Goal: Information Seeking & Learning: Learn about a topic

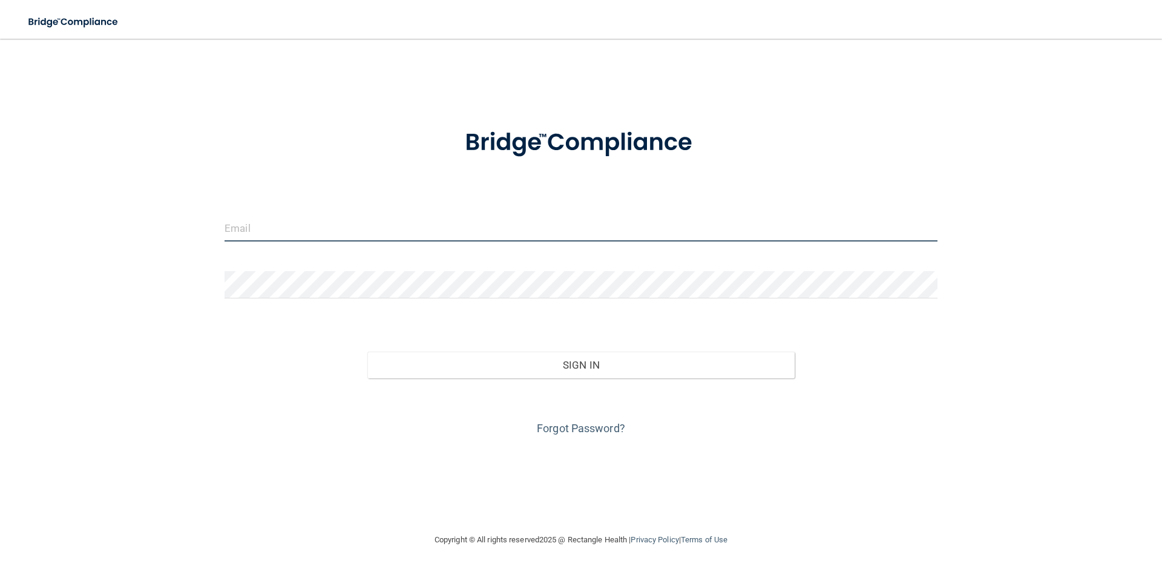
type input "[EMAIL_ADDRESS][DOMAIN_NAME]"
drag, startPoint x: 347, startPoint y: 231, endPoint x: 182, endPoint y: 226, distance: 165.4
click at [182, 226] on div "[EMAIL_ADDRESS][DOMAIN_NAME] Invalid email/password. You don't have permission …" at bounding box center [581, 286] width 1114 height 470
type input "[EMAIL_ADDRESS][DOMAIN_NAME]"
click at [367, 352] on button "Sign In" at bounding box center [581, 365] width 428 height 27
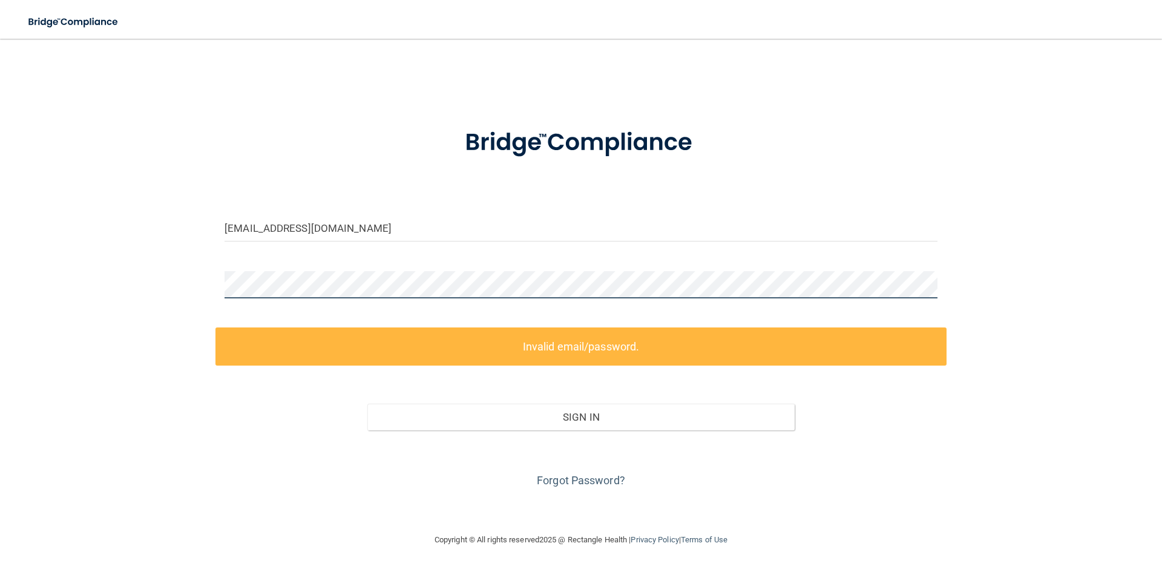
click at [193, 278] on div "dogmomma9806@gmail.com Invalid email/password. You don't have permission to acc…" at bounding box center [581, 286] width 1114 height 470
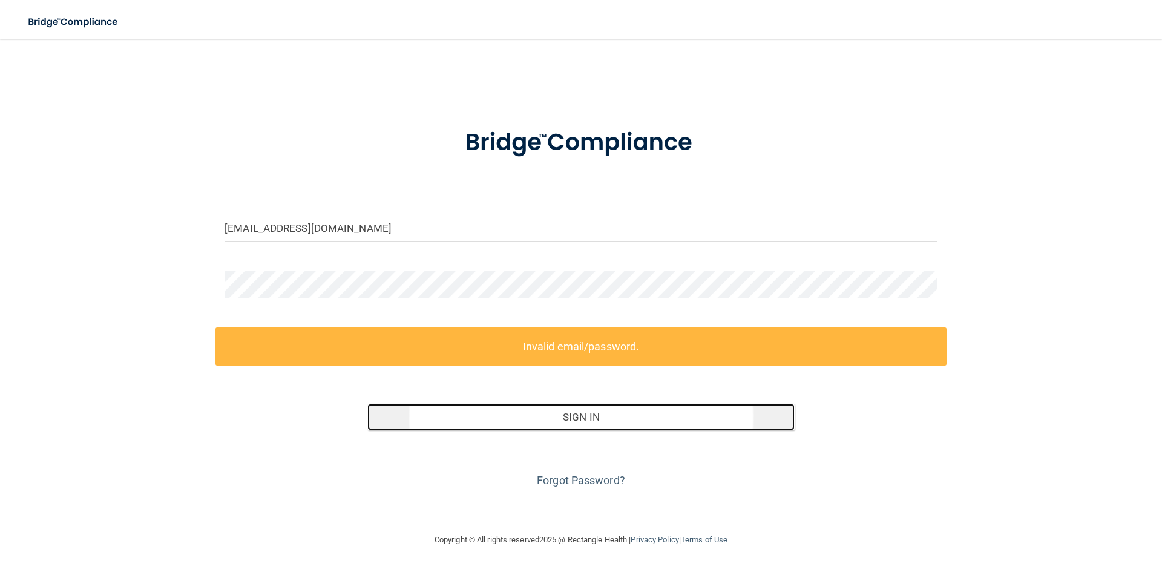
click at [577, 418] on button "Sign In" at bounding box center [581, 417] width 428 height 27
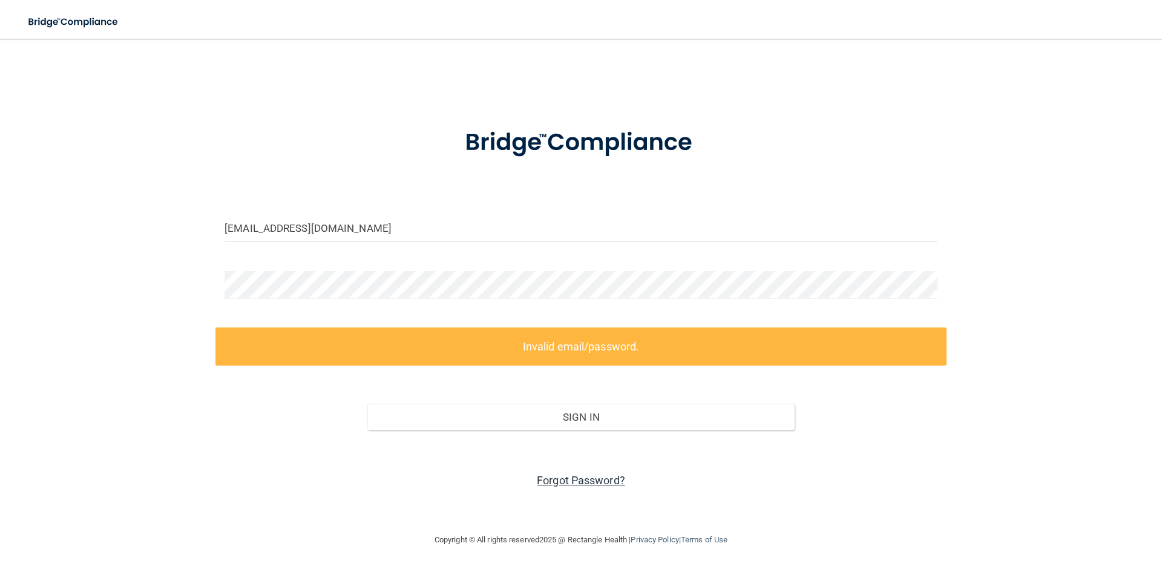
click at [579, 476] on link "Forgot Password?" at bounding box center [581, 480] width 88 height 13
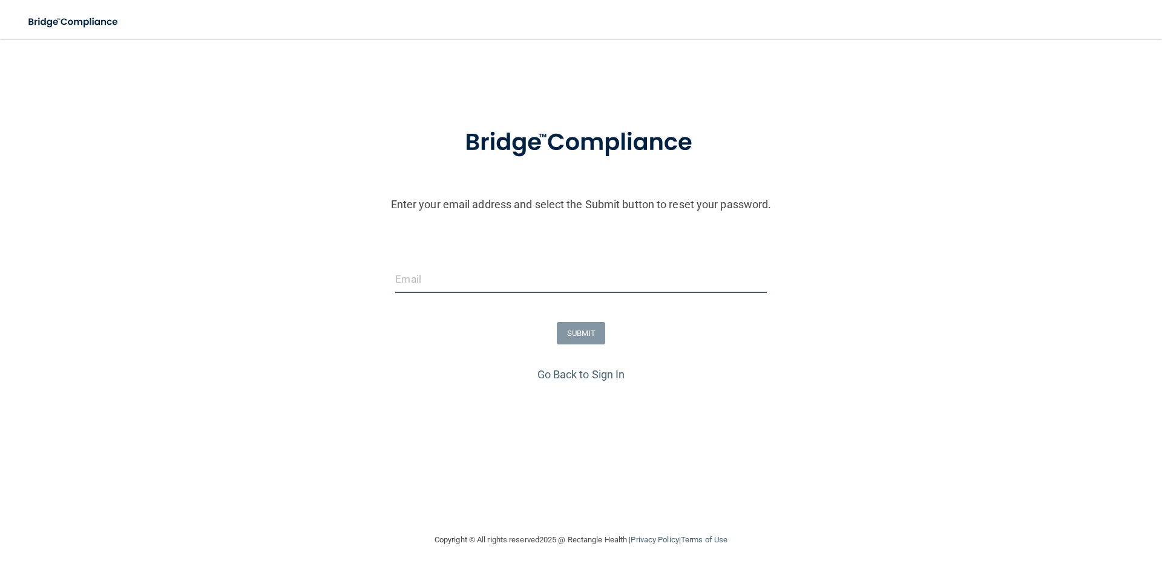
click at [455, 281] on input "email" at bounding box center [580, 279] width 371 height 27
type input "dogmomma9806@gmail.com"
click at [591, 335] on button "SUBMIT" at bounding box center [581, 333] width 49 height 22
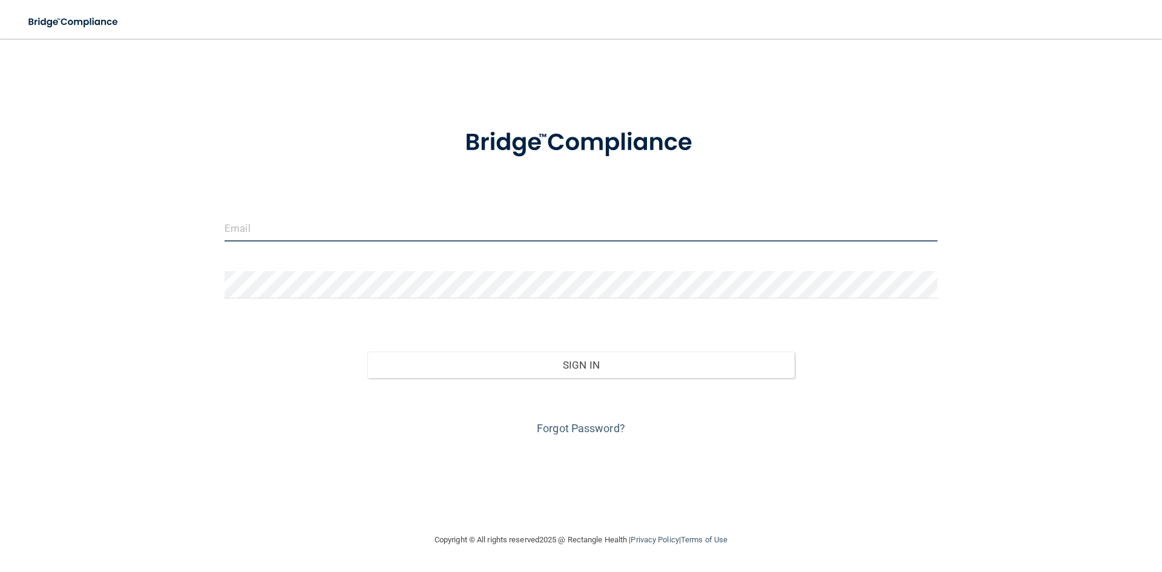
type input "[EMAIL_ADDRESS][DOMAIN_NAME]"
drag, startPoint x: 337, startPoint y: 220, endPoint x: 201, endPoint y: 220, distance: 135.6
click at [201, 220] on div "aqua04@sbcglobal.net Invalid email/password. You don't have permission to acces…" at bounding box center [581, 286] width 1114 height 470
type input "dogmomma9806@gmail.com"
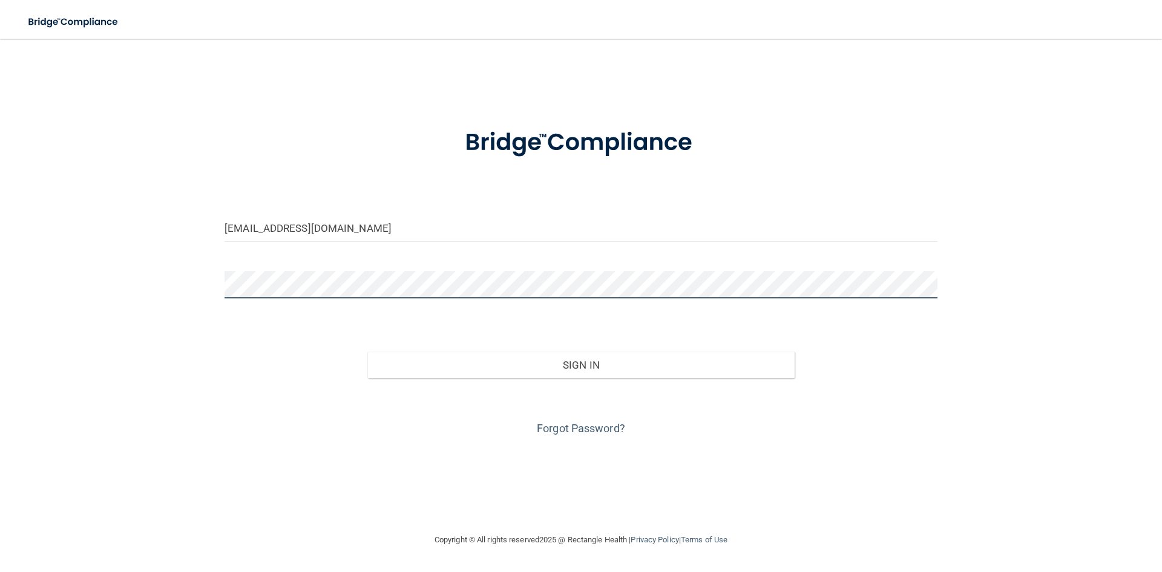
click at [181, 277] on div "dogmomma9806@gmail.com Invalid email/password. You don't have permission to acc…" at bounding box center [581, 286] width 1114 height 470
click at [213, 278] on div "dogmomma9806@gmail.com Invalid email/password. You don't have permission to acc…" at bounding box center [581, 286] width 1114 height 470
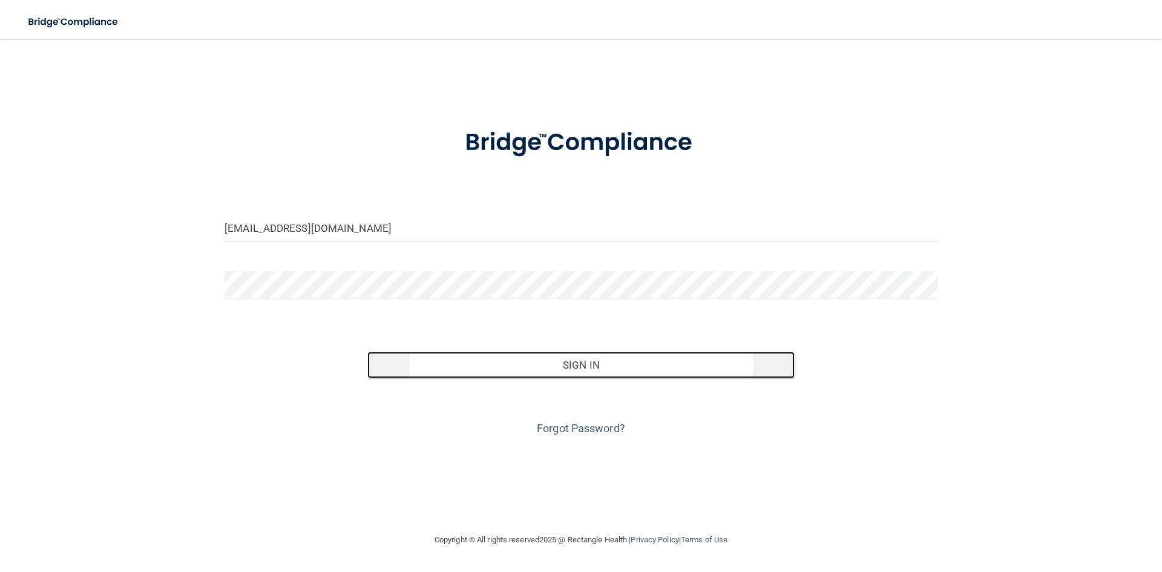
click at [571, 374] on button "Sign In" at bounding box center [581, 365] width 428 height 27
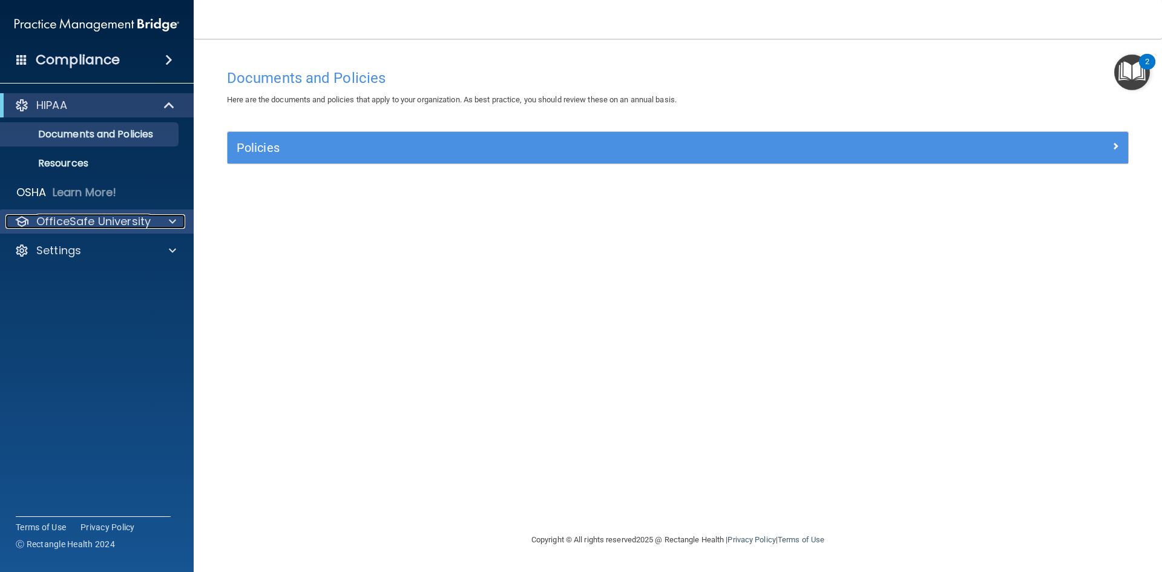
click at [99, 227] on p "OfficeSafe University" at bounding box center [93, 221] width 114 height 15
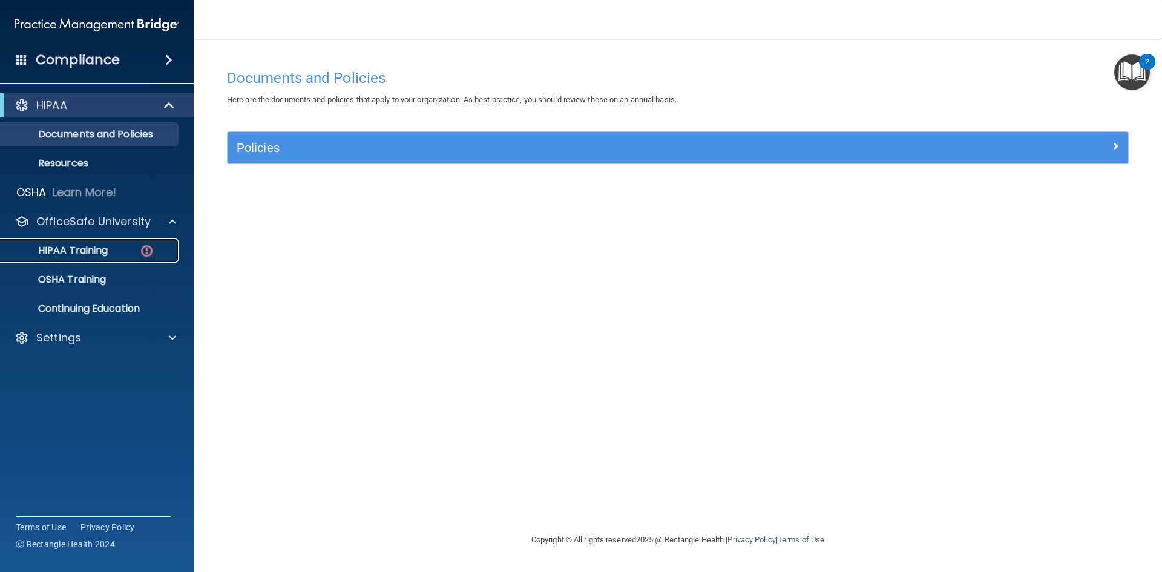
click at [95, 247] on p "HIPAA Training" at bounding box center [58, 251] width 100 height 12
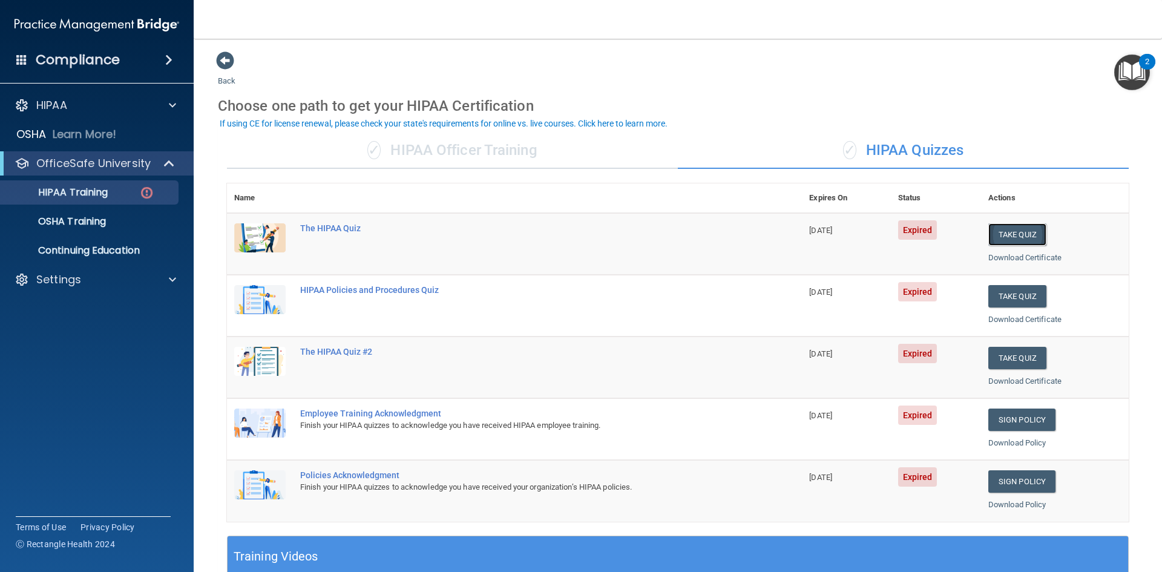
click at [1015, 236] on button "Take Quiz" at bounding box center [1018, 234] width 58 height 22
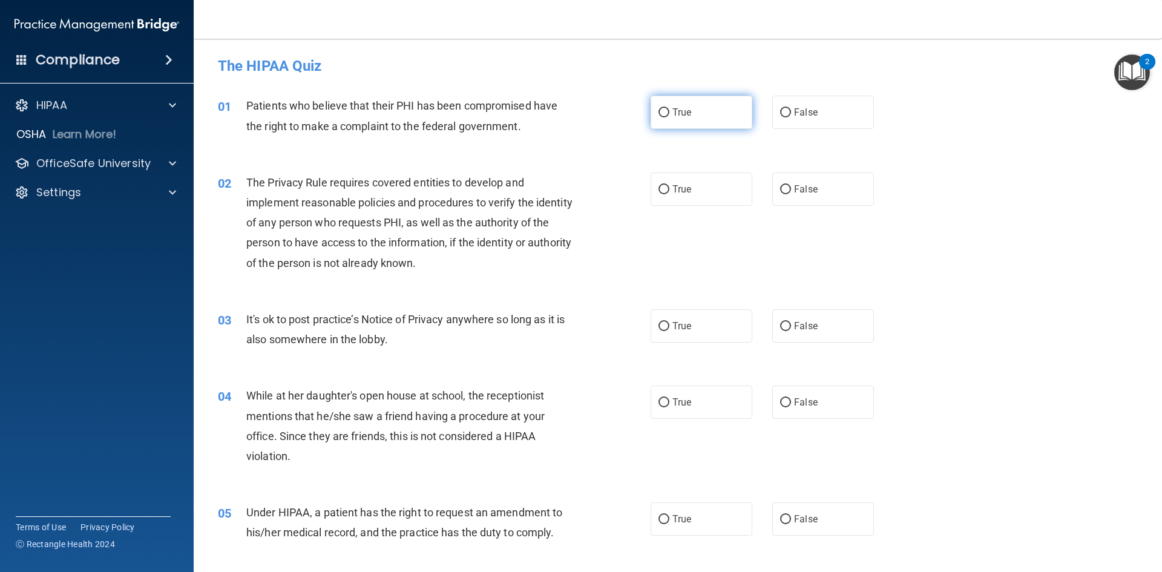
click at [659, 110] on input "True" at bounding box center [664, 112] width 11 height 9
radio input "true"
click at [660, 190] on input "True" at bounding box center [664, 189] width 11 height 9
radio input "true"
click at [783, 324] on input "False" at bounding box center [785, 326] width 11 height 9
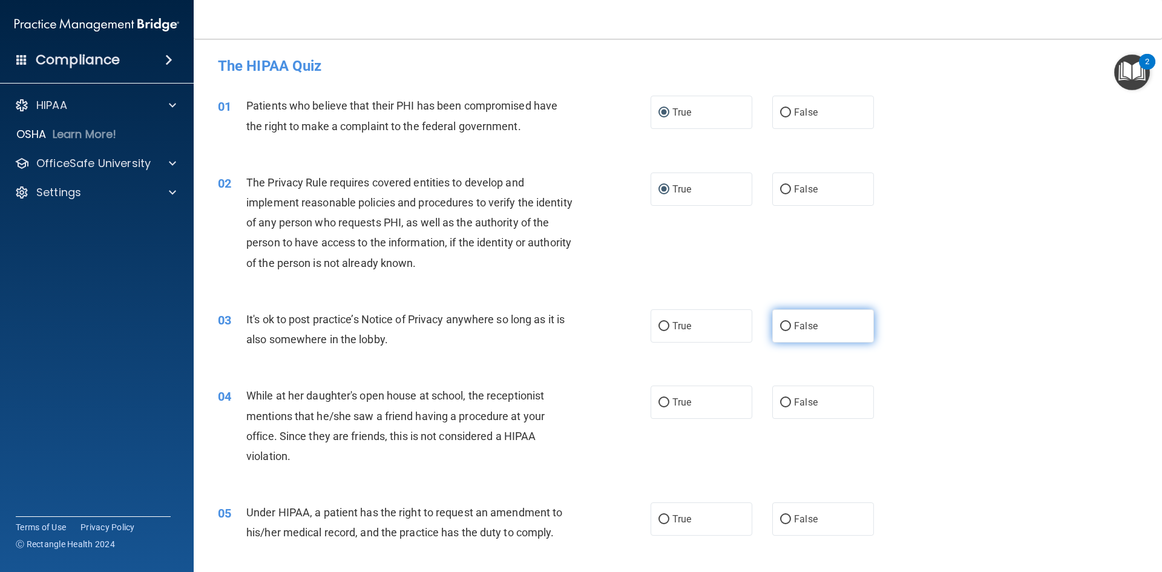
radio input "true"
click at [780, 404] on input "False" at bounding box center [785, 402] width 11 height 9
radio input "true"
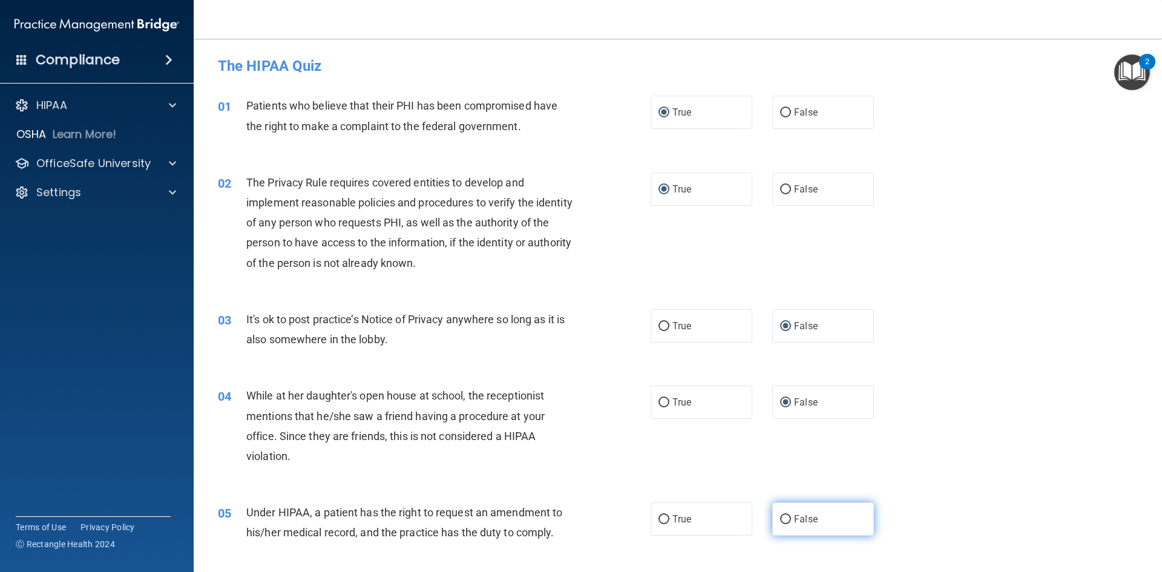
click at [780, 519] on input "False" at bounding box center [785, 519] width 11 height 9
radio input "true"
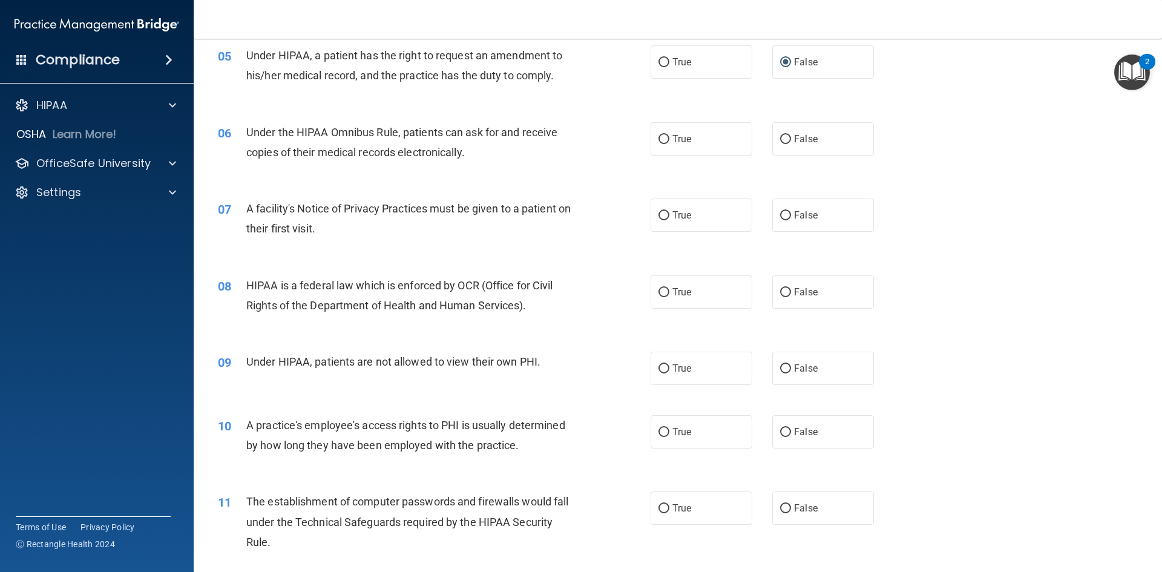
scroll to position [484, 0]
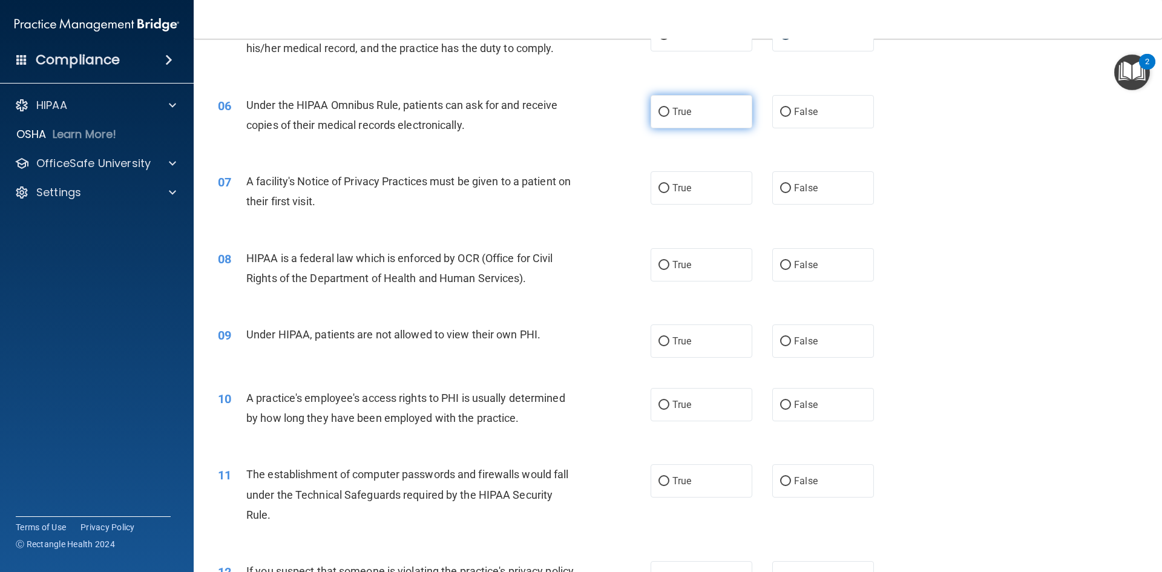
click at [661, 108] on input "True" at bounding box center [664, 112] width 11 height 9
radio input "true"
click at [660, 197] on label "True" at bounding box center [702, 187] width 102 height 33
click at [660, 193] on input "True" at bounding box center [664, 188] width 11 height 9
radio input "true"
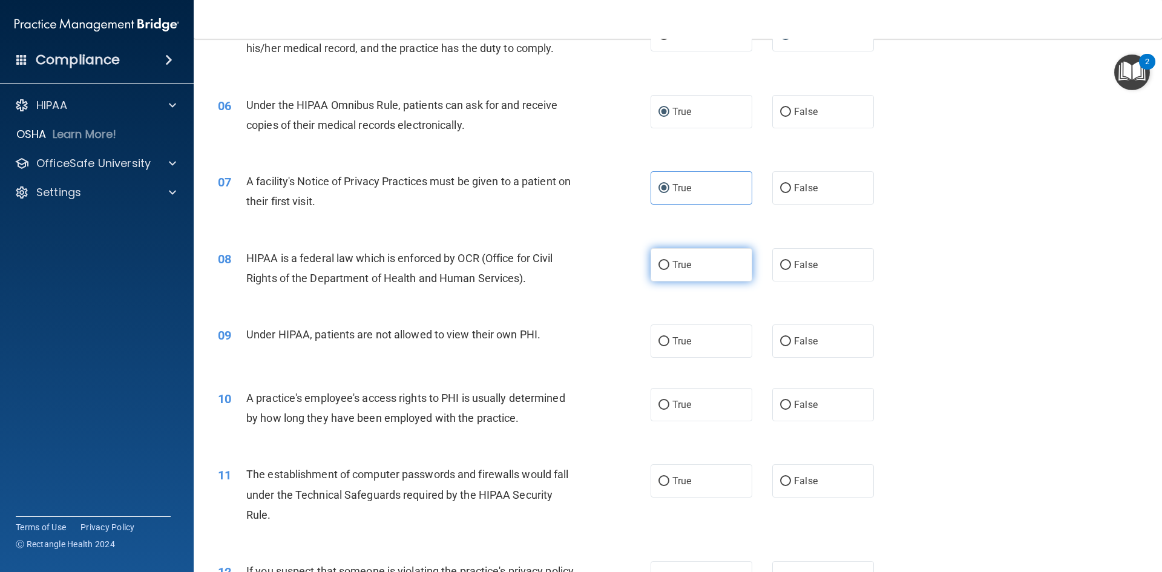
click at [659, 265] on input "True" at bounding box center [664, 265] width 11 height 9
radio input "true"
click at [780, 340] on input "False" at bounding box center [785, 341] width 11 height 9
radio input "true"
click at [785, 405] on input "False" at bounding box center [785, 405] width 11 height 9
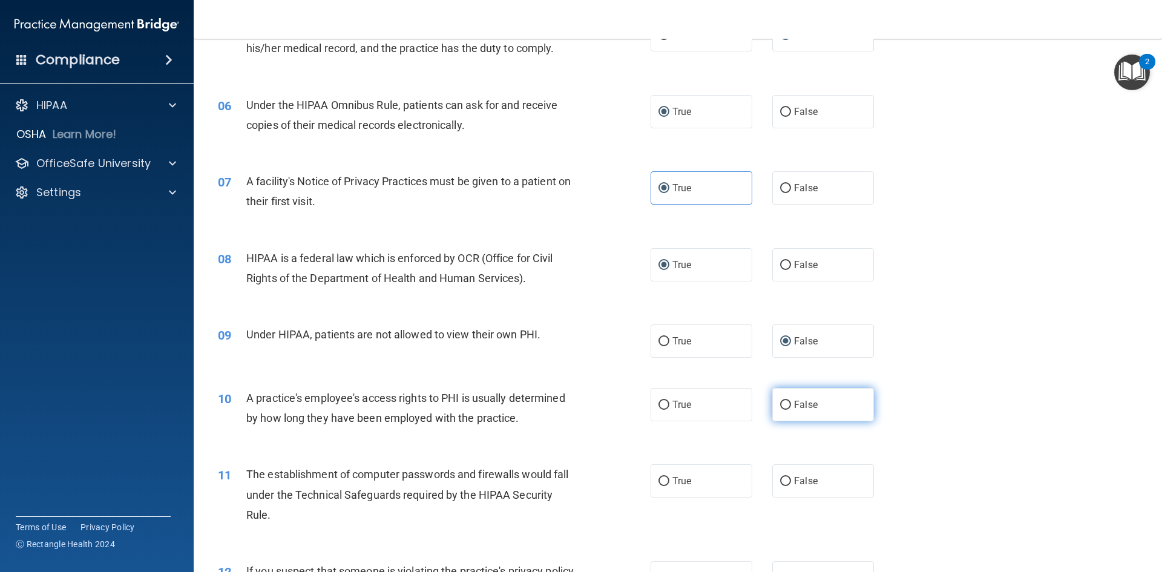
radio input "true"
click at [659, 486] on input "True" at bounding box center [664, 481] width 11 height 9
radio input "true"
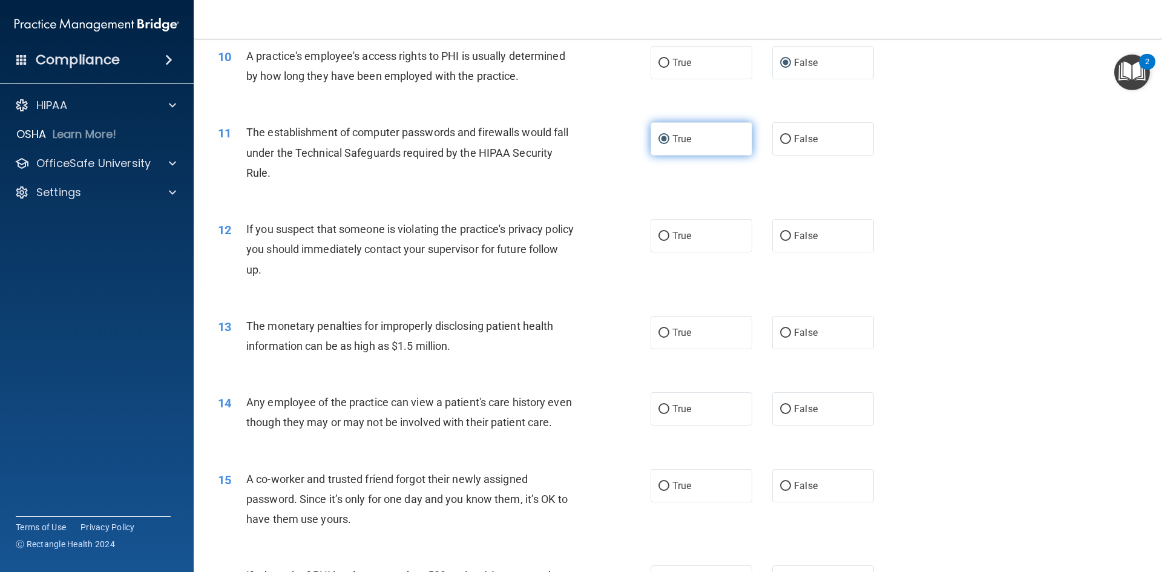
scroll to position [847, 0]
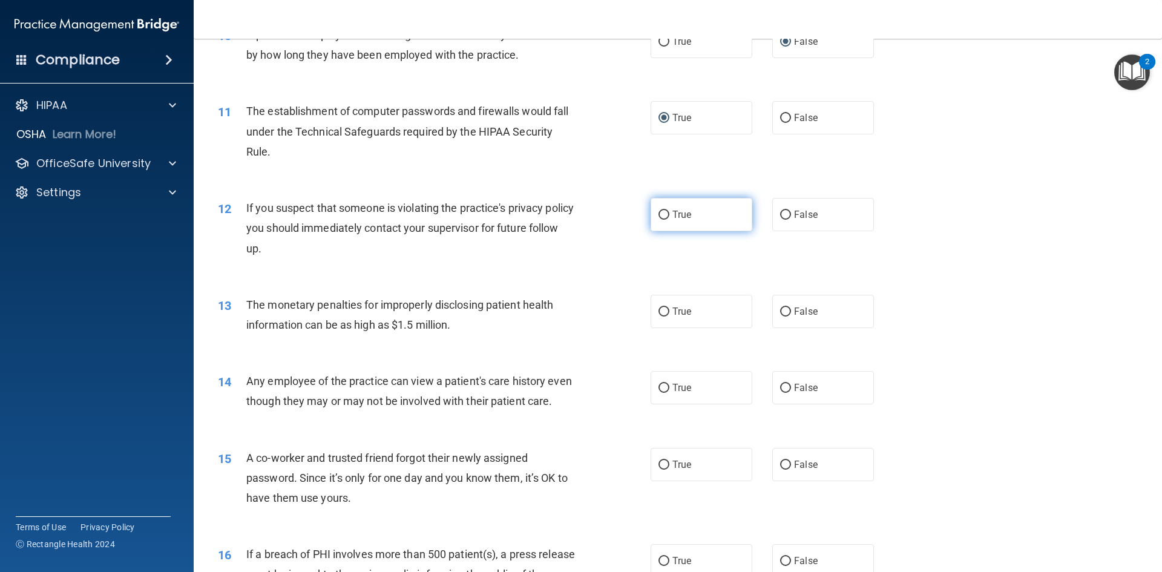
click at [659, 217] on input "True" at bounding box center [664, 215] width 11 height 9
radio input "true"
click at [659, 309] on input "True" at bounding box center [664, 312] width 11 height 9
radio input "true"
click at [773, 388] on label "False" at bounding box center [823, 387] width 102 height 33
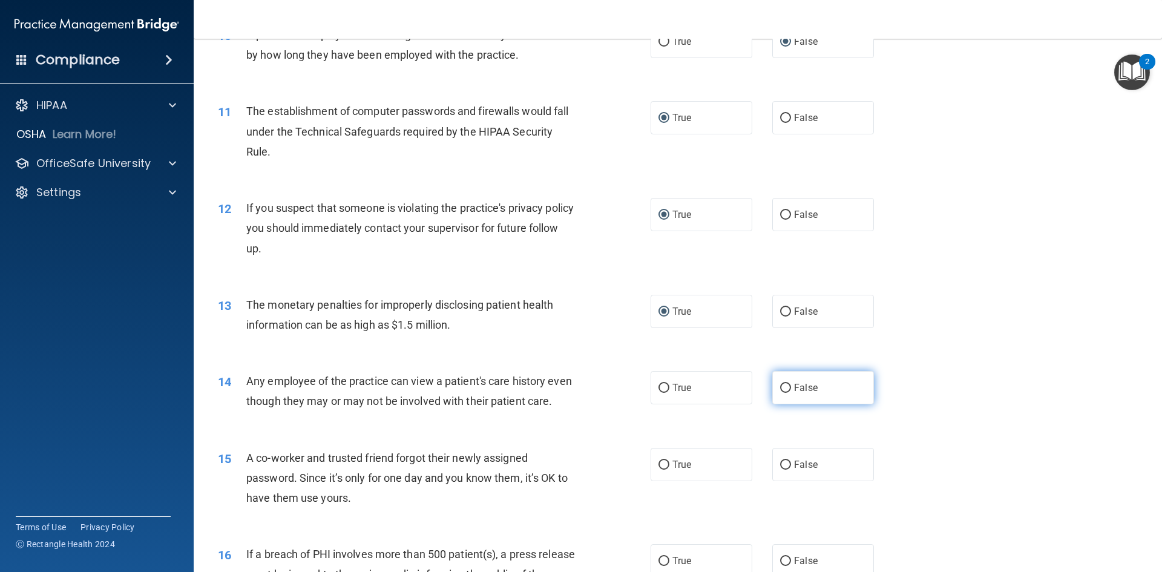
click at [780, 388] on input "False" at bounding box center [785, 388] width 11 height 9
radio input "true"
click at [780, 470] on input "False" at bounding box center [785, 465] width 11 height 9
radio input "true"
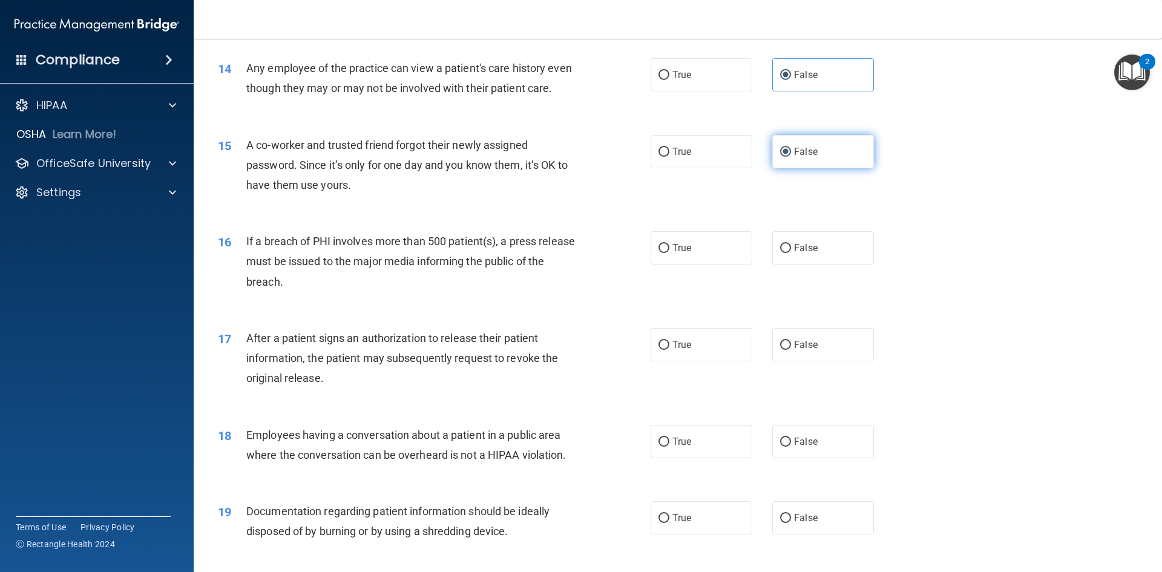
scroll to position [1211, 0]
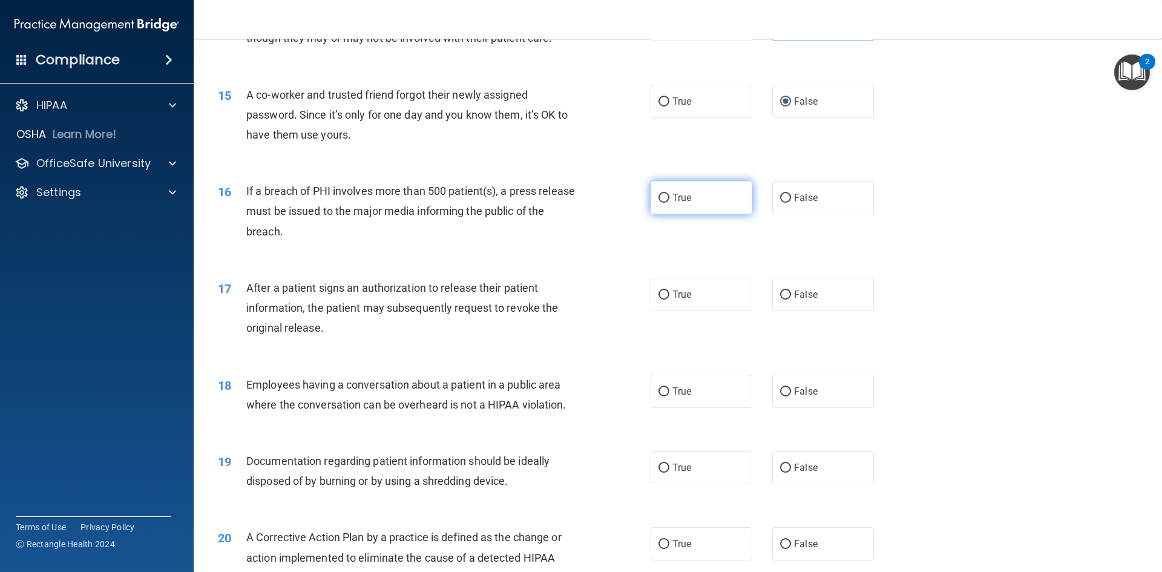
click at [659, 203] on input "True" at bounding box center [664, 198] width 11 height 9
radio input "true"
click at [660, 300] on input "True" at bounding box center [664, 295] width 11 height 9
radio input "true"
click at [783, 408] on label "False" at bounding box center [823, 391] width 102 height 33
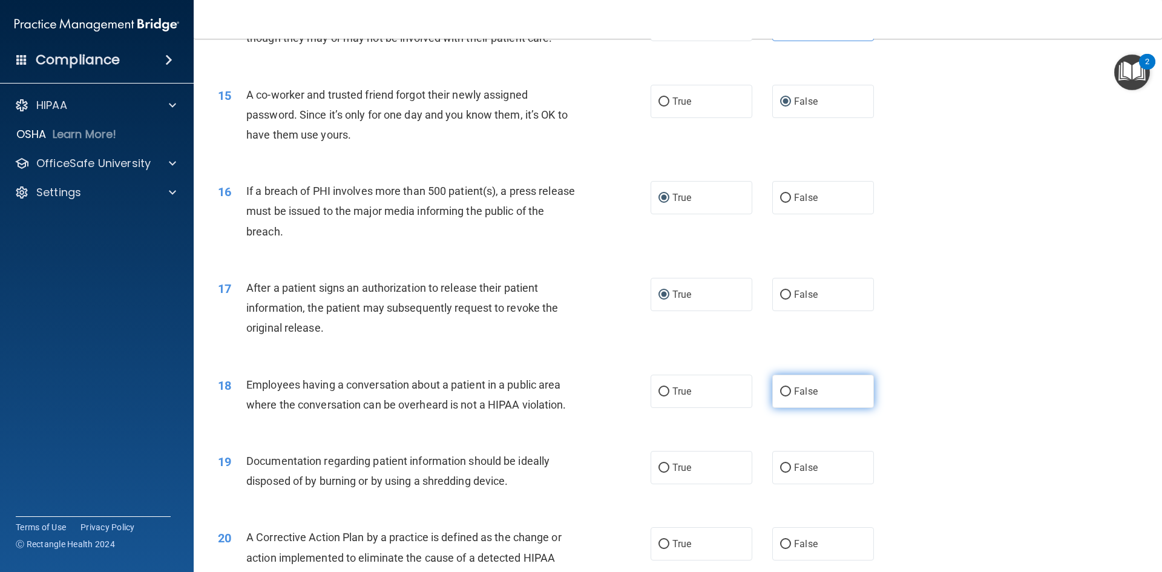
click at [783, 397] on input "False" at bounding box center [785, 391] width 11 height 9
radio input "true"
click at [659, 473] on input "True" at bounding box center [664, 468] width 11 height 9
radio input "true"
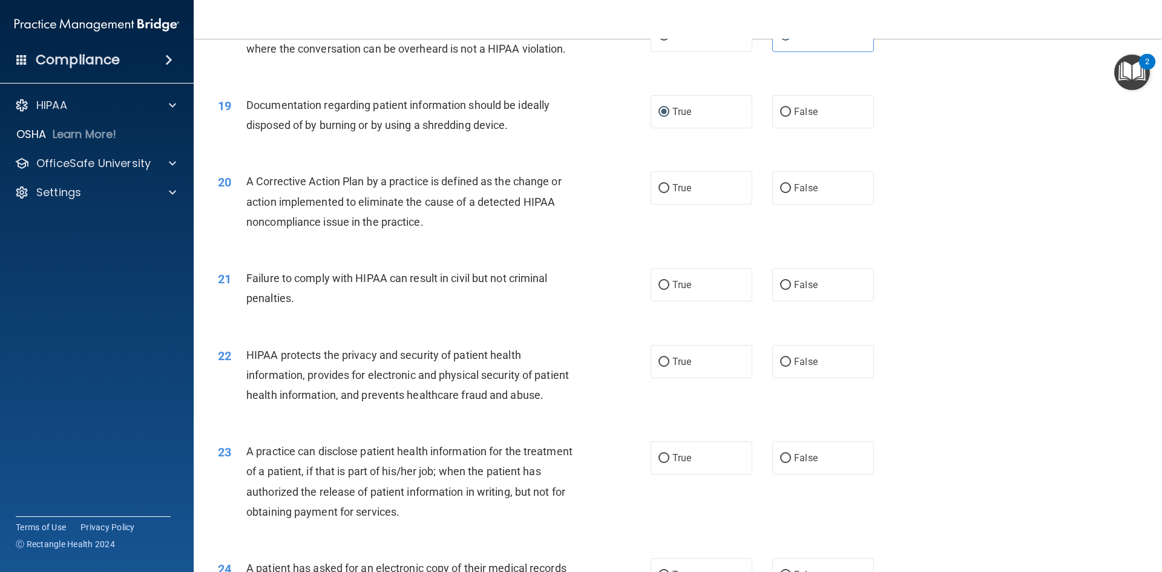
scroll to position [1574, 0]
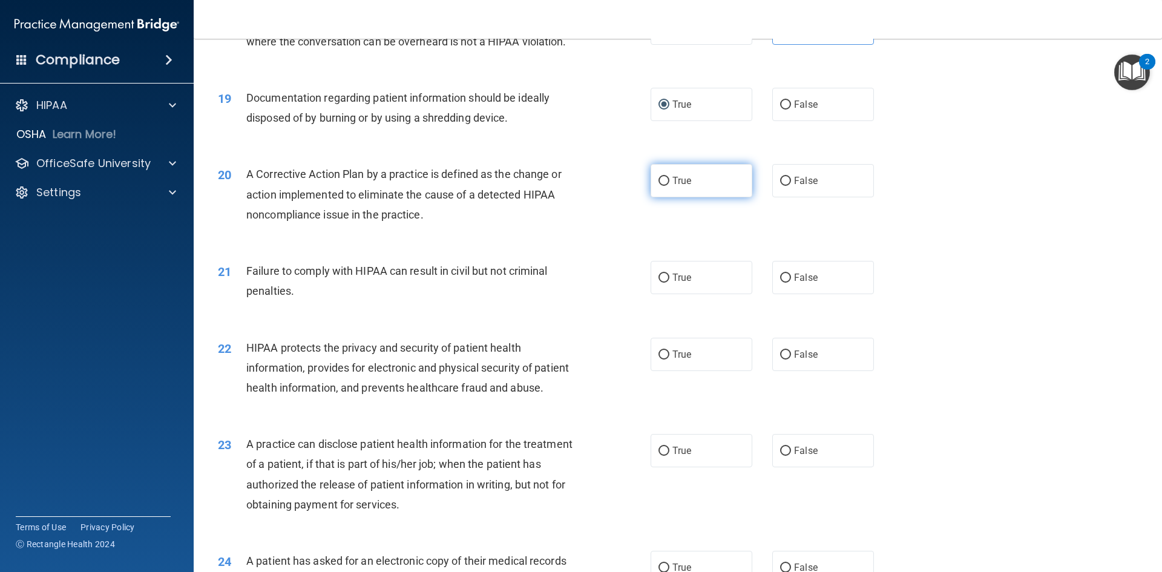
click at [659, 186] on input "True" at bounding box center [664, 181] width 11 height 9
radio input "true"
click at [780, 283] on input "False" at bounding box center [785, 278] width 11 height 9
radio input "true"
click at [659, 360] on input "True" at bounding box center [664, 354] width 11 height 9
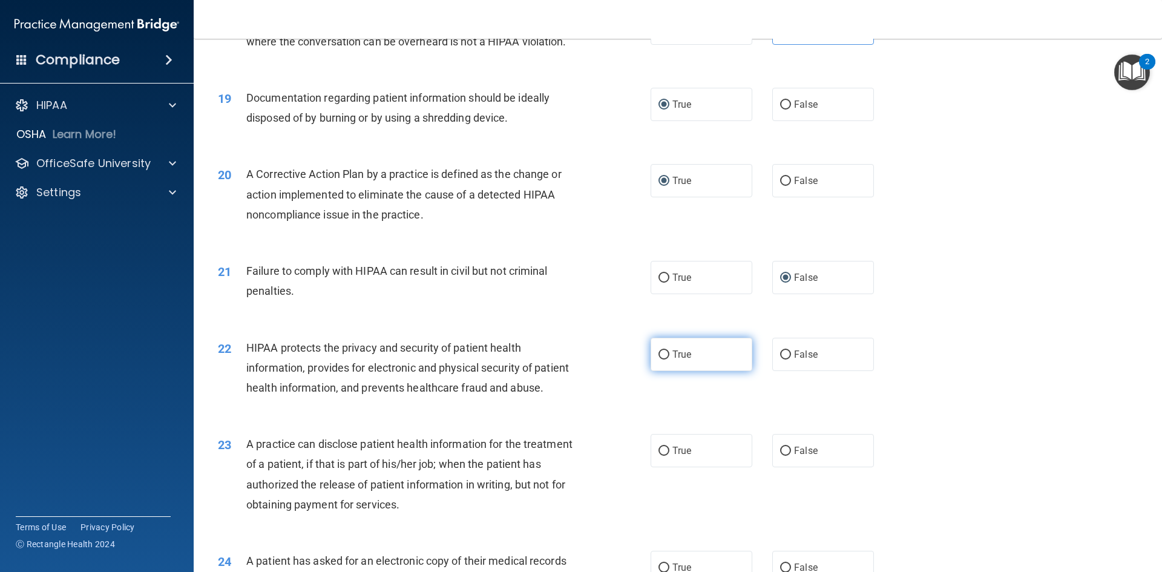
radio input "true"
click at [785, 456] on input "False" at bounding box center [785, 451] width 11 height 9
radio input "true"
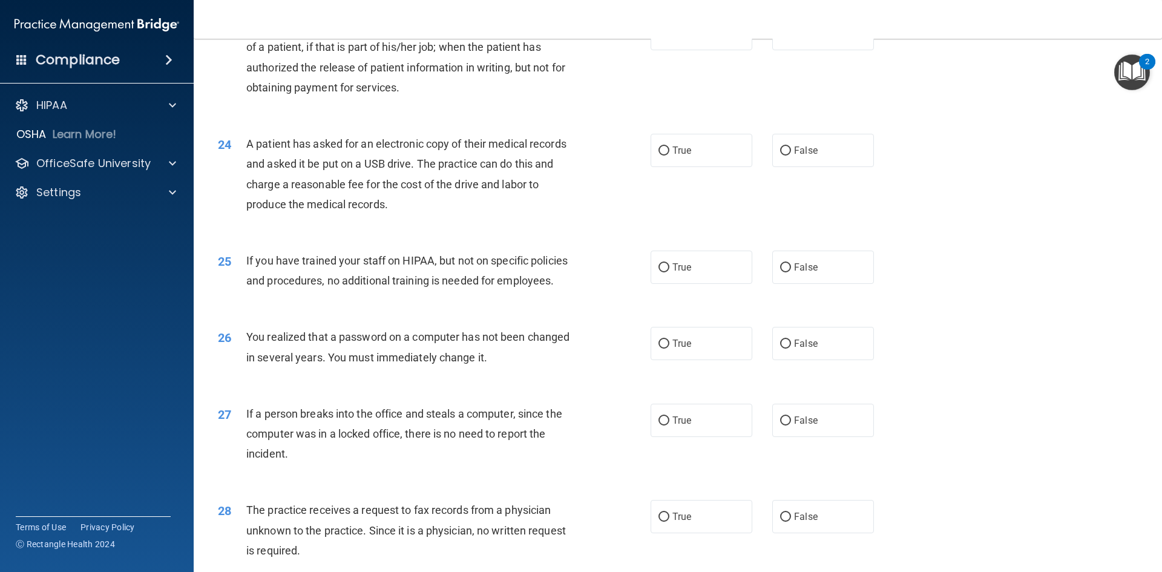
scroll to position [1998, 0]
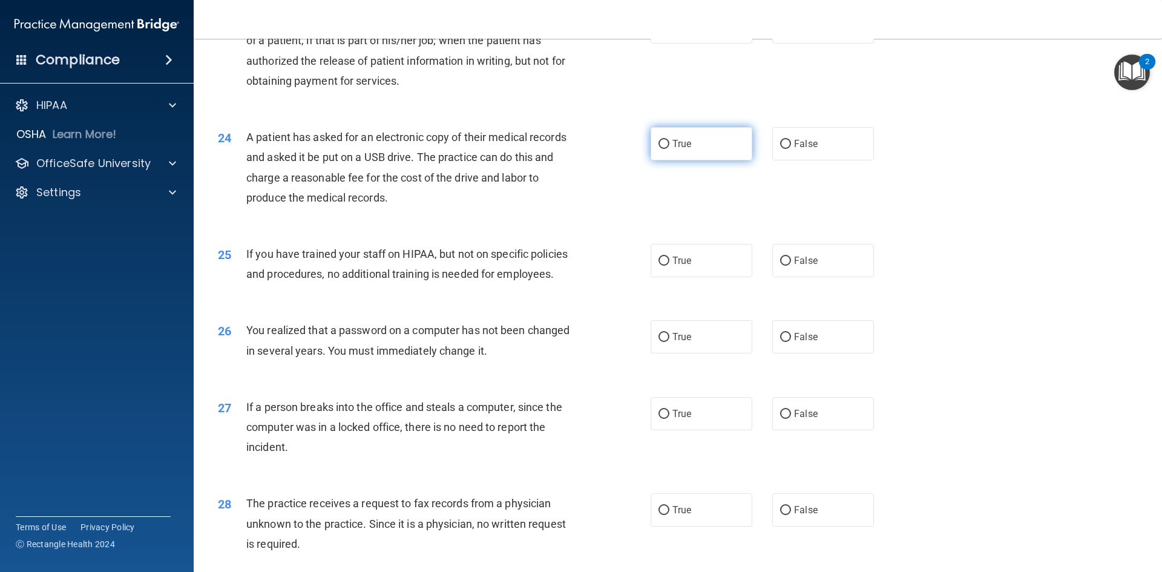
click at [659, 149] on input "True" at bounding box center [664, 144] width 11 height 9
radio input "true"
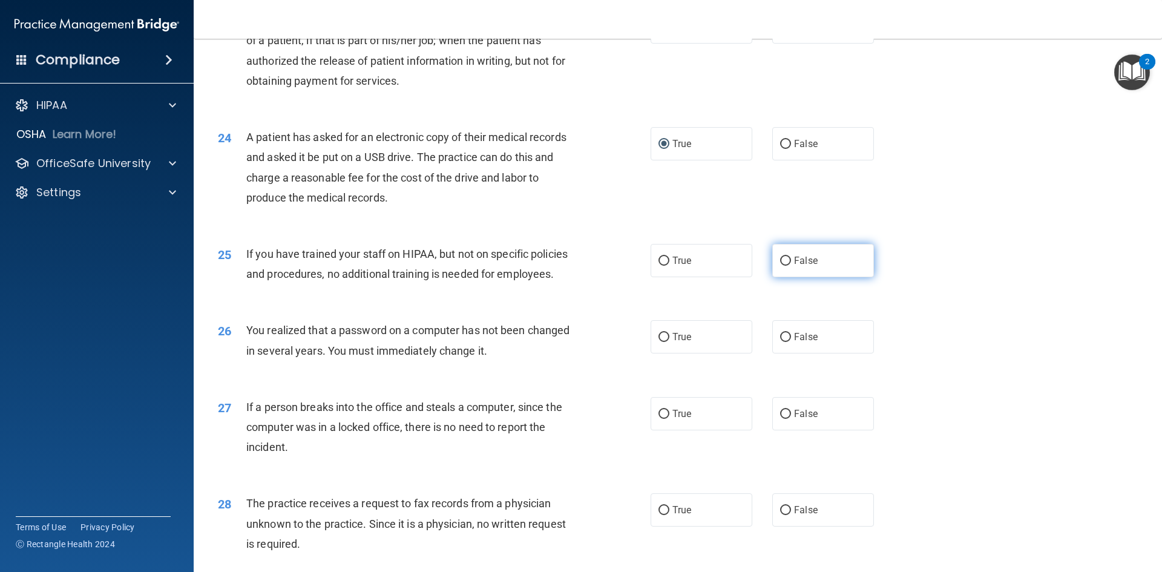
click at [785, 266] on input "False" at bounding box center [785, 261] width 11 height 9
radio input "true"
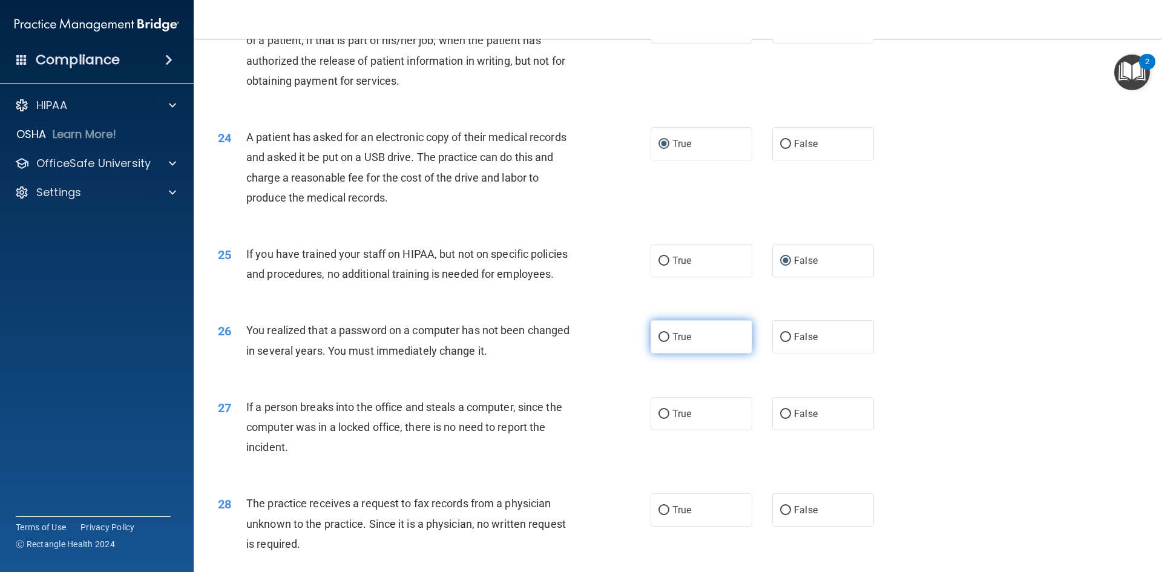
click at [652, 354] on label "True" at bounding box center [702, 336] width 102 height 33
click at [659, 342] on input "True" at bounding box center [664, 337] width 11 height 9
radio input "true"
click at [780, 419] on input "False" at bounding box center [785, 414] width 11 height 9
radio input "true"
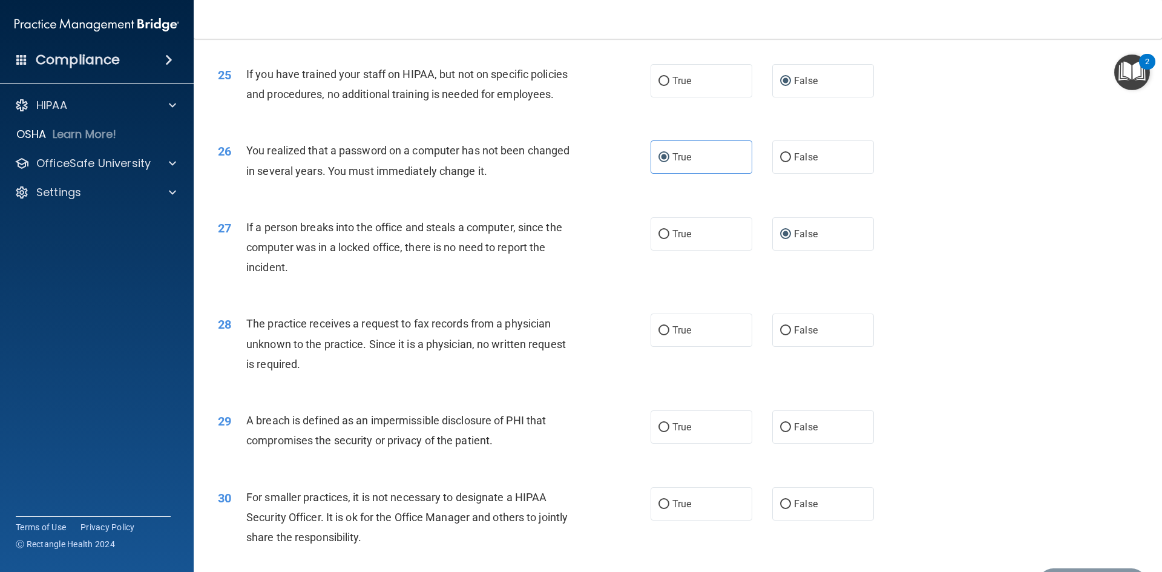
scroll to position [2179, 0]
click at [784, 334] on input "False" at bounding box center [785, 328] width 11 height 9
radio input "true"
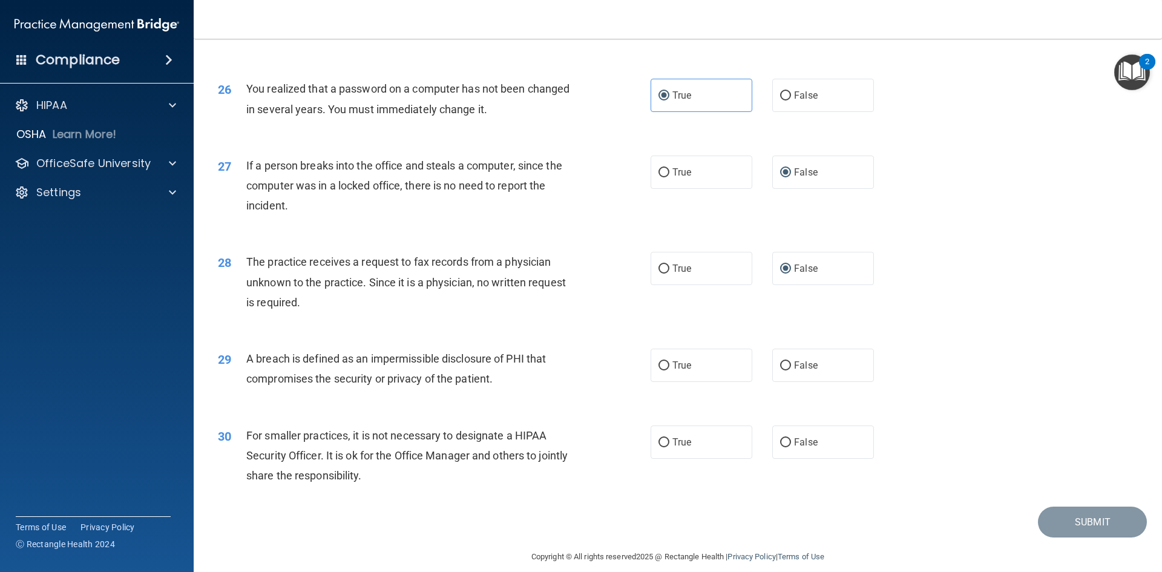
scroll to position [2293, 0]
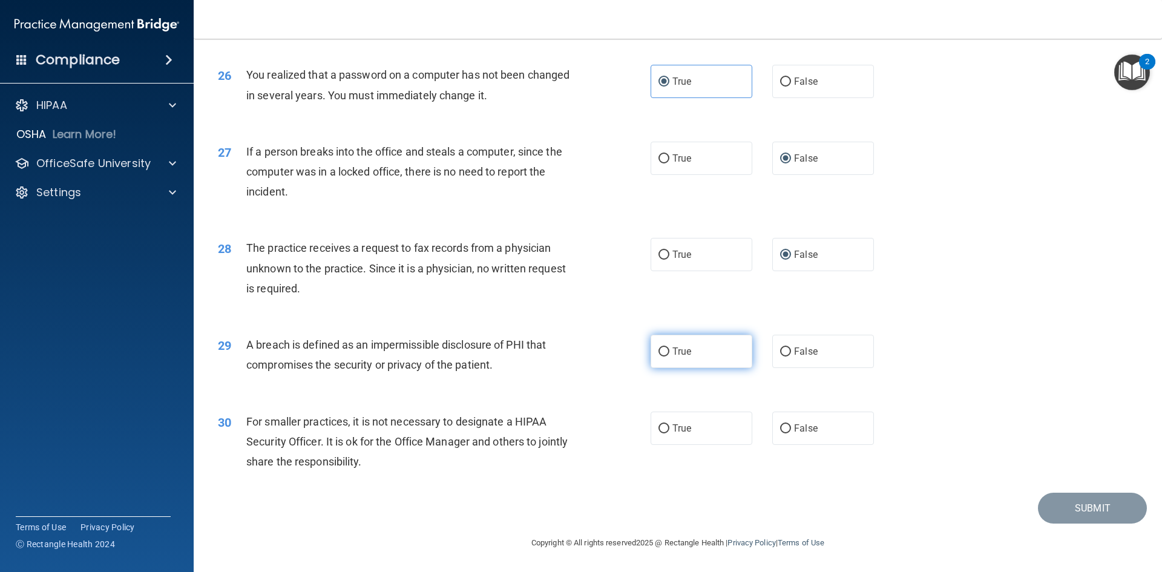
click at [660, 351] on input "True" at bounding box center [664, 351] width 11 height 9
radio input "true"
click at [780, 430] on input "False" at bounding box center [785, 428] width 11 height 9
radio input "true"
click at [1084, 507] on button "Submit" at bounding box center [1092, 508] width 109 height 31
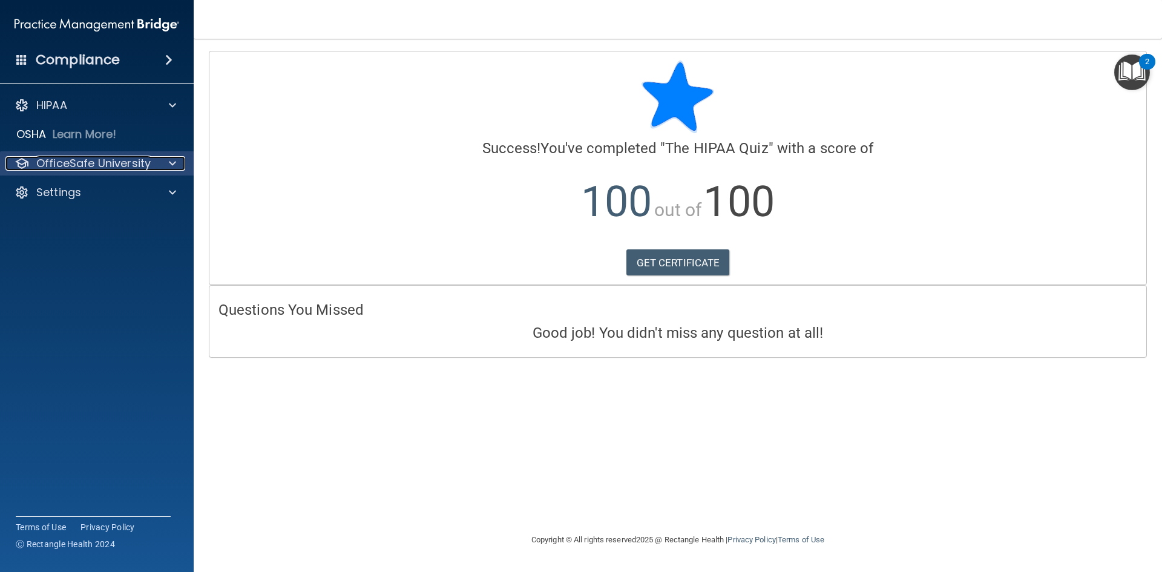
click at [105, 163] on p "OfficeSafe University" at bounding box center [93, 163] width 114 height 15
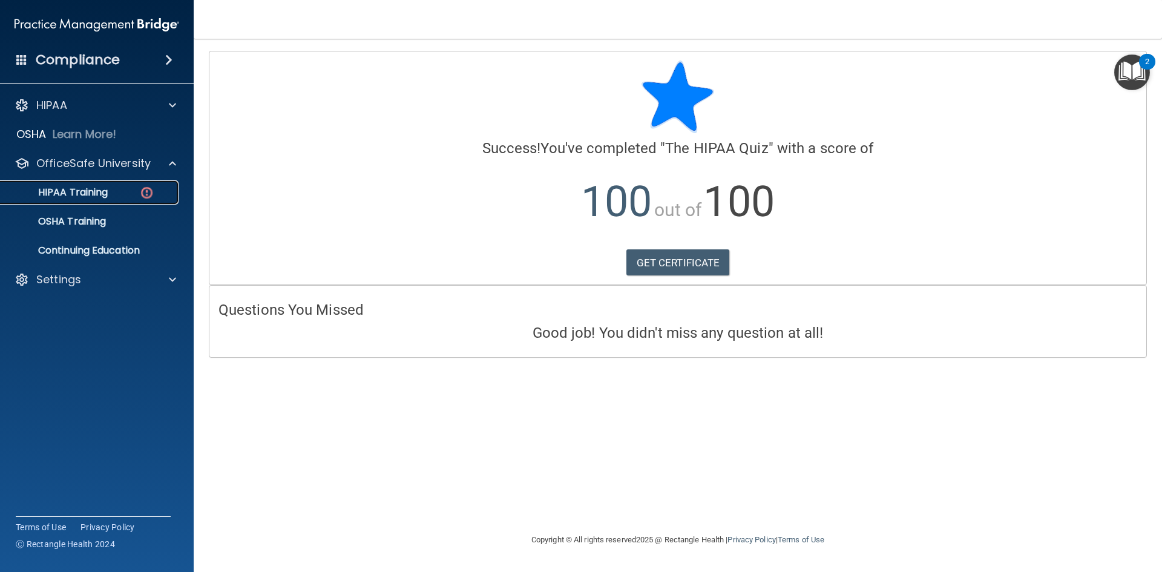
click at [97, 193] on p "HIPAA Training" at bounding box center [58, 192] width 100 height 12
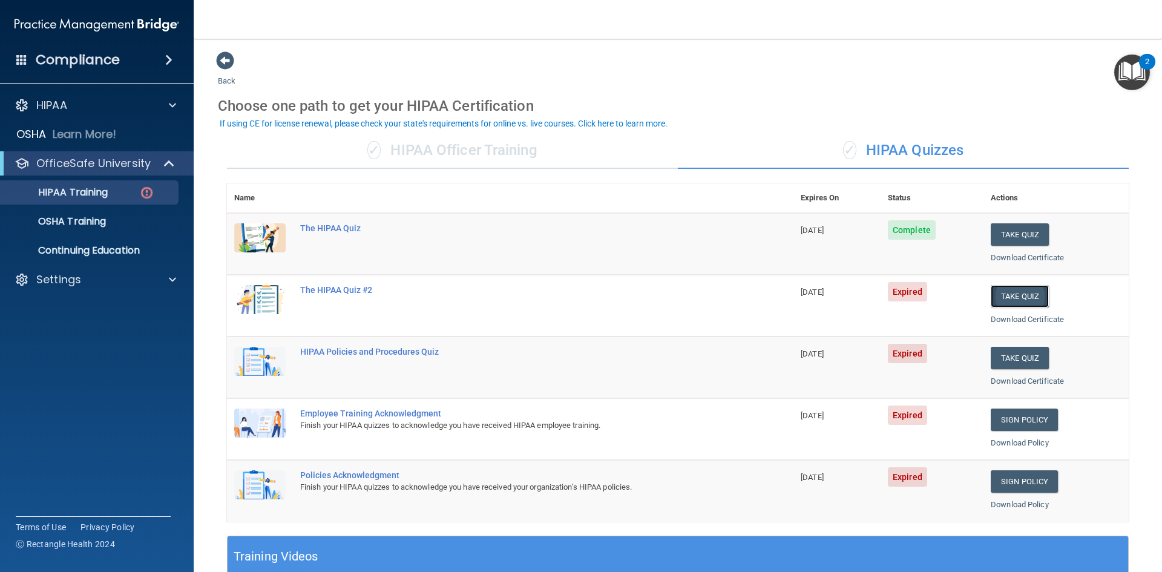
click at [1012, 295] on button "Take Quiz" at bounding box center [1020, 296] width 58 height 22
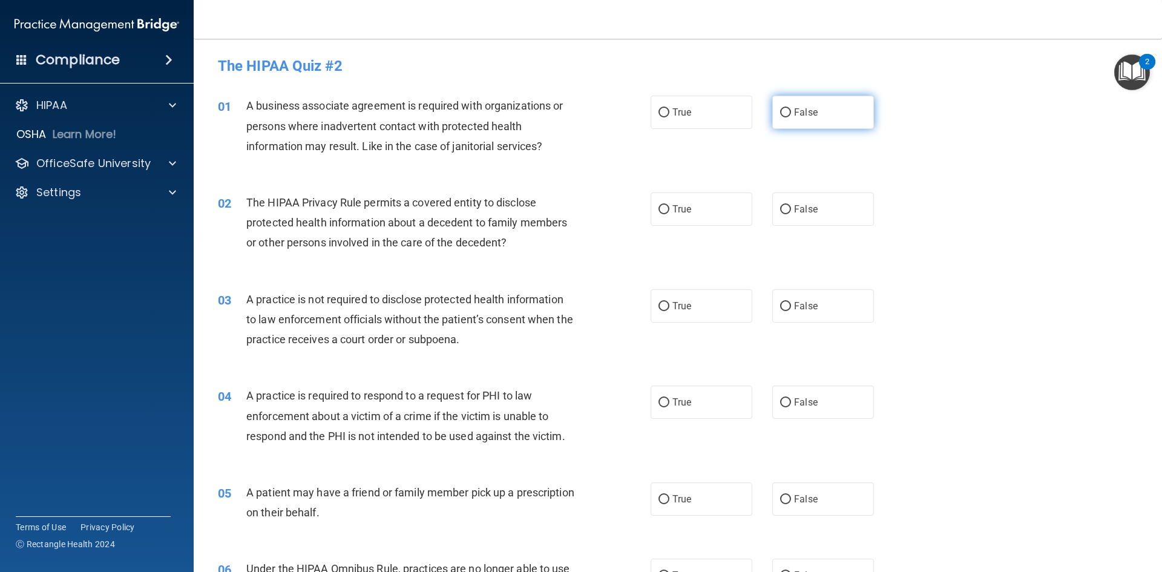
click at [783, 114] on input "False" at bounding box center [785, 112] width 11 height 9
radio input "true"
click at [659, 210] on input "True" at bounding box center [664, 209] width 11 height 9
radio input "true"
click at [785, 312] on label "False" at bounding box center [823, 305] width 102 height 33
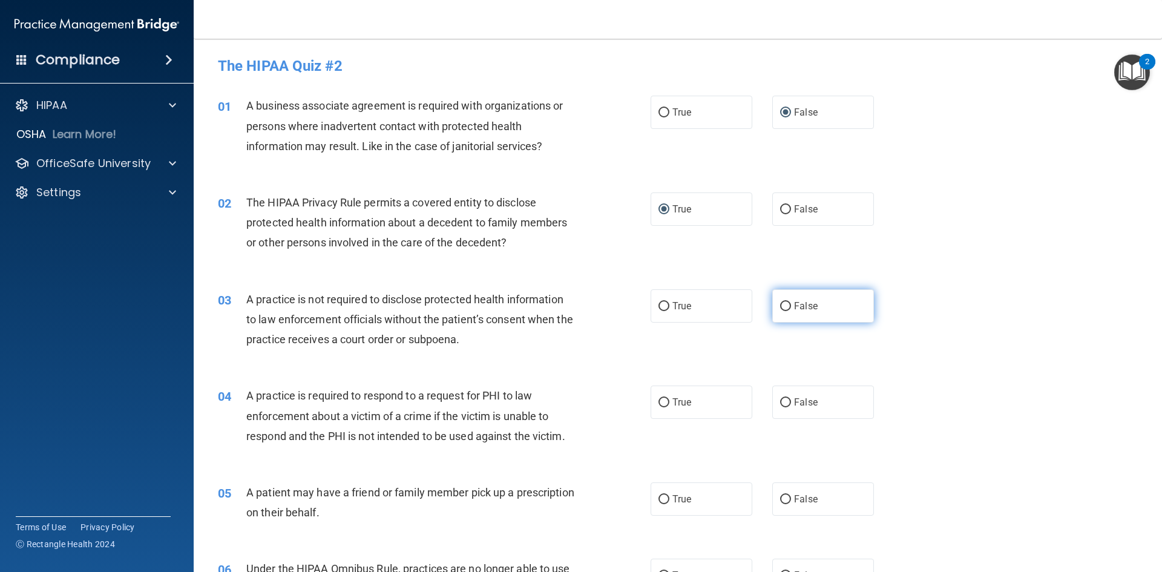
click at [785, 311] on input "False" at bounding box center [785, 306] width 11 height 9
radio input "true"
click at [673, 400] on span "True" at bounding box center [682, 403] width 19 height 12
click at [670, 400] on input "True" at bounding box center [664, 402] width 11 height 9
radio input "true"
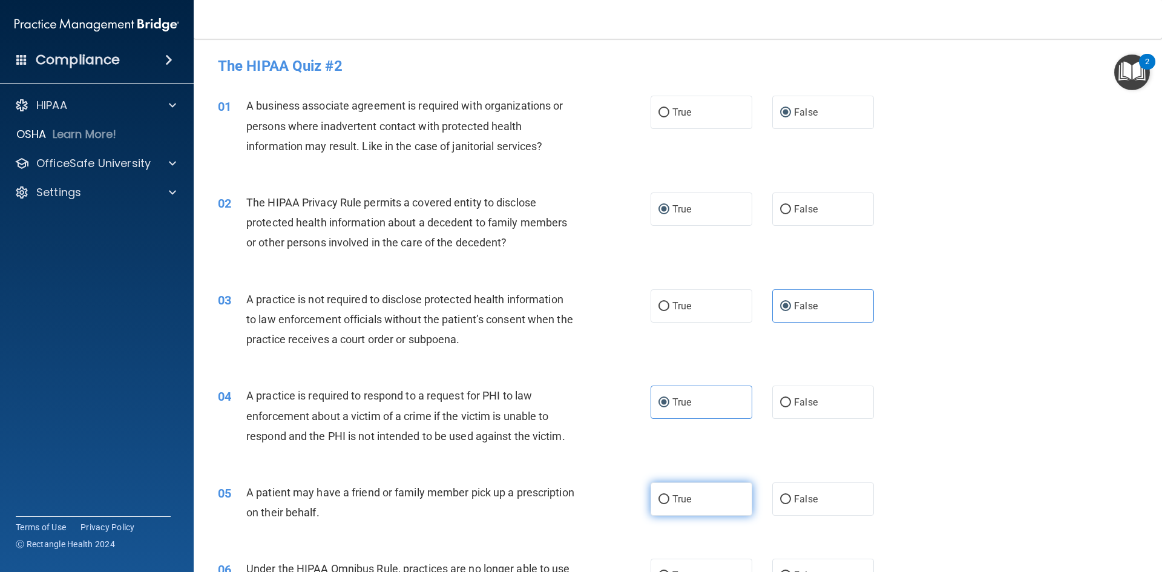
click at [666, 505] on label "True" at bounding box center [702, 498] width 102 height 33
click at [666, 504] on input "True" at bounding box center [664, 499] width 11 height 9
radio input "true"
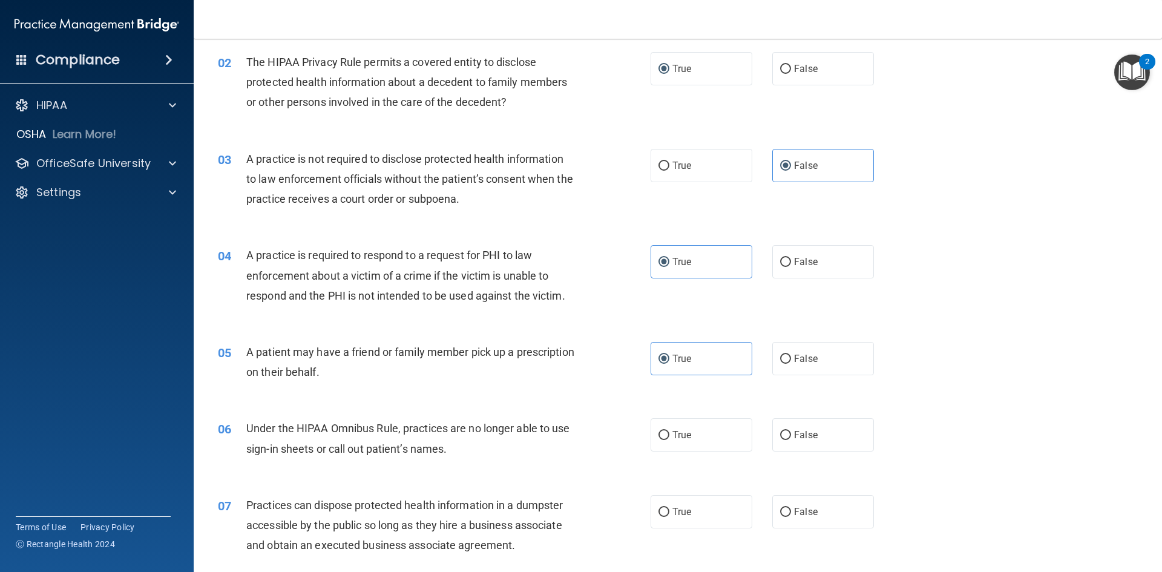
scroll to position [182, 0]
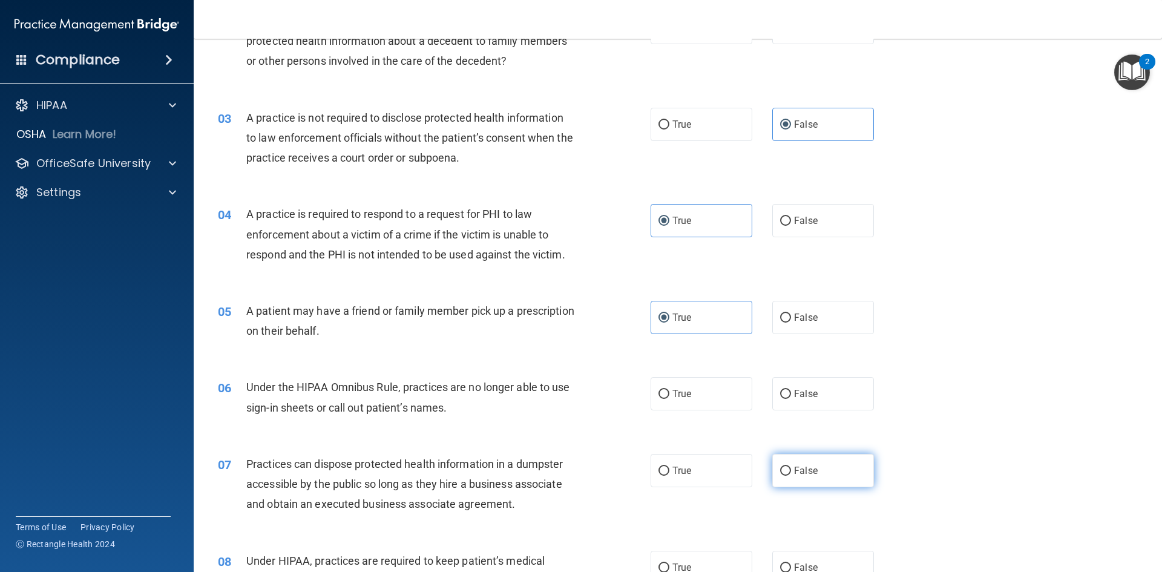
click at [780, 471] on input "False" at bounding box center [785, 471] width 11 height 9
radio input "true"
click at [782, 394] on input "False" at bounding box center [785, 394] width 11 height 9
radio input "true"
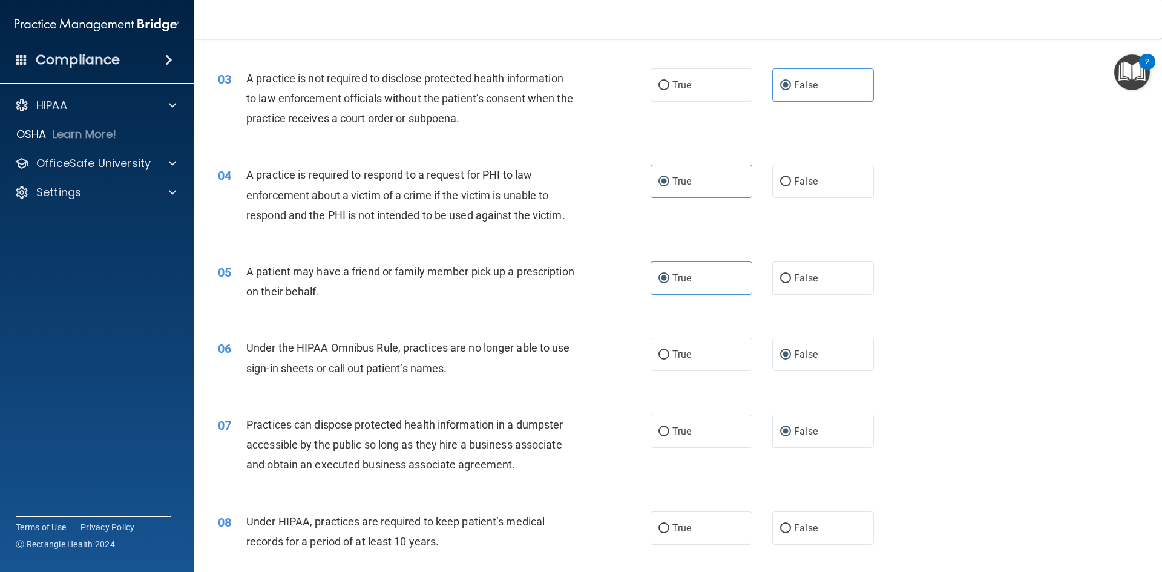
scroll to position [242, 0]
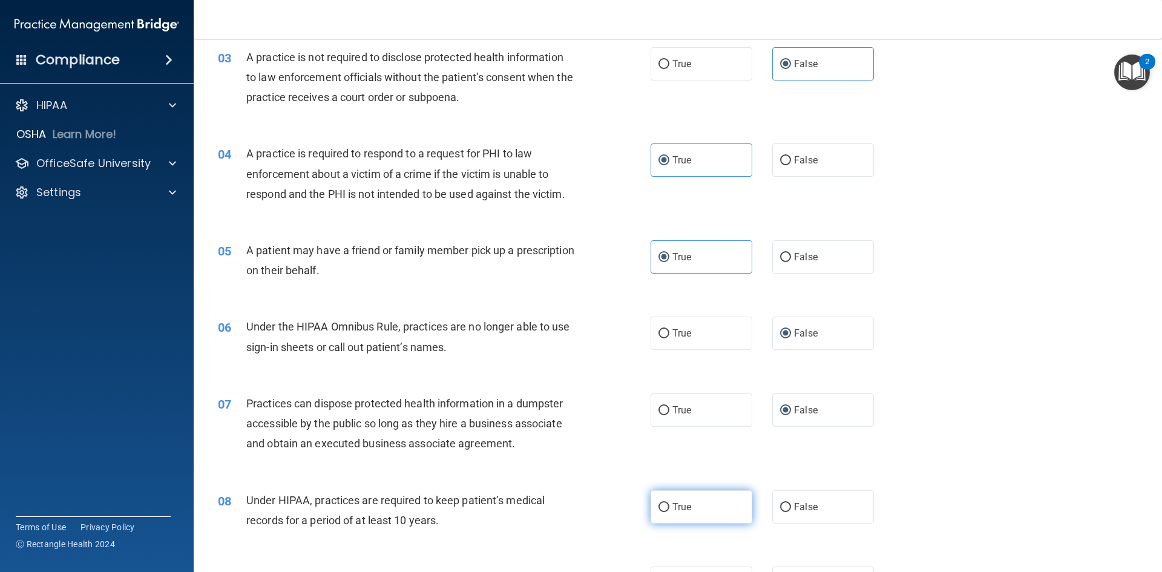
click at [659, 508] on input "True" at bounding box center [664, 507] width 11 height 9
radio input "true"
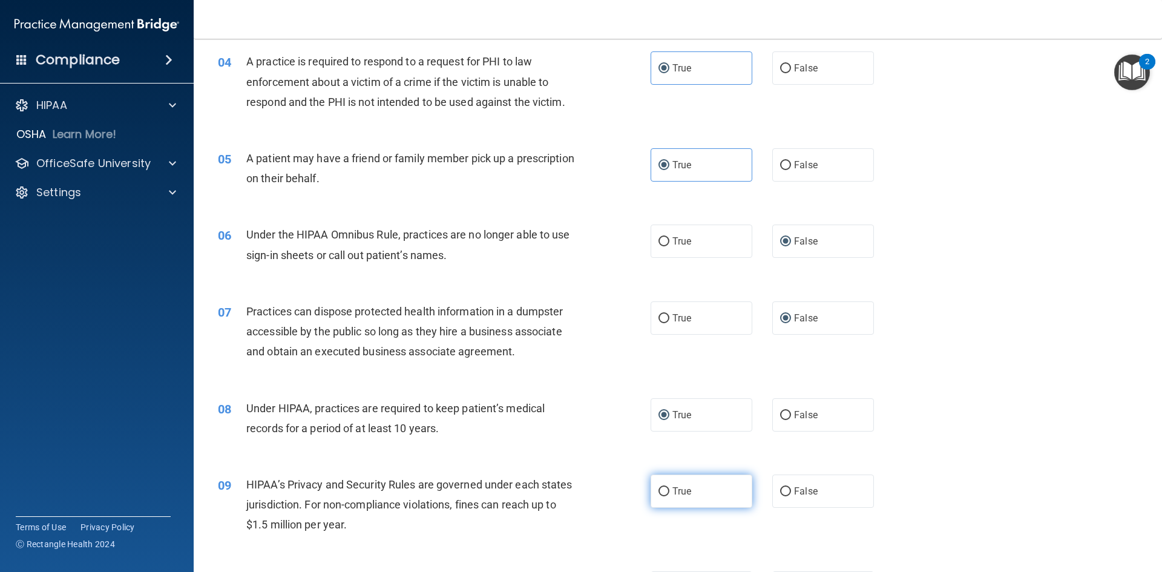
scroll to position [363, 0]
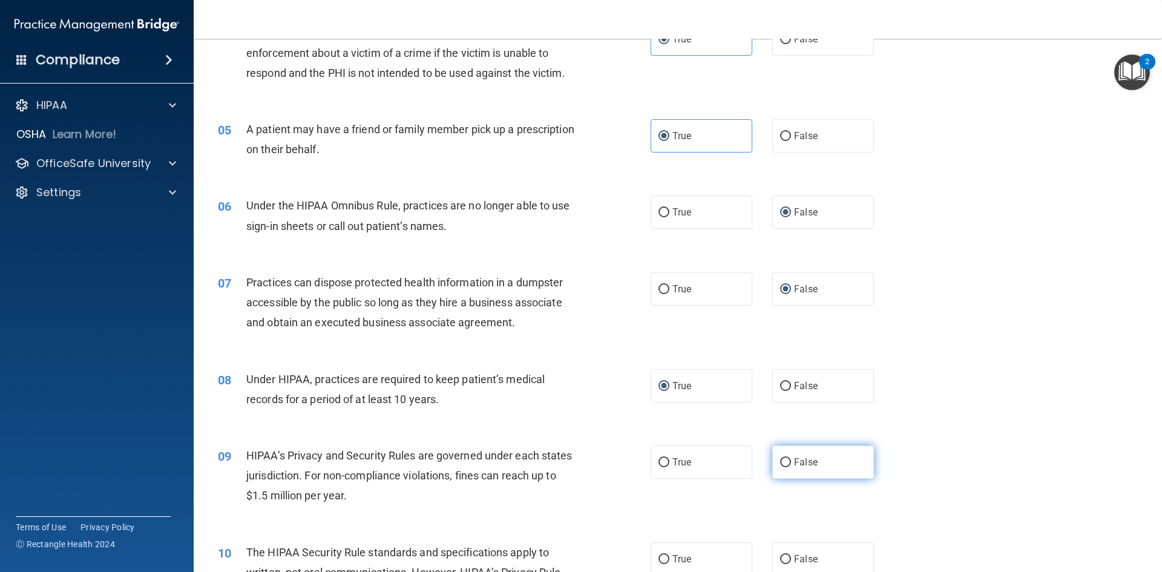
click at [781, 472] on label "False" at bounding box center [823, 462] width 102 height 33
click at [781, 467] on input "False" at bounding box center [785, 462] width 11 height 9
radio input "true"
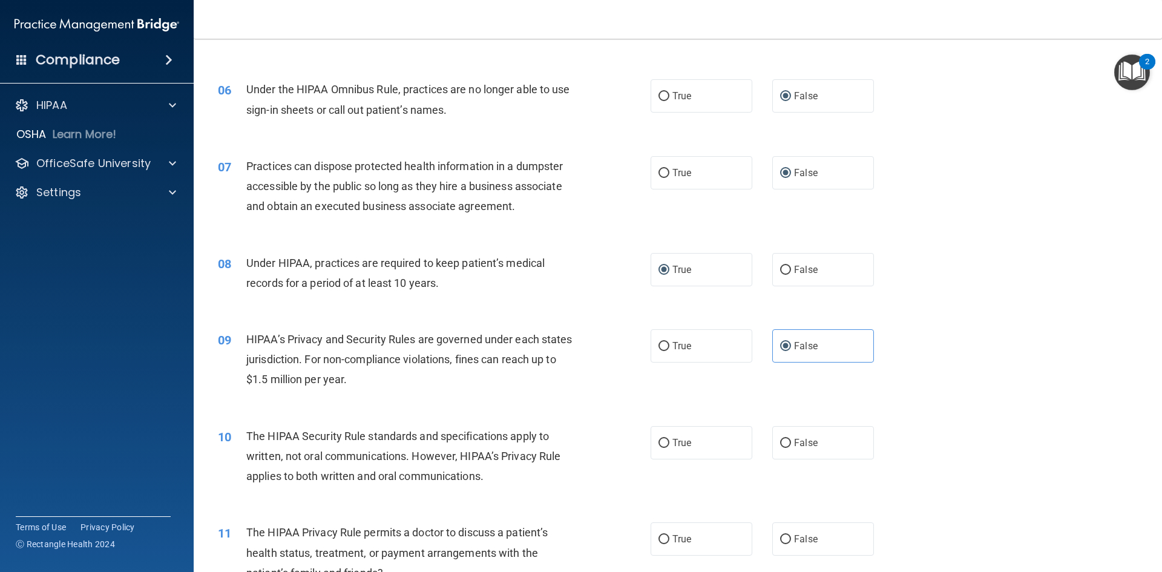
scroll to position [484, 0]
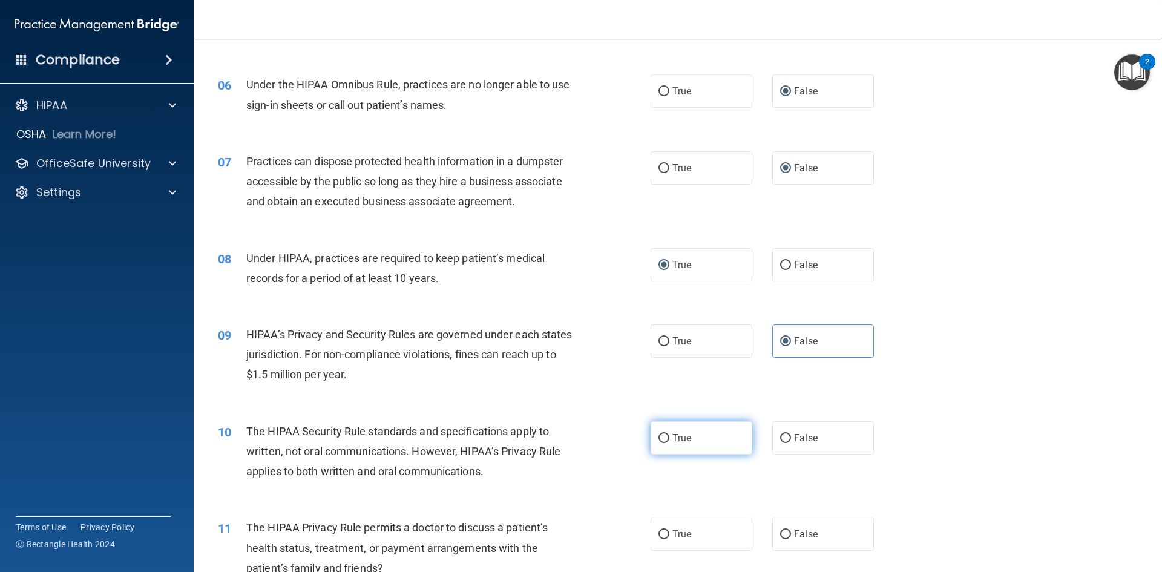
click at [659, 439] on input "True" at bounding box center [664, 438] width 11 height 9
radio input "true"
click at [665, 536] on input "True" at bounding box center [664, 534] width 11 height 9
radio input "true"
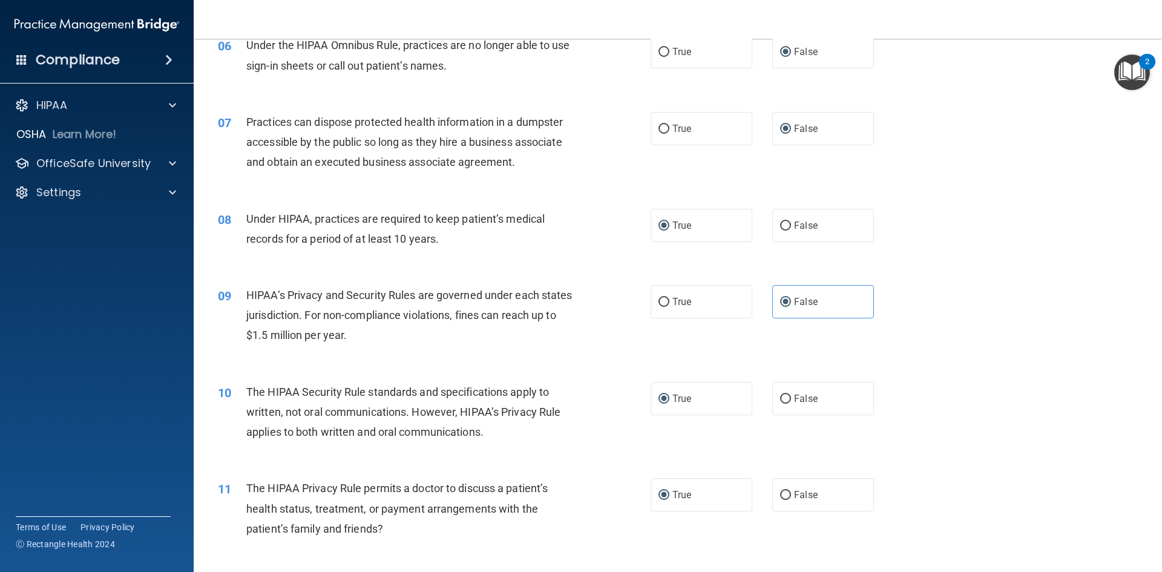
scroll to position [605, 0]
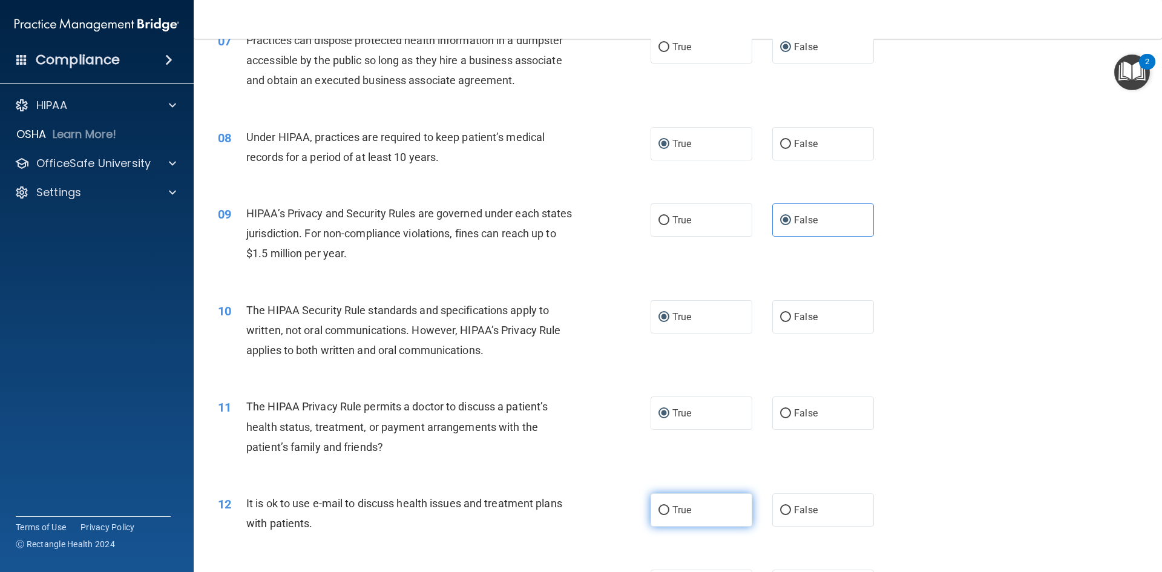
click at [659, 514] on input "True" at bounding box center [664, 510] width 11 height 9
radio input "true"
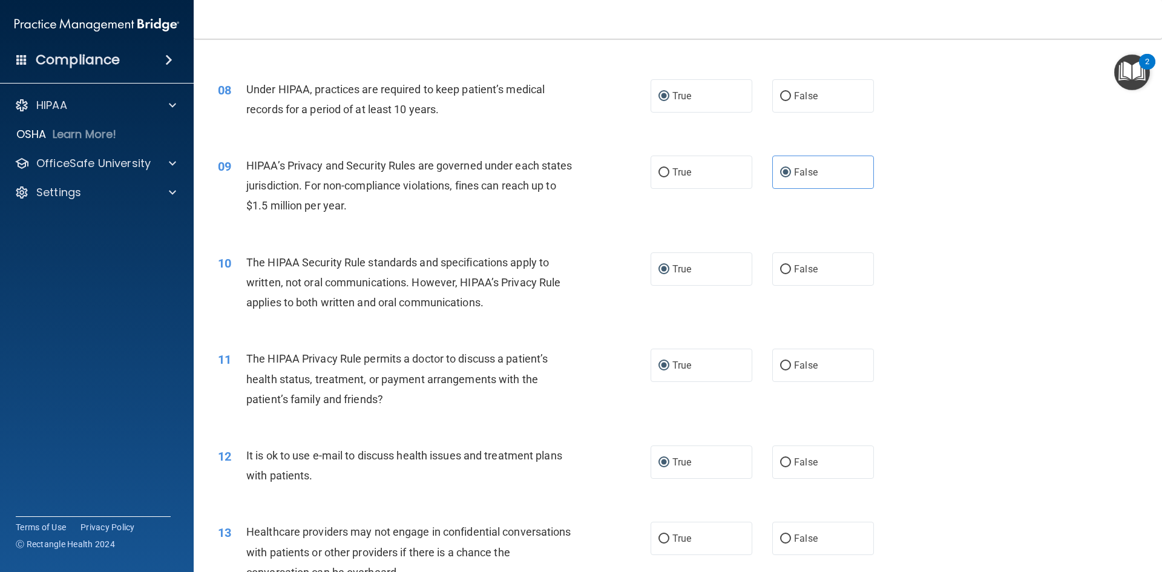
scroll to position [726, 0]
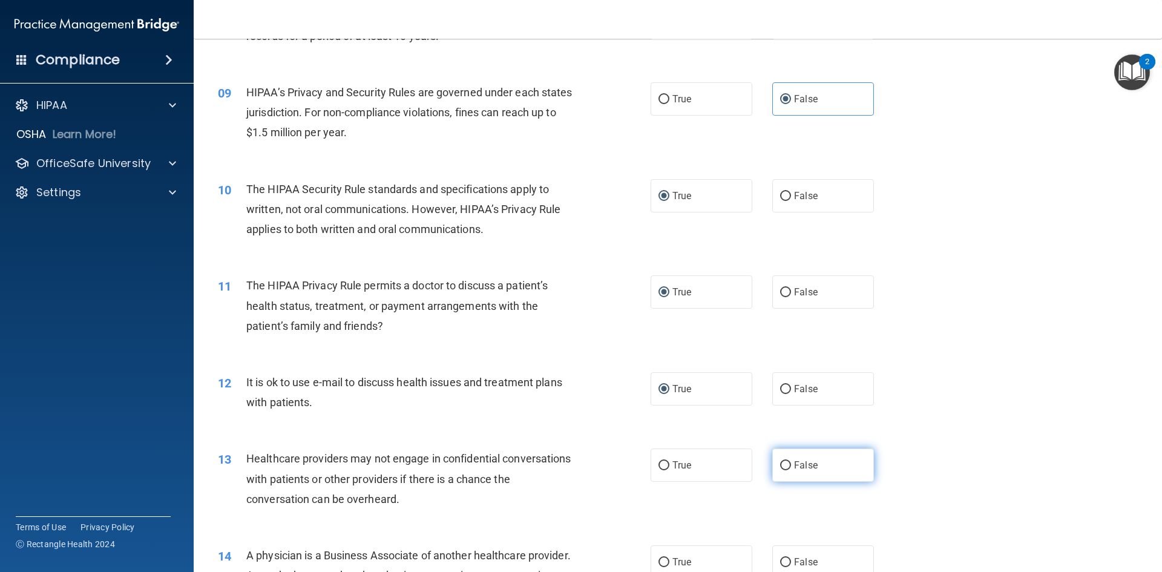
click at [780, 468] on input "False" at bounding box center [785, 465] width 11 height 9
radio input "true"
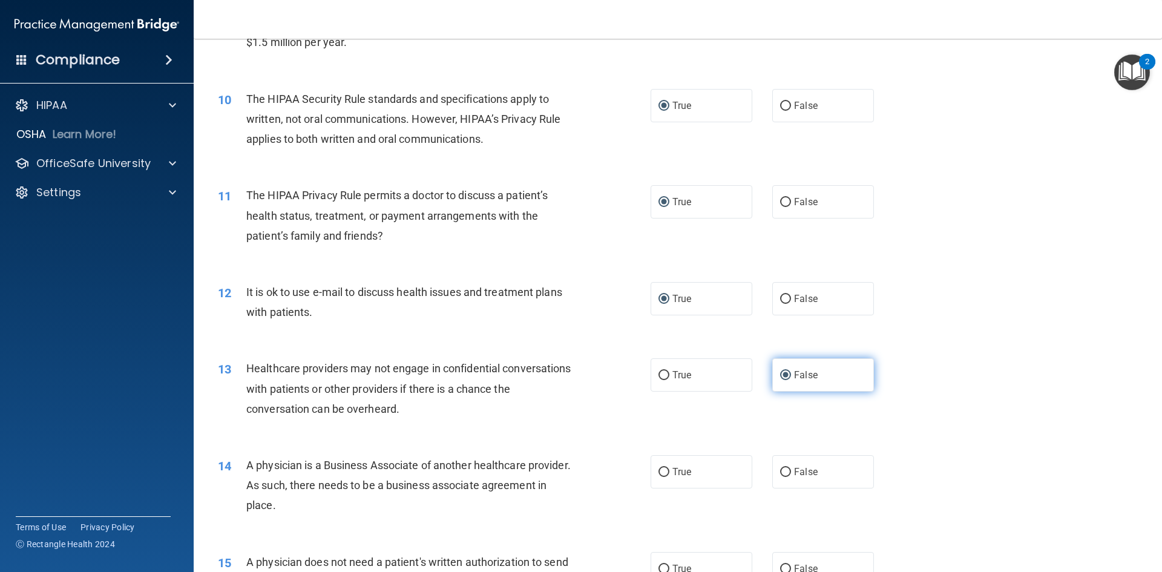
scroll to position [847, 0]
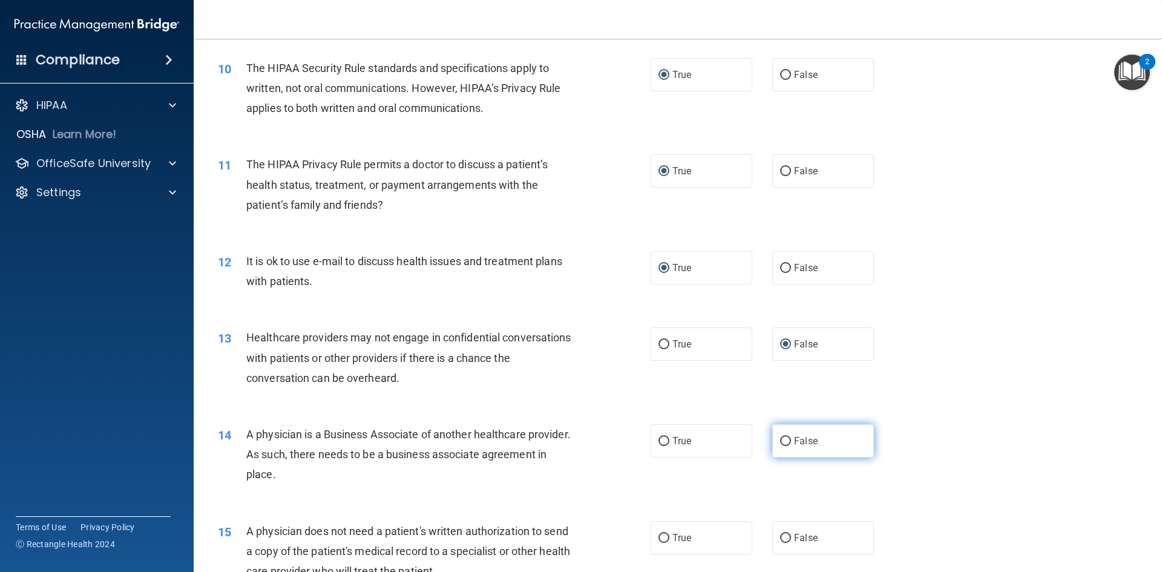
click at [780, 446] on input "False" at bounding box center [785, 441] width 11 height 9
radio input "true"
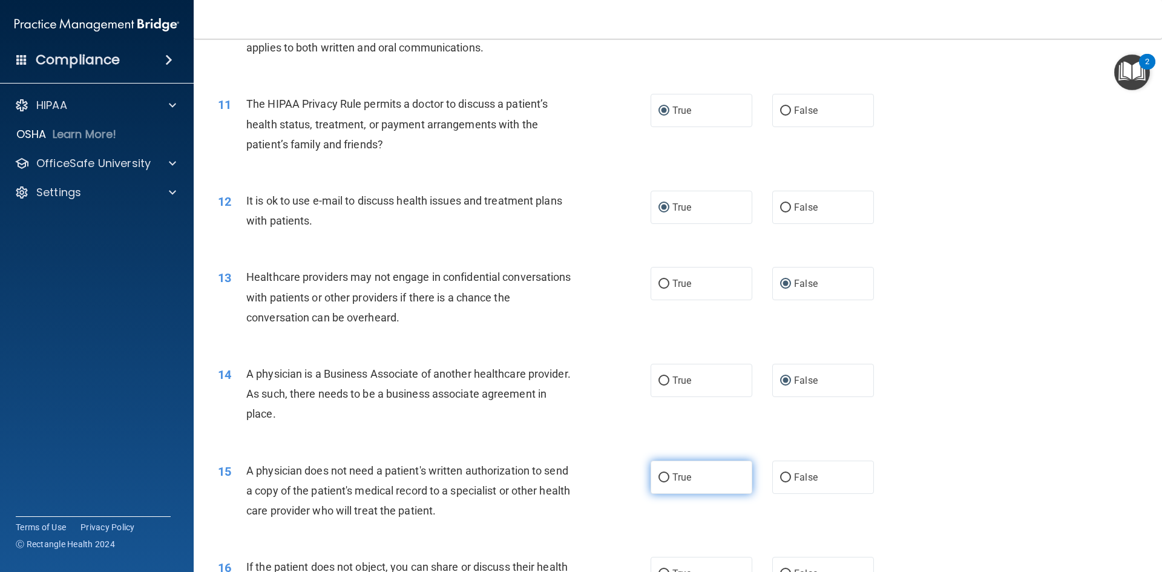
click at [677, 480] on span "True" at bounding box center [682, 478] width 19 height 12
click at [670, 480] on input "True" at bounding box center [664, 477] width 11 height 9
radio input "true"
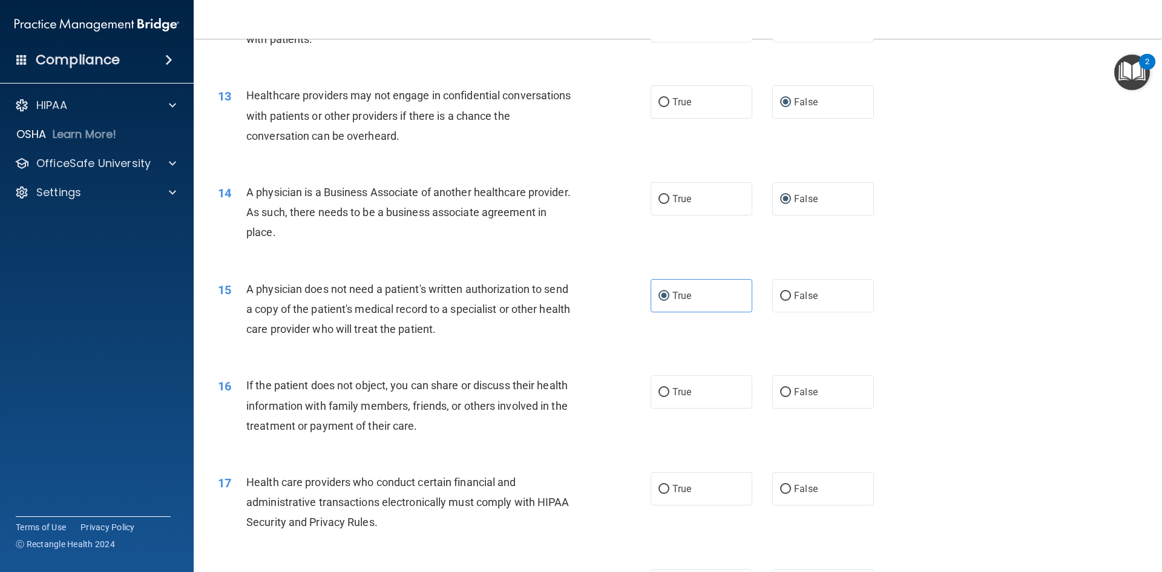
scroll to position [1029, 0]
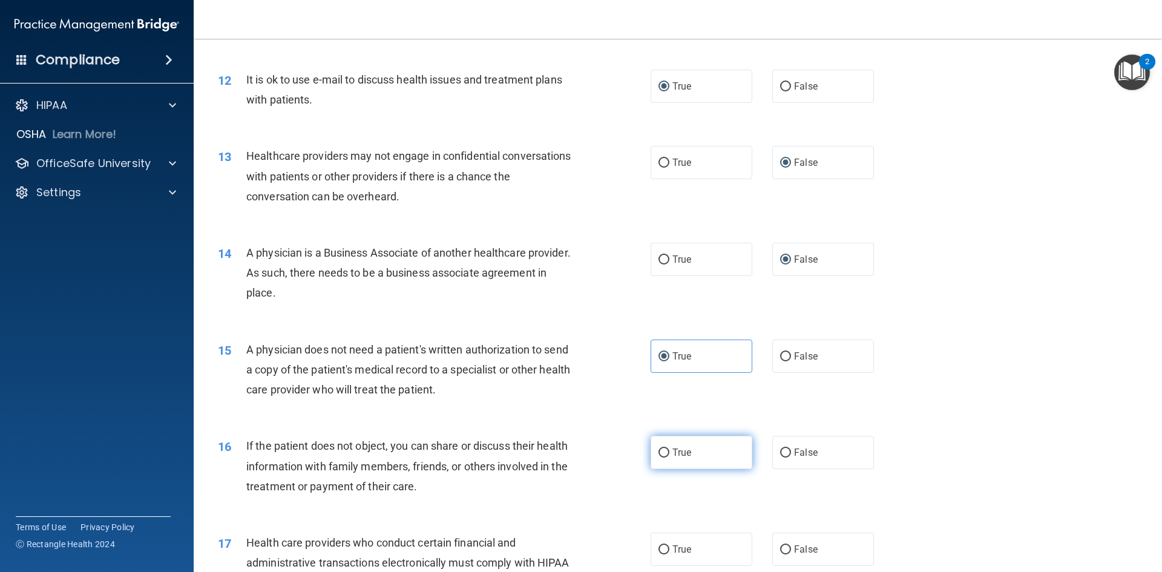
click at [664, 456] on input "True" at bounding box center [664, 453] width 11 height 9
radio input "true"
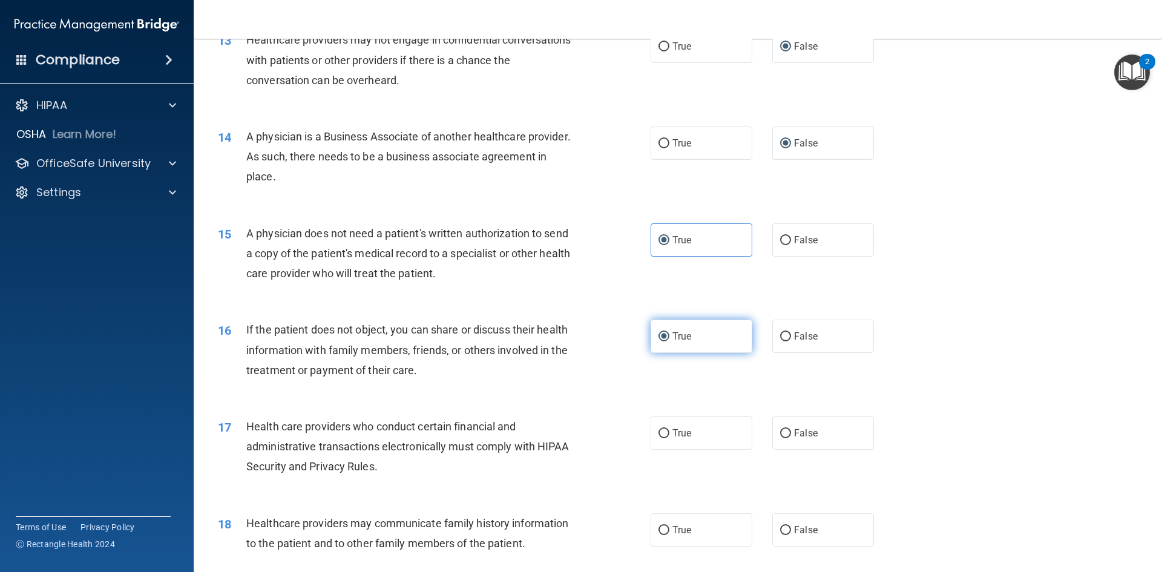
scroll to position [1150, 0]
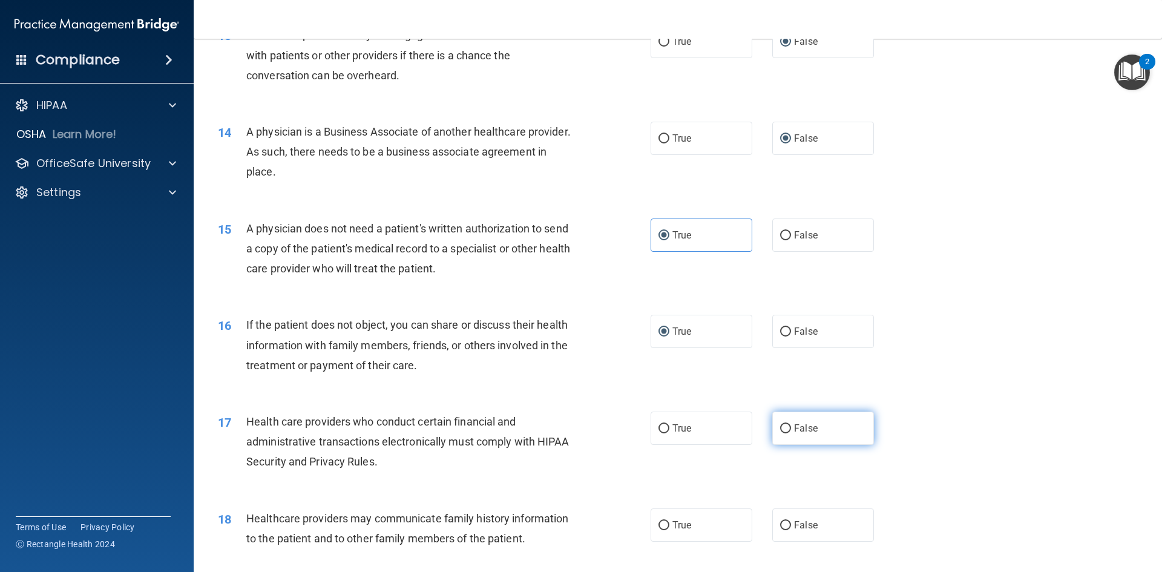
click at [773, 428] on label "False" at bounding box center [823, 428] width 102 height 33
click at [780, 428] on input "False" at bounding box center [785, 428] width 11 height 9
radio input "true"
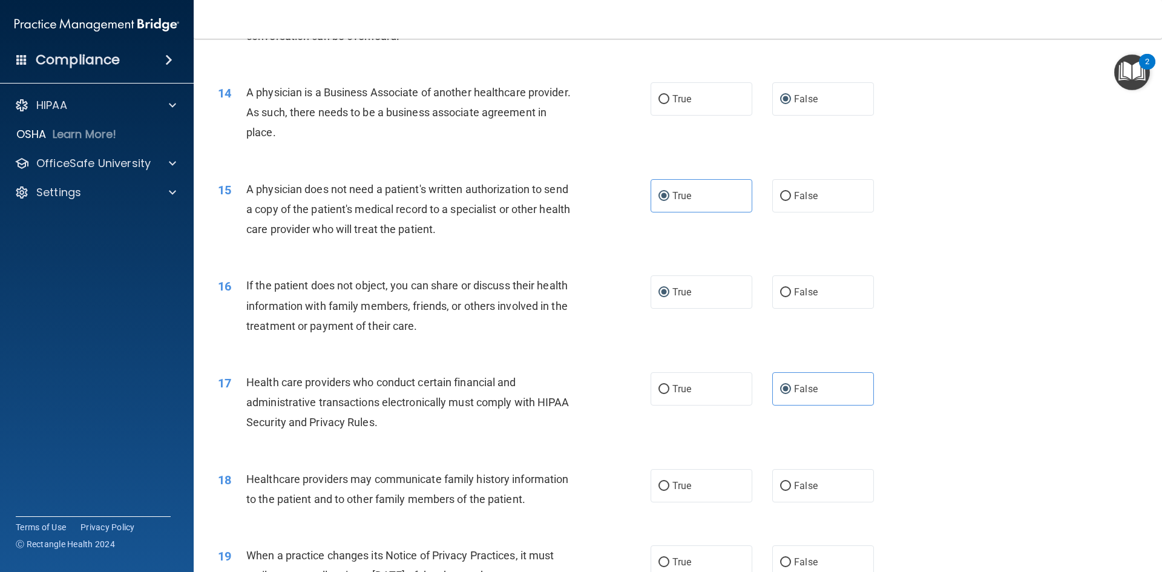
scroll to position [1211, 0]
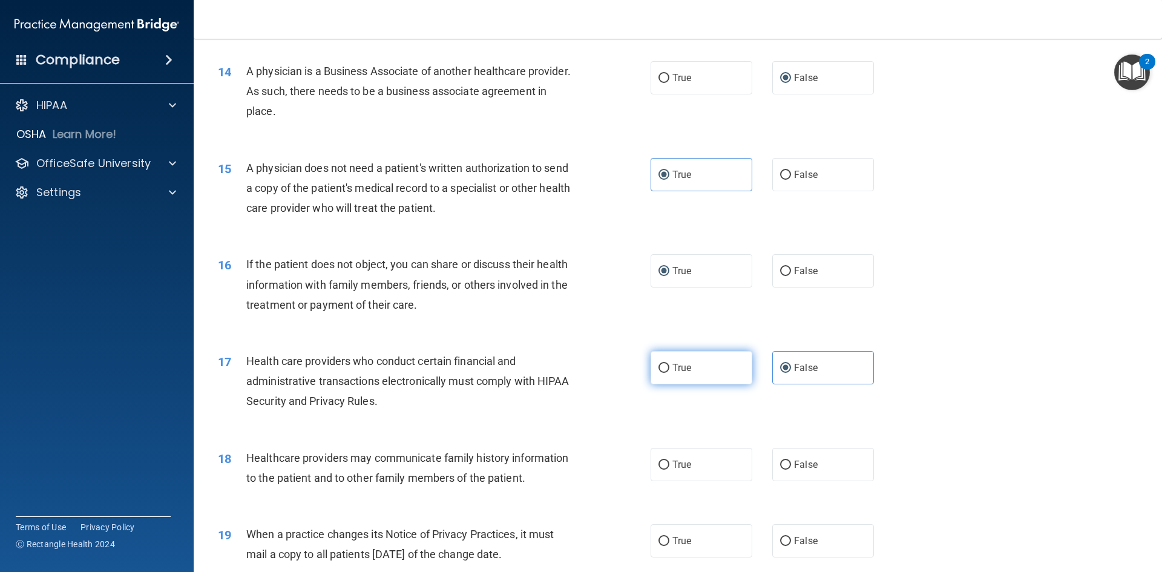
click at [662, 373] on input "True" at bounding box center [664, 368] width 11 height 9
radio input "true"
radio input "false"
click at [795, 462] on span "False" at bounding box center [806, 465] width 24 height 12
click at [791, 462] on input "False" at bounding box center [785, 465] width 11 height 9
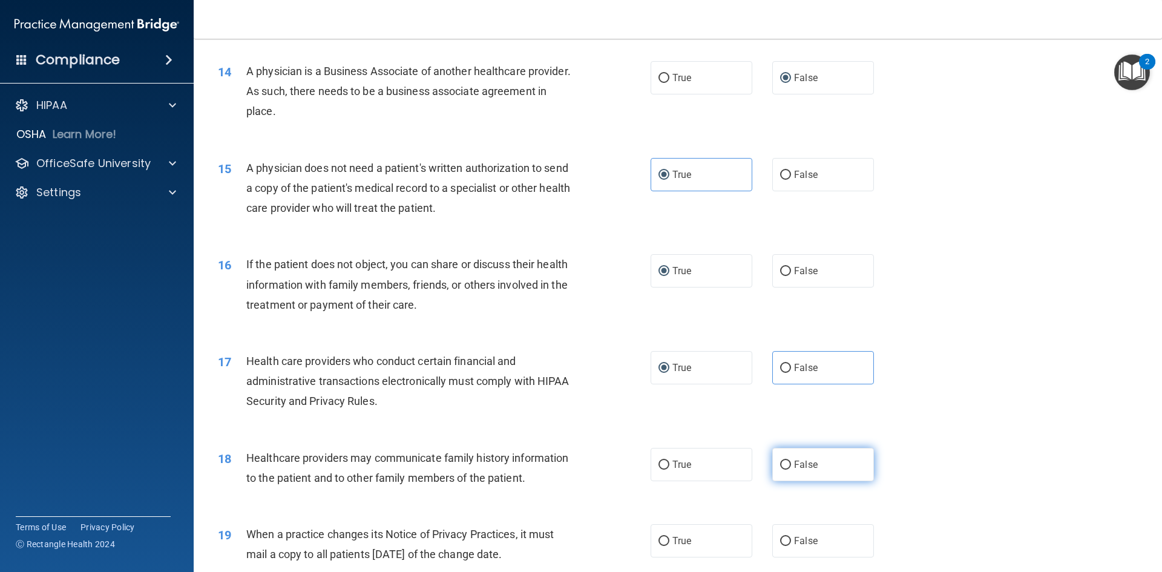
radio input "true"
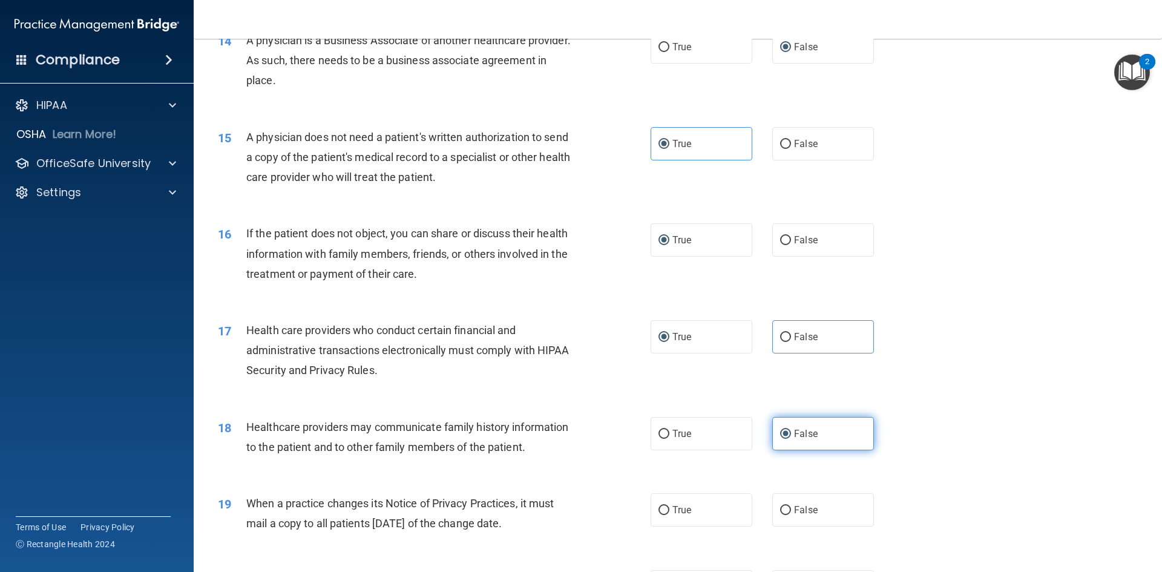
scroll to position [1332, 0]
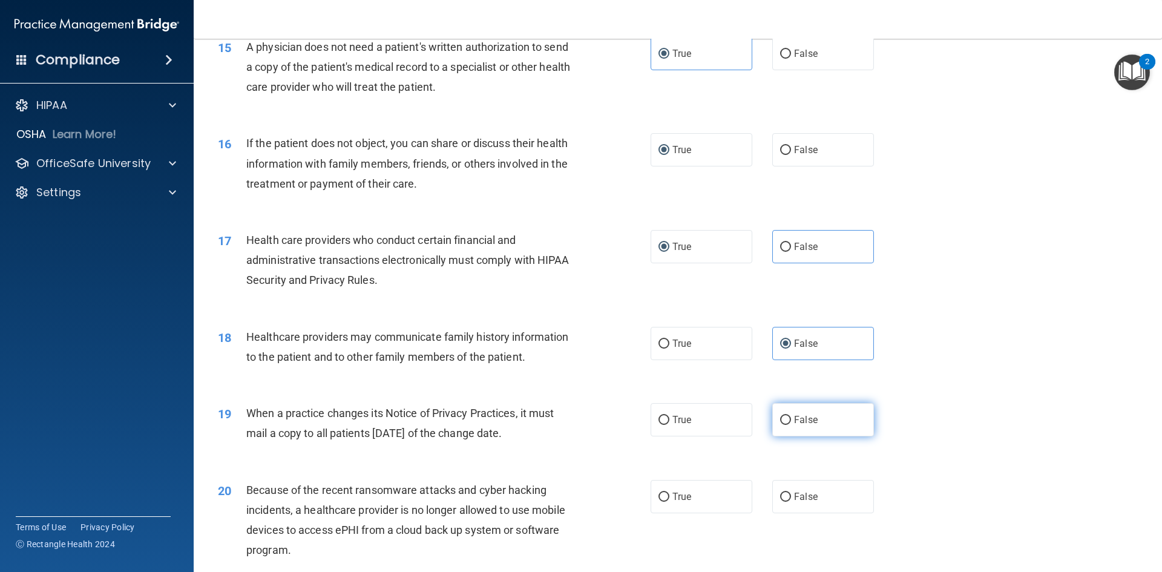
click at [794, 422] on span "False" at bounding box center [806, 420] width 24 height 12
click at [791, 422] on input "False" at bounding box center [785, 420] width 11 height 9
radio input "true"
click at [780, 496] on input "False" at bounding box center [785, 497] width 11 height 9
radio input "true"
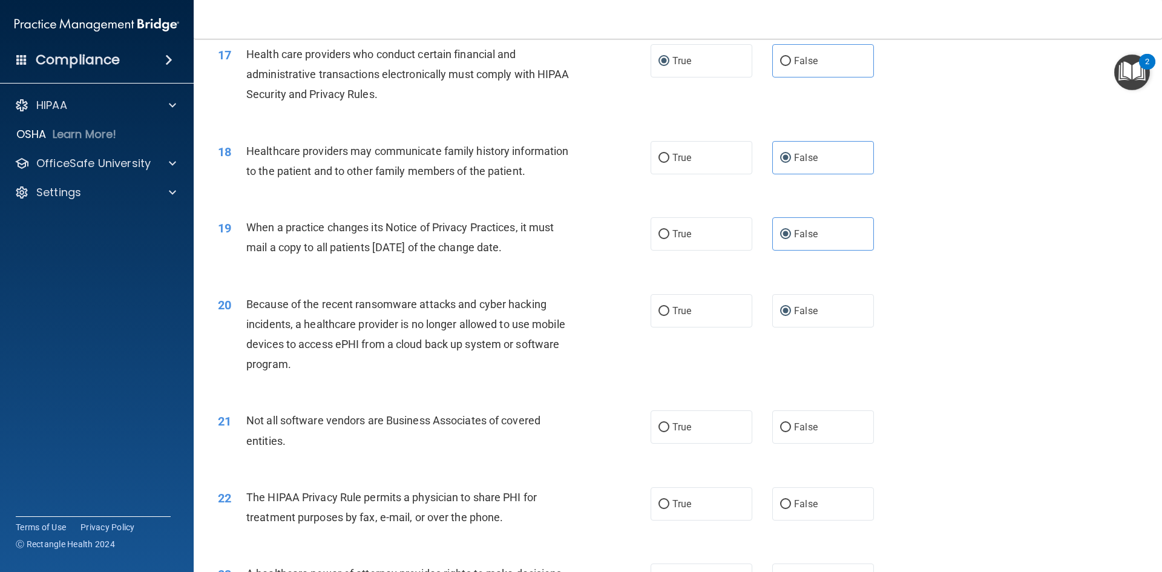
scroll to position [1513, 0]
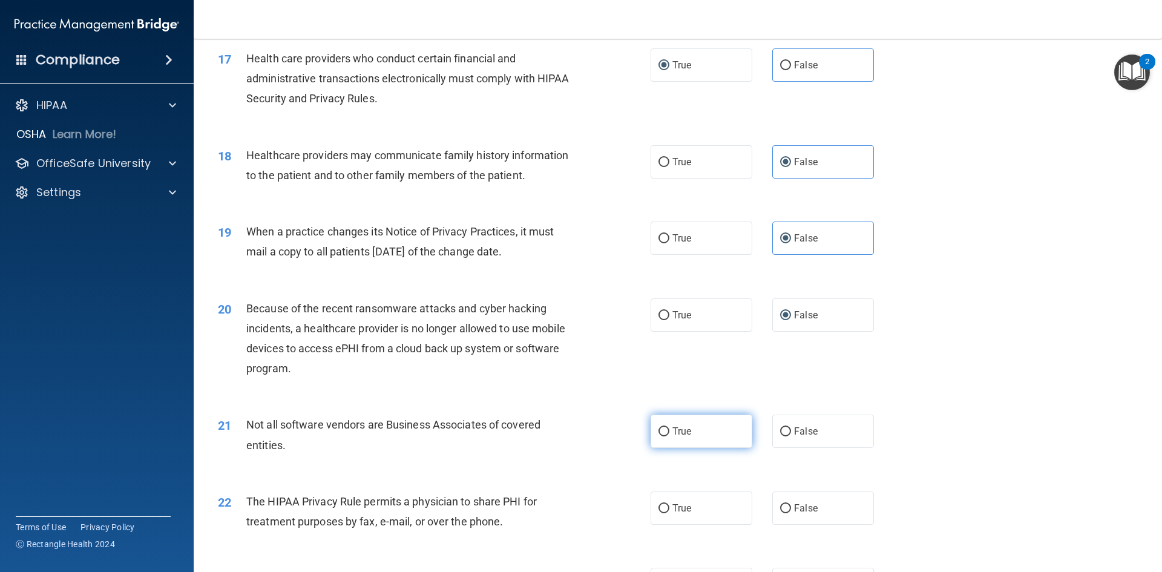
click at [674, 435] on span "True" at bounding box center [682, 432] width 19 height 12
click at [670, 435] on input "True" at bounding box center [664, 431] width 11 height 9
radio input "true"
click at [660, 507] on input "True" at bounding box center [664, 508] width 11 height 9
radio input "true"
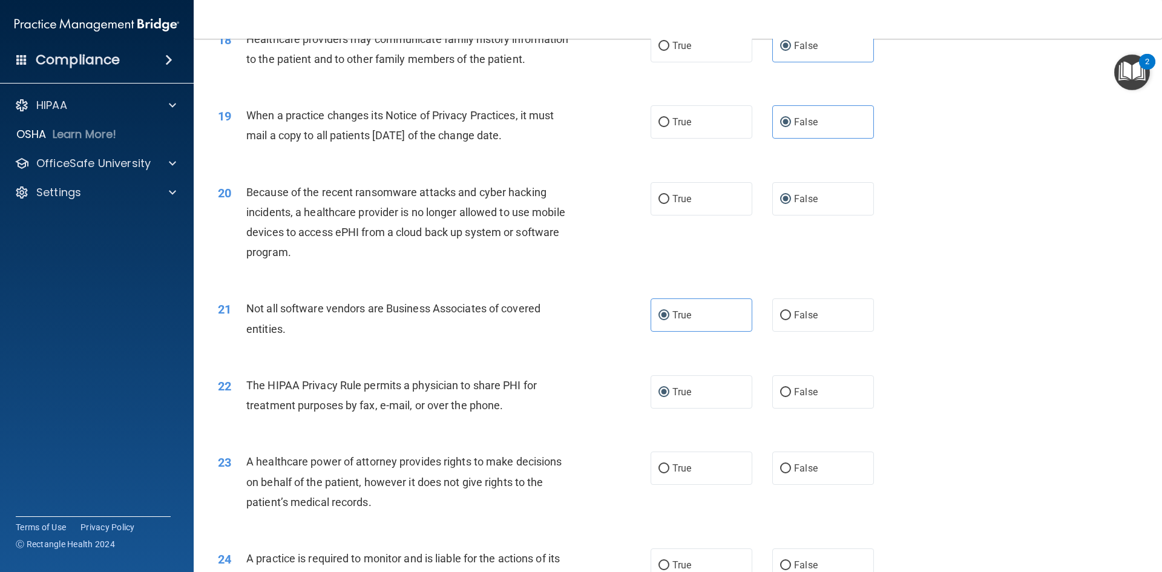
scroll to position [1634, 0]
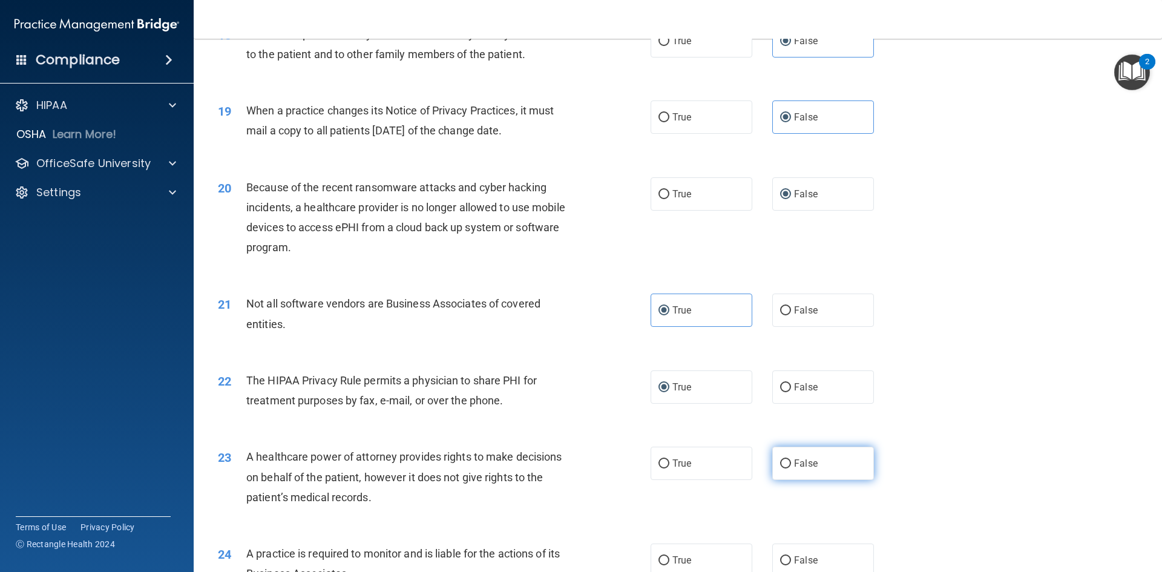
click at [780, 462] on input "False" at bounding box center [785, 463] width 11 height 9
radio input "true"
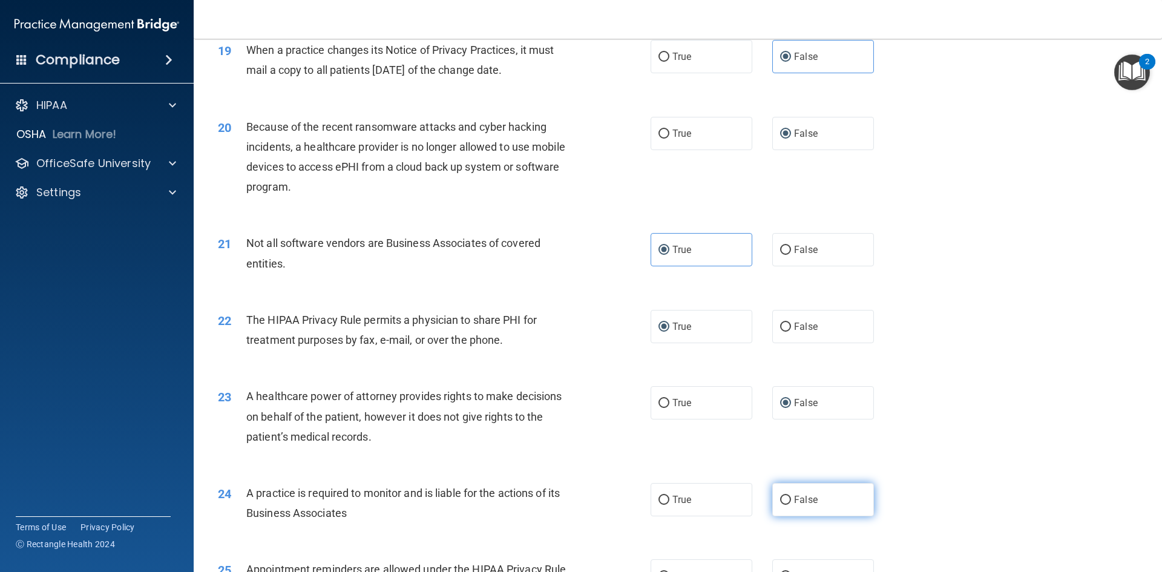
click at [783, 508] on label "False" at bounding box center [823, 499] width 102 height 33
click at [783, 505] on input "False" at bounding box center [785, 500] width 11 height 9
radio input "true"
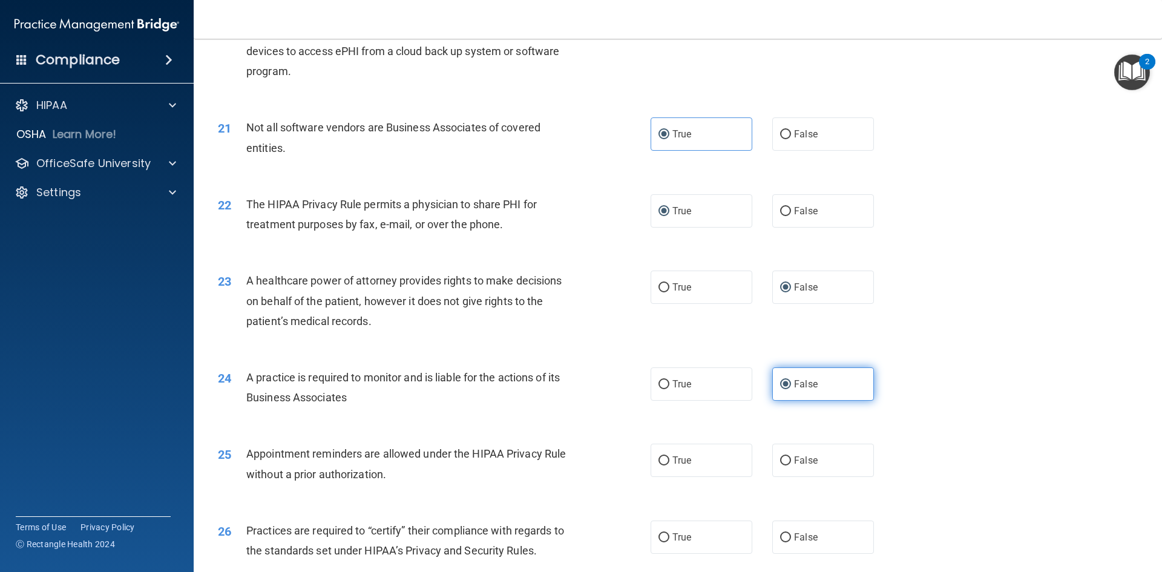
scroll to position [1816, 0]
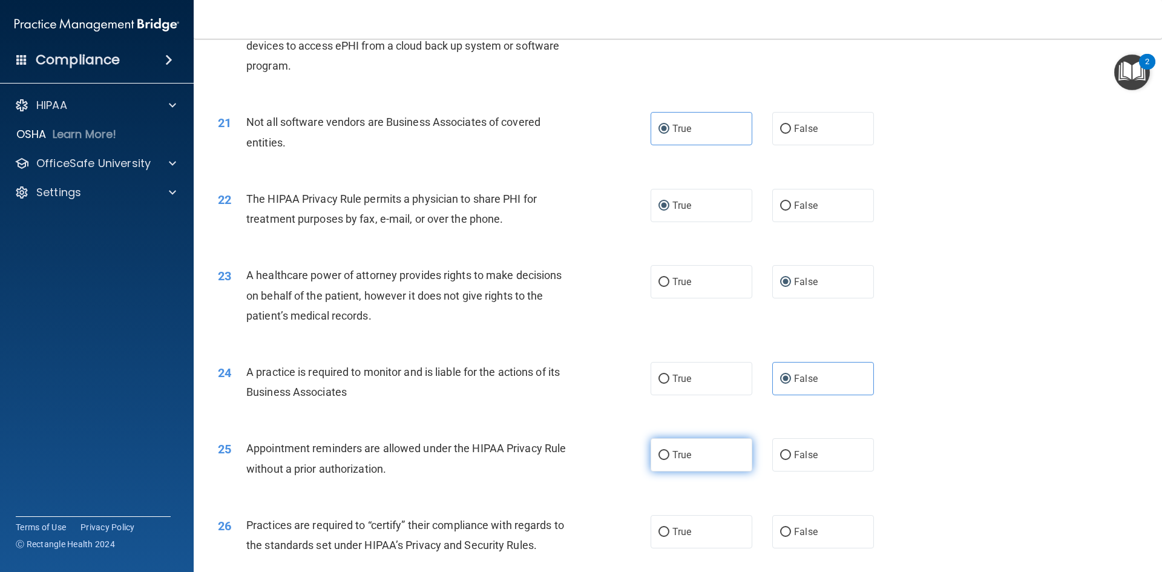
click at [666, 456] on label "True" at bounding box center [702, 454] width 102 height 33
click at [666, 456] on input "True" at bounding box center [664, 455] width 11 height 9
radio input "true"
click at [780, 528] on input "False" at bounding box center [785, 532] width 11 height 9
radio input "true"
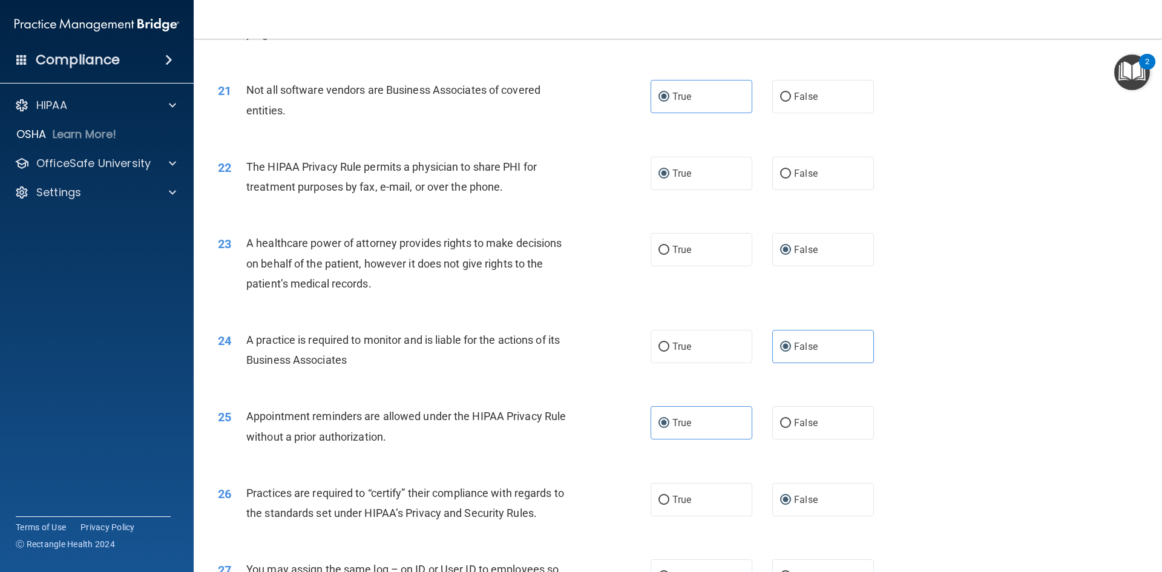
scroll to position [1937, 0]
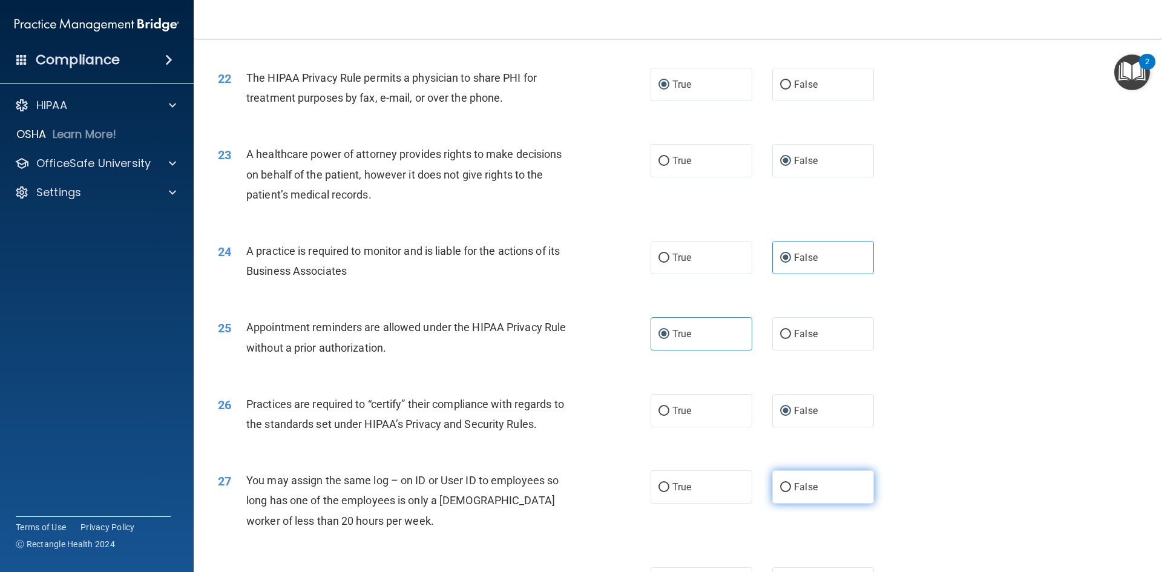
click at [782, 485] on input "False" at bounding box center [785, 487] width 11 height 9
radio input "true"
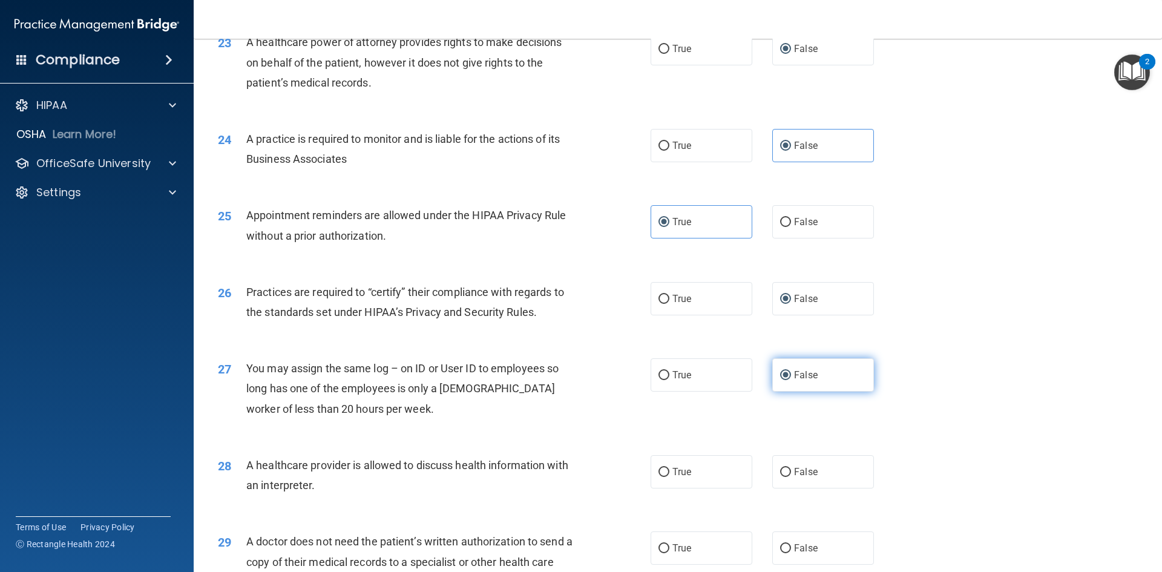
scroll to position [2058, 0]
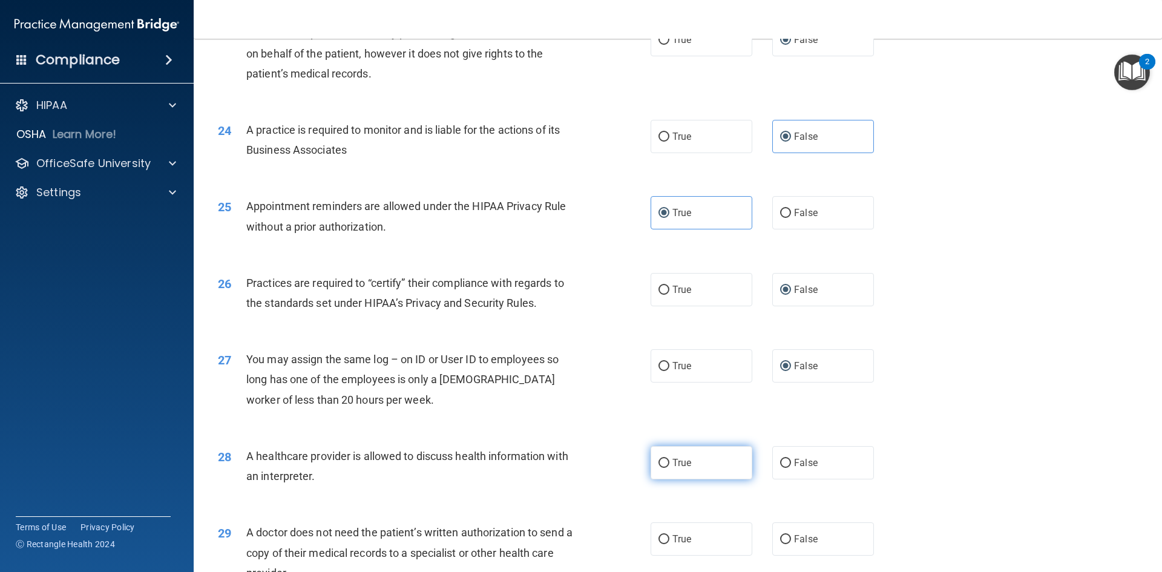
click at [660, 464] on input "True" at bounding box center [664, 463] width 11 height 9
radio input "true"
click at [659, 535] on input "True" at bounding box center [664, 539] width 11 height 9
radio input "true"
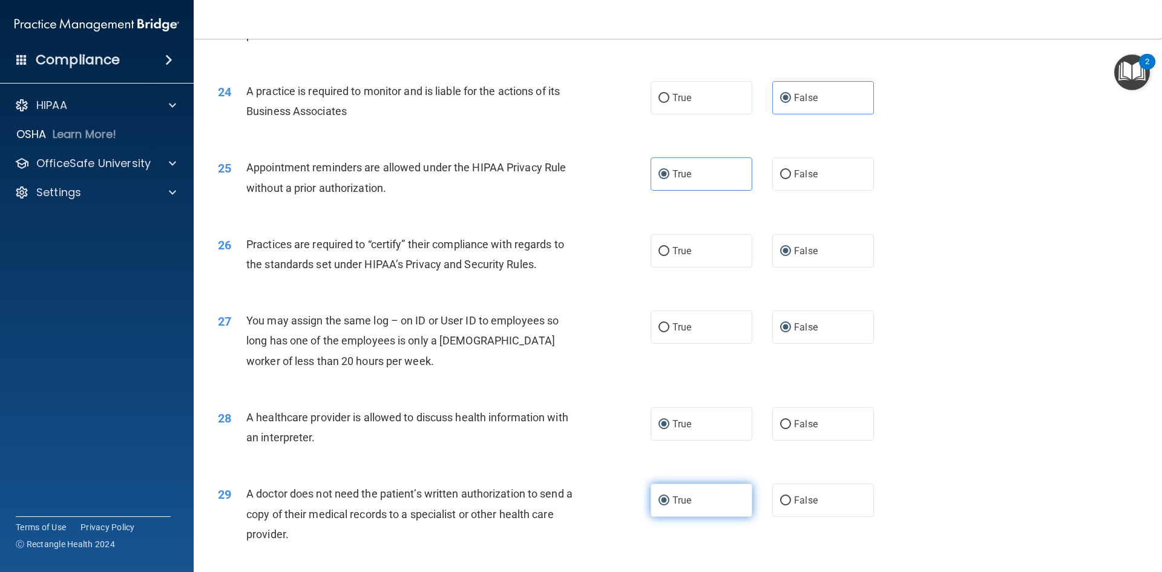
scroll to position [2240, 0]
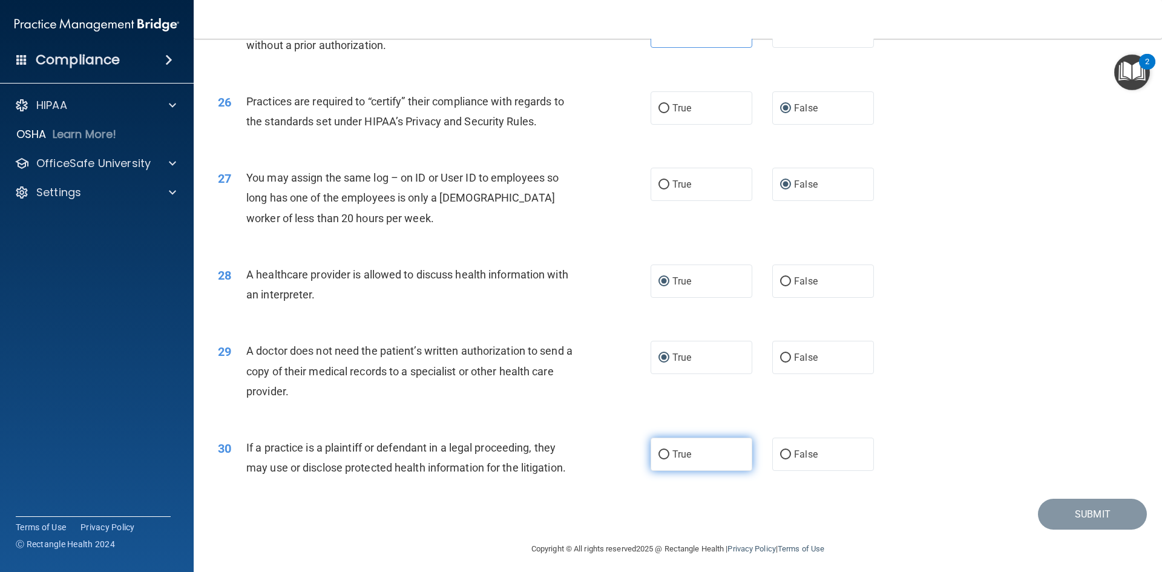
click at [659, 458] on input "True" at bounding box center [664, 454] width 11 height 9
radio input "true"
click at [1078, 517] on button "Submit" at bounding box center [1092, 514] width 109 height 31
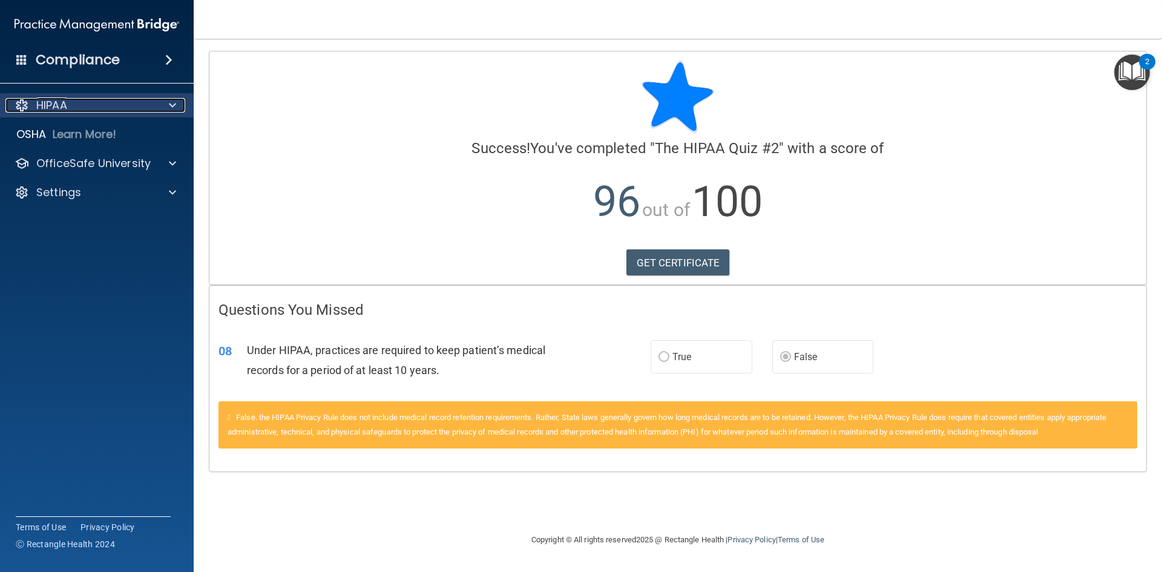
click at [70, 107] on div "HIPAA" at bounding box center [80, 105] width 150 height 15
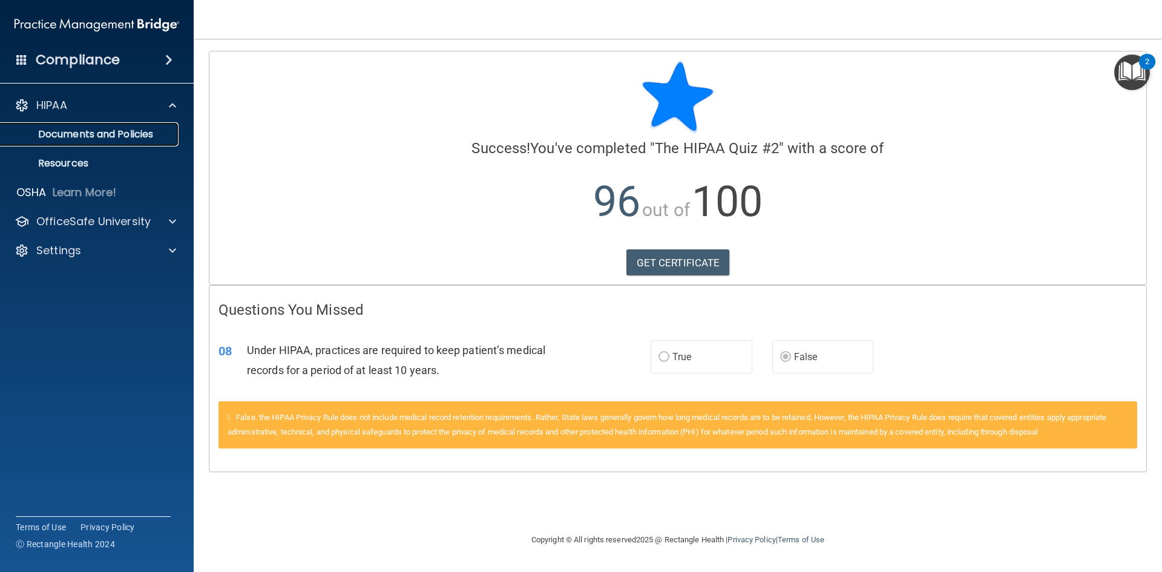
click at [78, 135] on p "Documents and Policies" at bounding box center [90, 134] width 165 height 12
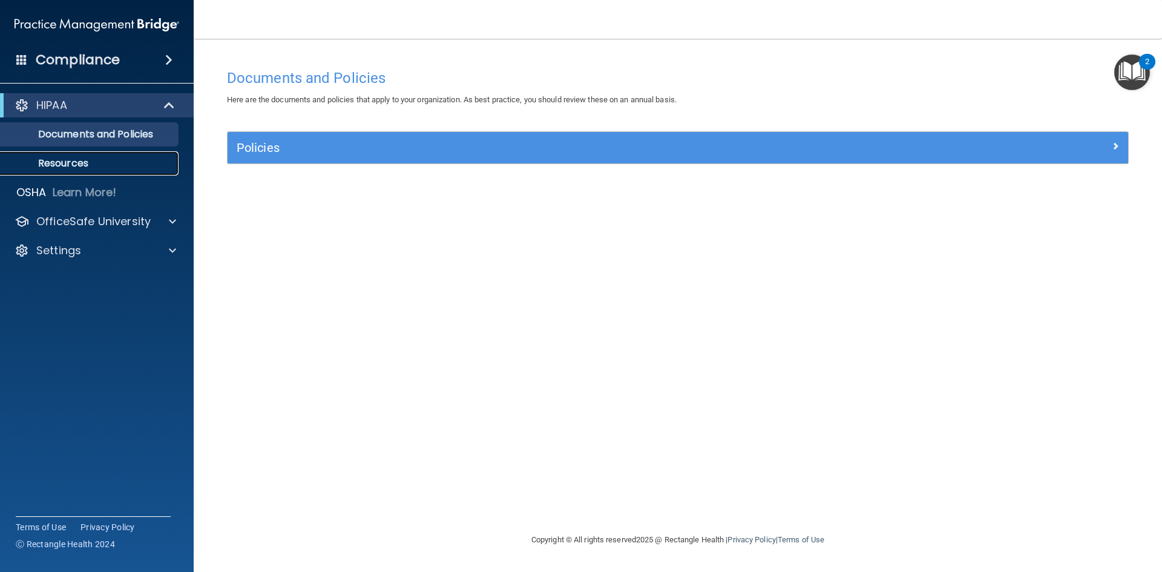
click at [72, 163] on p "Resources" at bounding box center [90, 163] width 165 height 12
click at [58, 191] on p "Learn More!" at bounding box center [85, 192] width 64 height 15
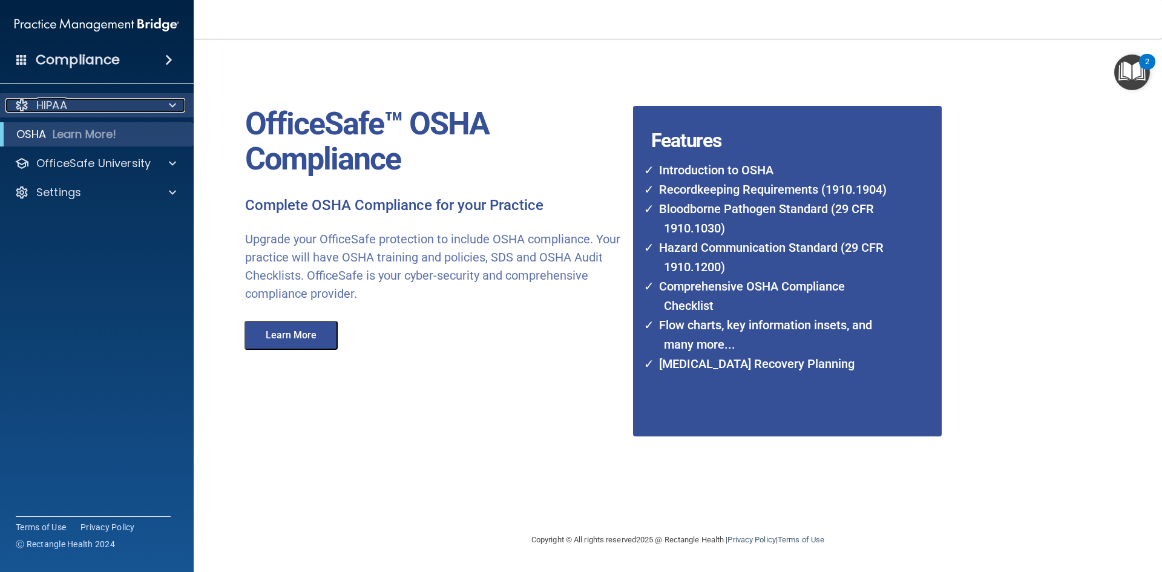
click at [47, 111] on p "HIPAA" at bounding box center [51, 105] width 31 height 15
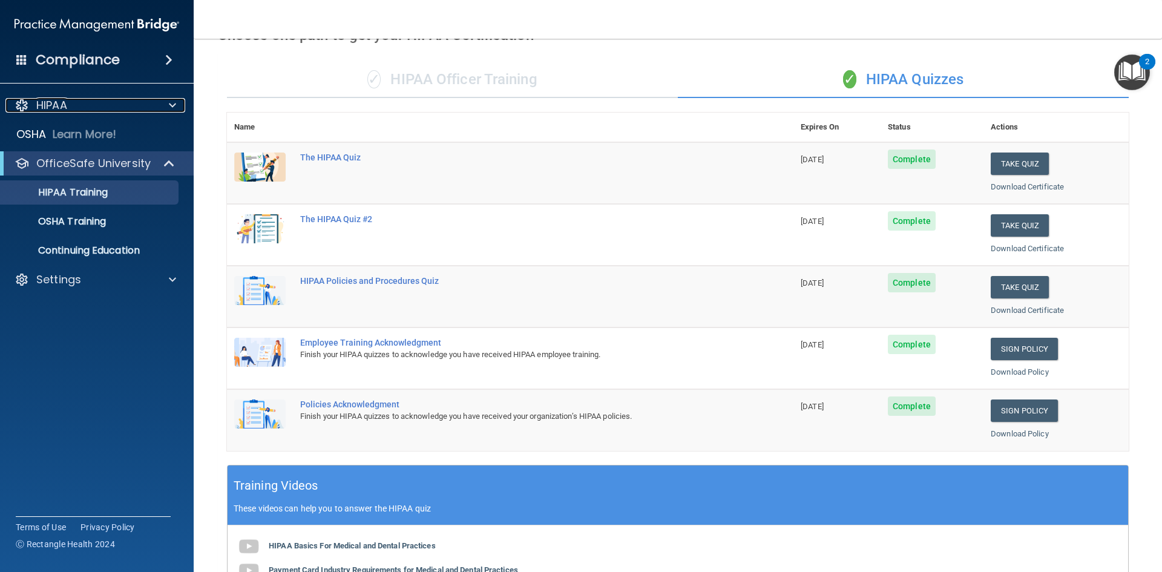
scroll to position [61, 0]
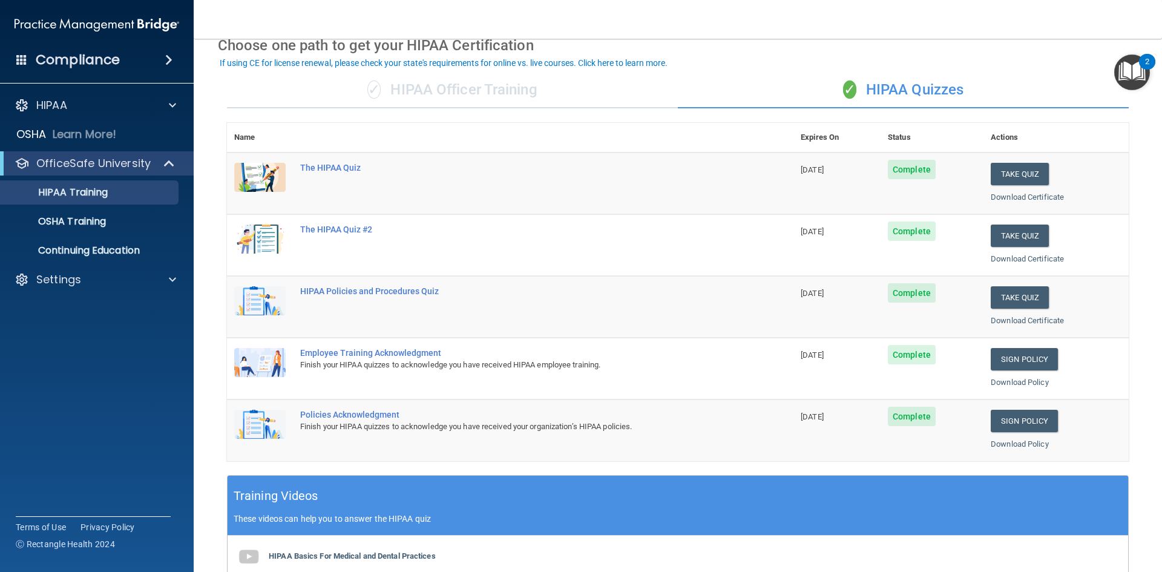
click at [913, 162] on span "Complete" at bounding box center [912, 169] width 48 height 19
click at [1002, 196] on link "Download Certificate" at bounding box center [1027, 197] width 73 height 9
click at [1007, 257] on link "Download Certificate" at bounding box center [1027, 258] width 73 height 9
click at [1014, 323] on link "Download Certificate" at bounding box center [1027, 320] width 73 height 9
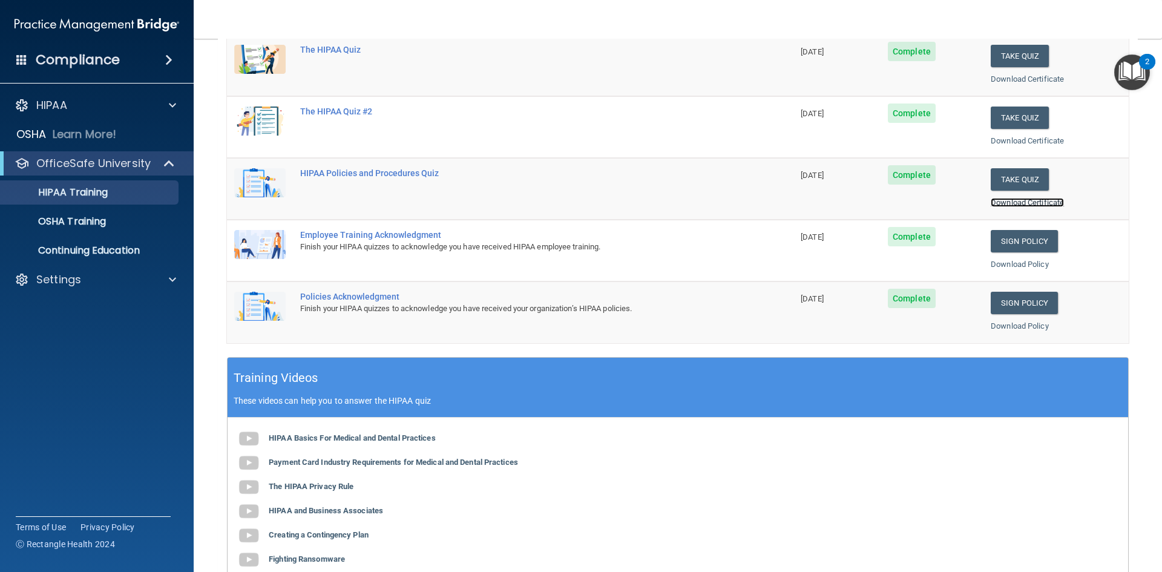
scroll to position [37, 0]
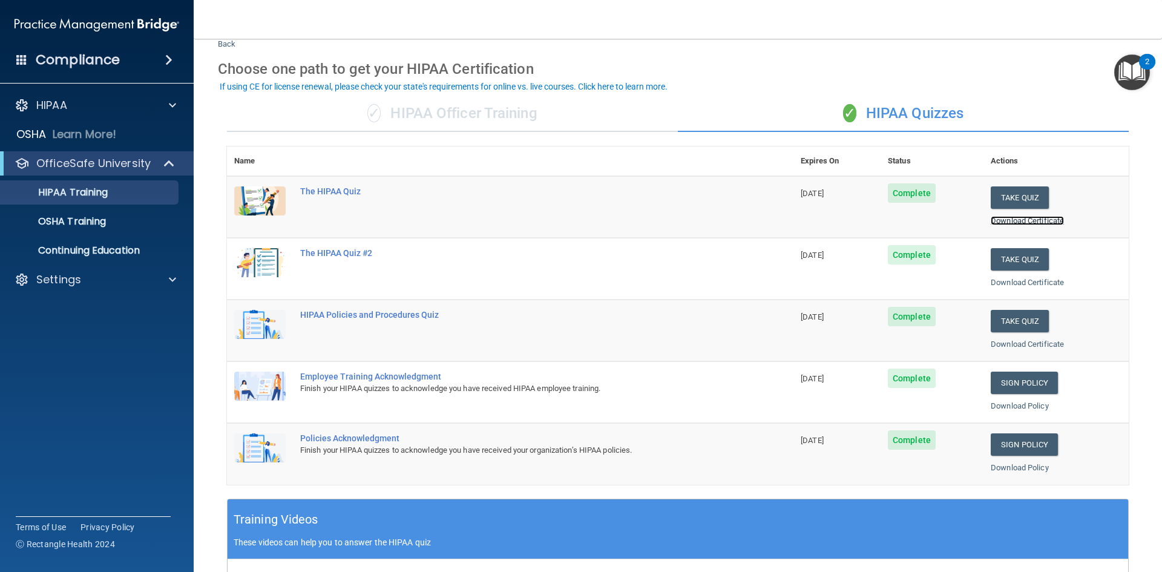
click at [1001, 220] on link "Download Certificate" at bounding box center [1027, 220] width 73 height 9
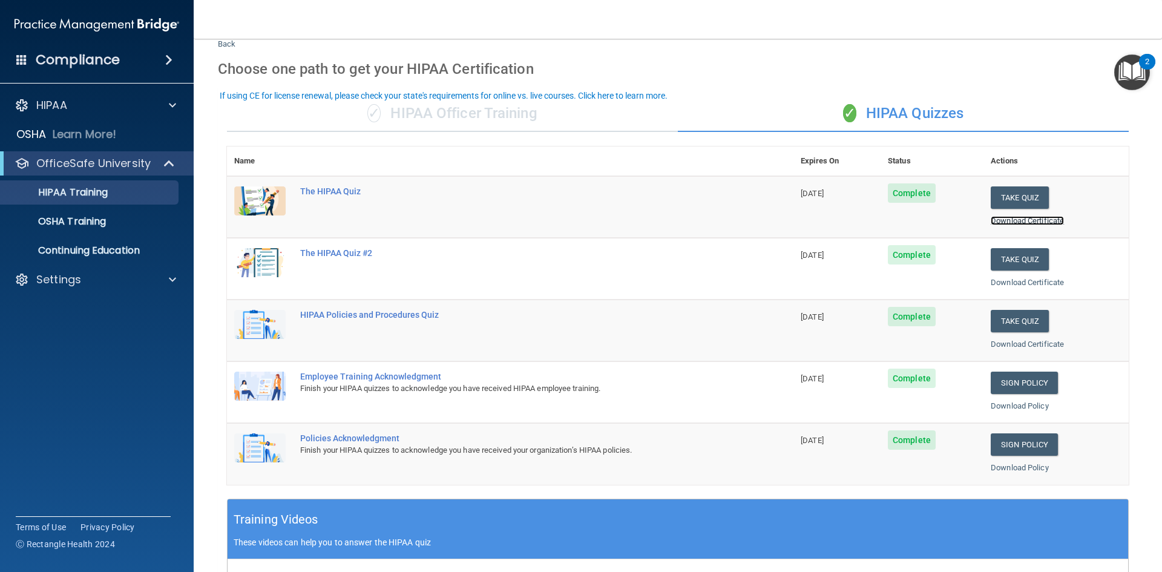
scroll to position [0, 0]
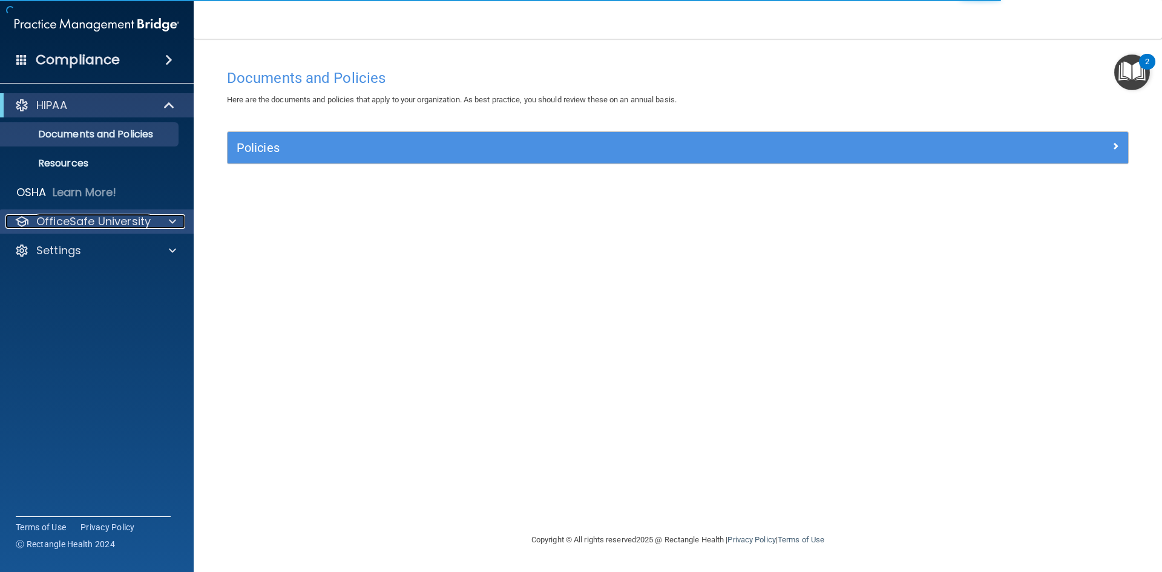
click at [128, 228] on p "OfficeSafe University" at bounding box center [93, 221] width 114 height 15
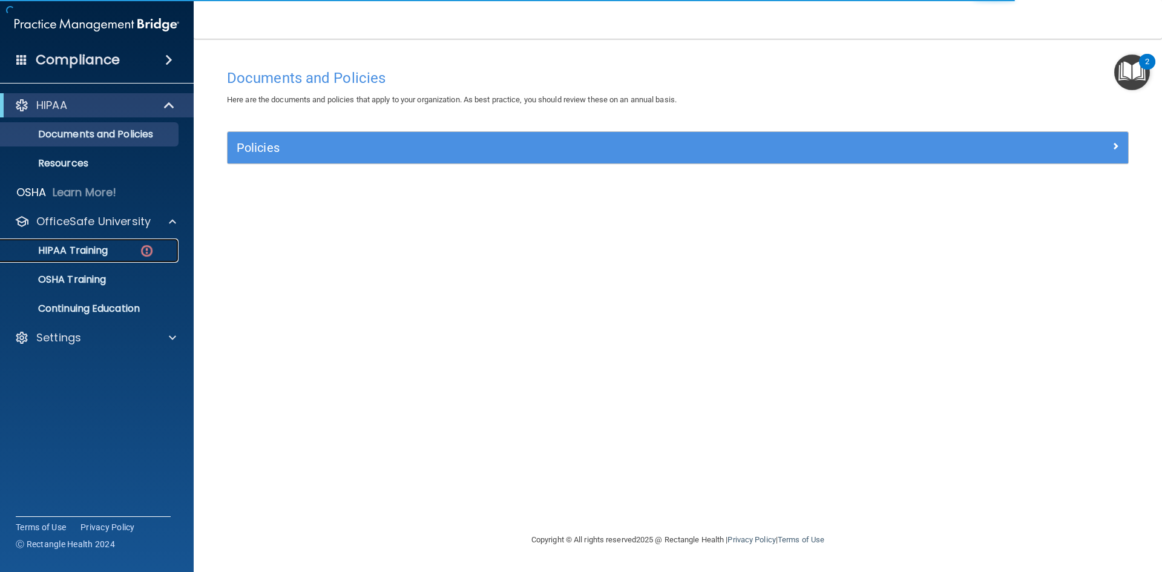
click at [107, 249] on p "HIPAA Training" at bounding box center [58, 251] width 100 height 12
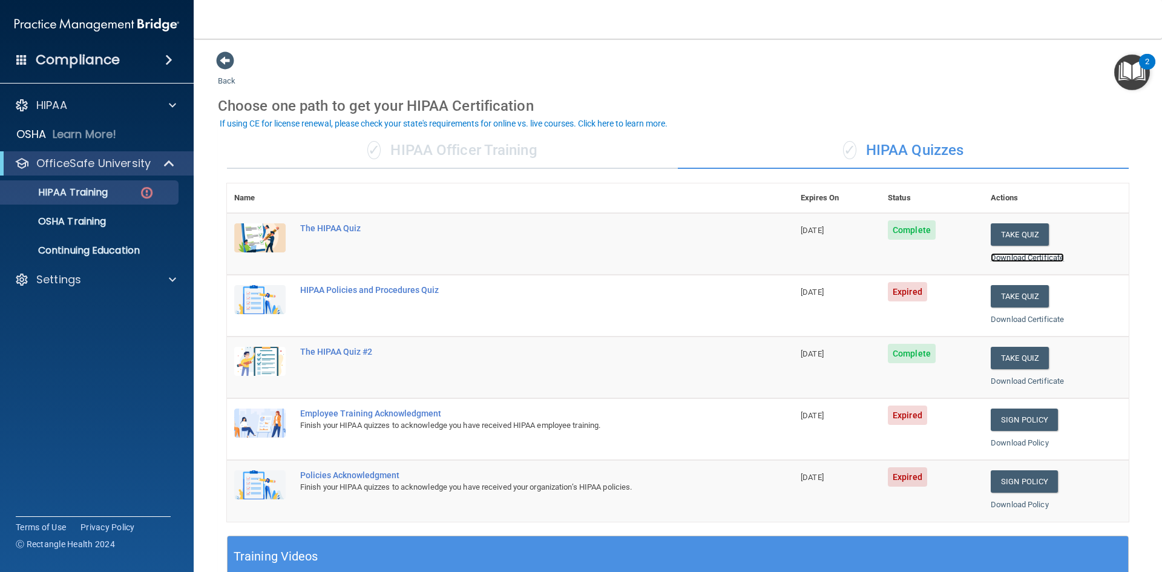
click at [993, 256] on link "Download Certificate" at bounding box center [1027, 257] width 73 height 9
click at [1028, 380] on link "Download Certificate" at bounding box center [1027, 381] width 73 height 9
click at [1001, 293] on button "Take Quiz" at bounding box center [1020, 296] width 58 height 22
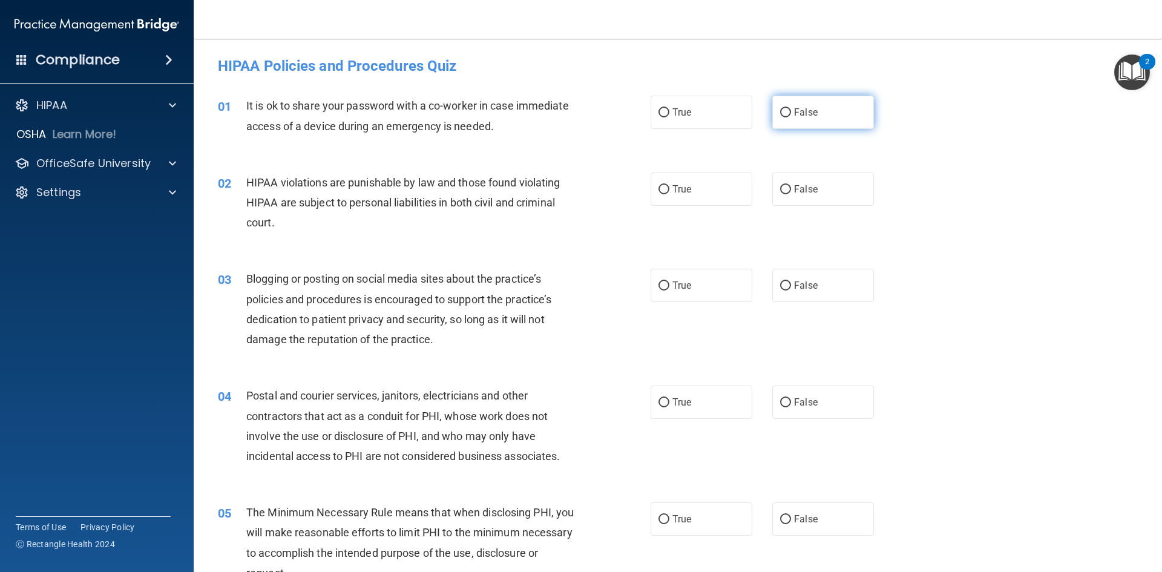
click at [785, 117] on input "False" at bounding box center [785, 112] width 11 height 9
radio input "true"
click at [659, 192] on input "True" at bounding box center [664, 189] width 11 height 9
radio input "true"
click at [786, 291] on label "False" at bounding box center [823, 285] width 102 height 33
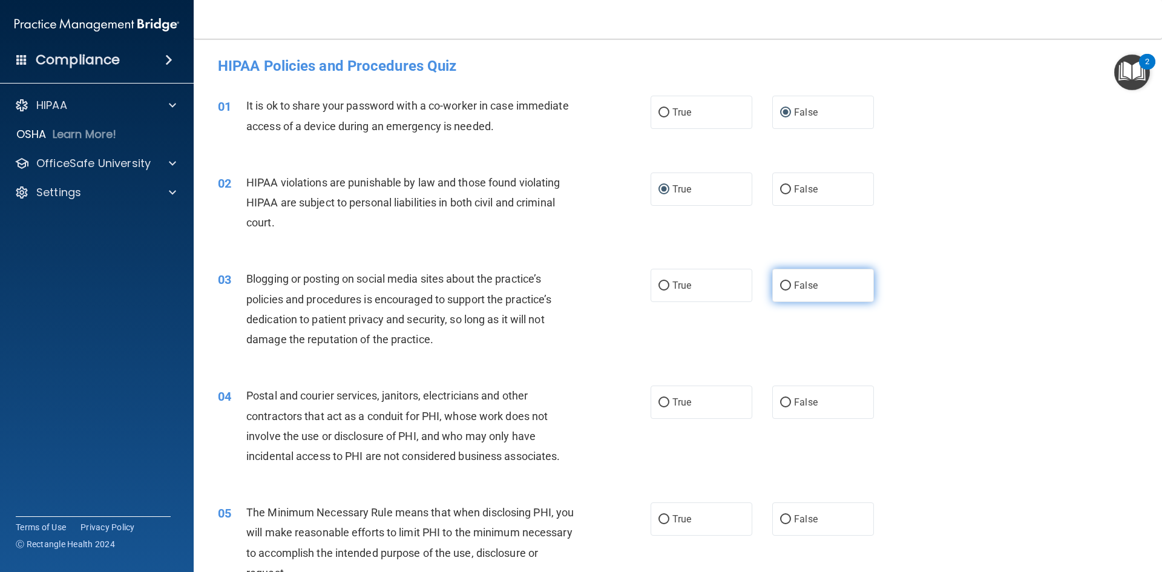
click at [786, 291] on input "False" at bounding box center [785, 285] width 11 height 9
radio input "true"
click at [662, 403] on input "True" at bounding box center [664, 402] width 11 height 9
radio input "true"
click at [673, 519] on span "True" at bounding box center [682, 519] width 19 height 12
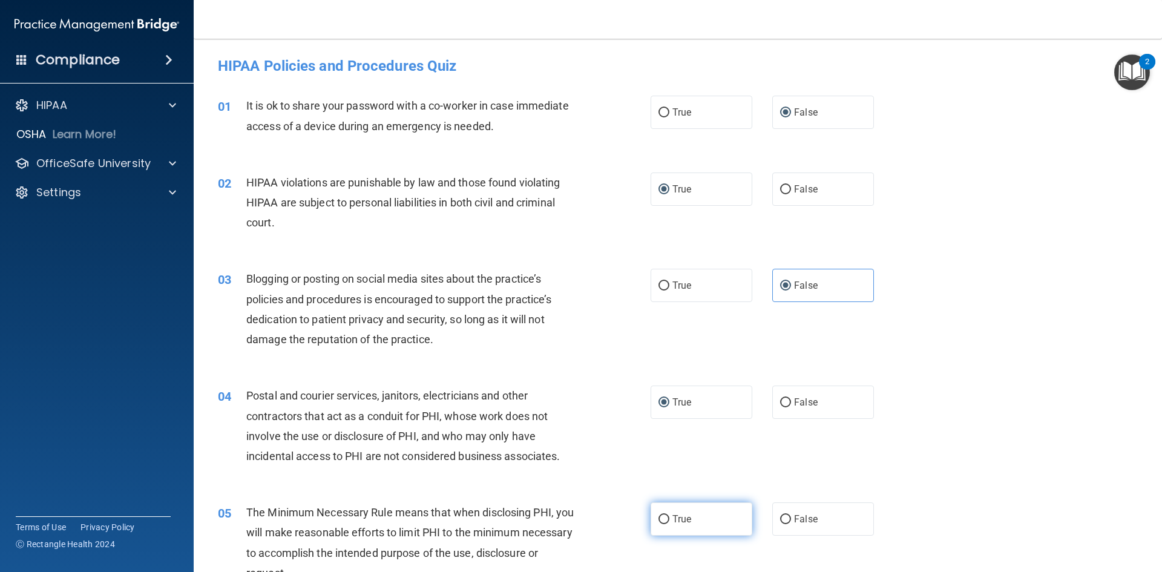
click at [670, 519] on input "True" at bounding box center [664, 519] width 11 height 9
radio input "true"
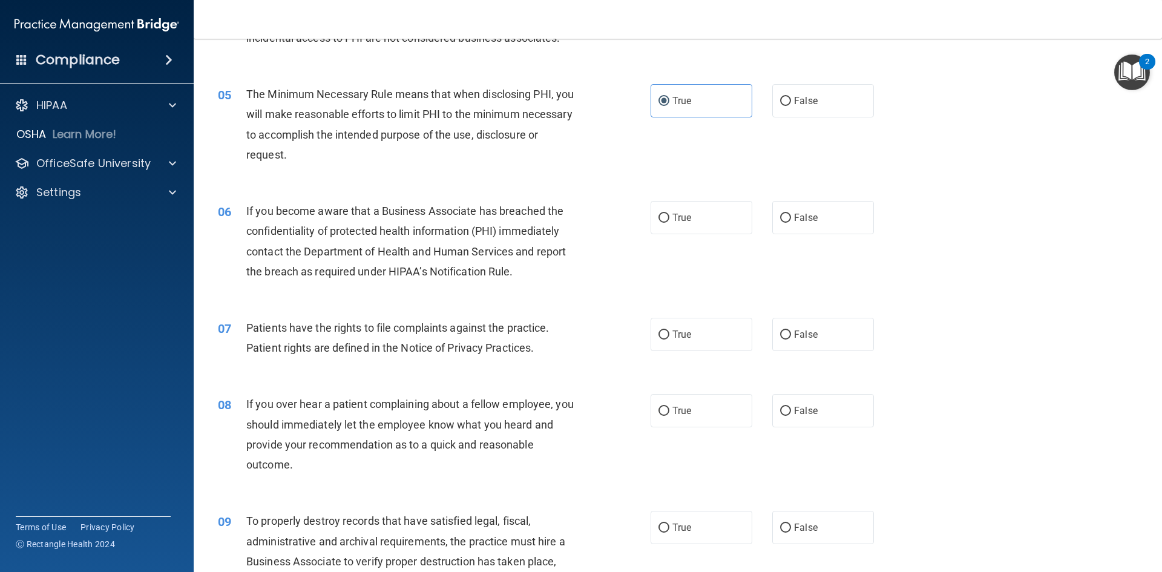
scroll to position [484, 0]
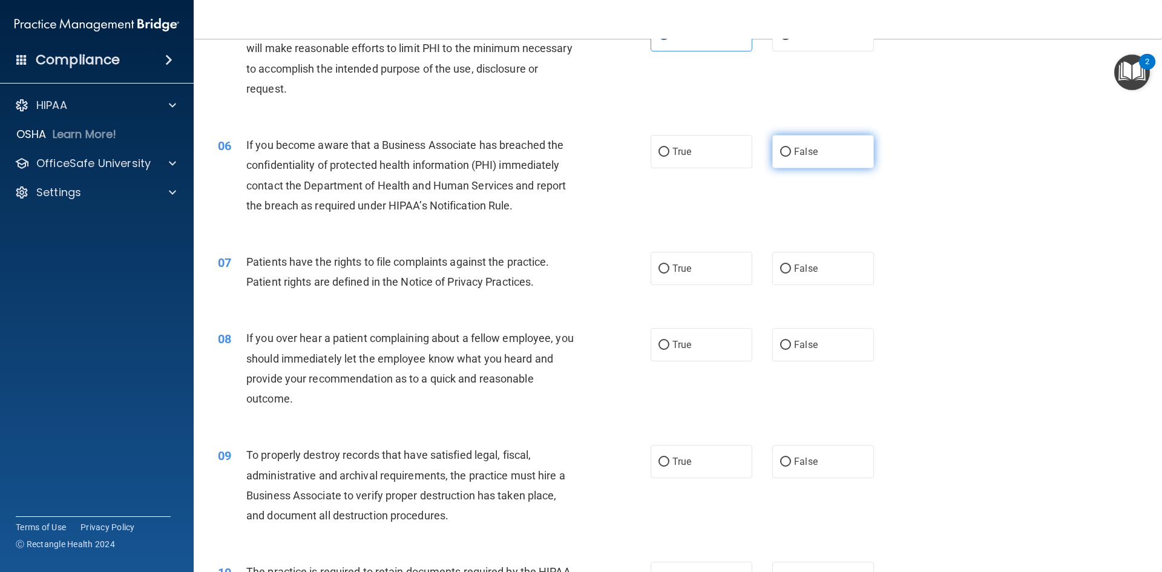
click at [788, 154] on label "False" at bounding box center [823, 151] width 102 height 33
click at [788, 154] on input "False" at bounding box center [785, 152] width 11 height 9
radio input "true"
click at [653, 271] on label "True" at bounding box center [702, 268] width 102 height 33
click at [659, 271] on input "True" at bounding box center [664, 269] width 11 height 9
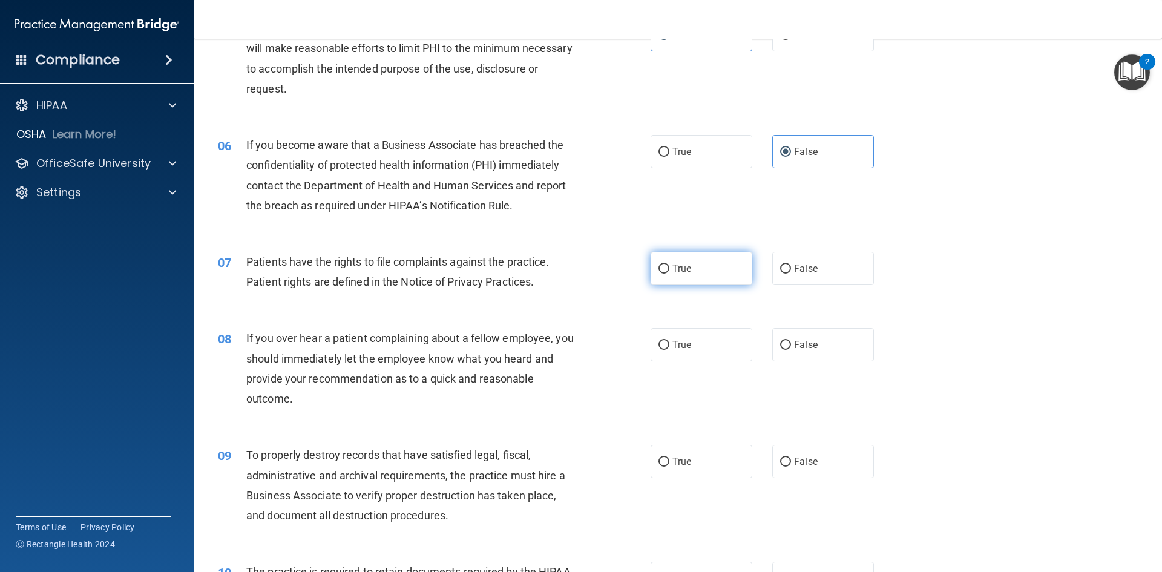
radio input "true"
click at [785, 348] on input "False" at bounding box center [785, 345] width 11 height 9
radio input "true"
click at [781, 467] on label "False" at bounding box center [823, 461] width 102 height 33
click at [781, 467] on input "False" at bounding box center [785, 462] width 11 height 9
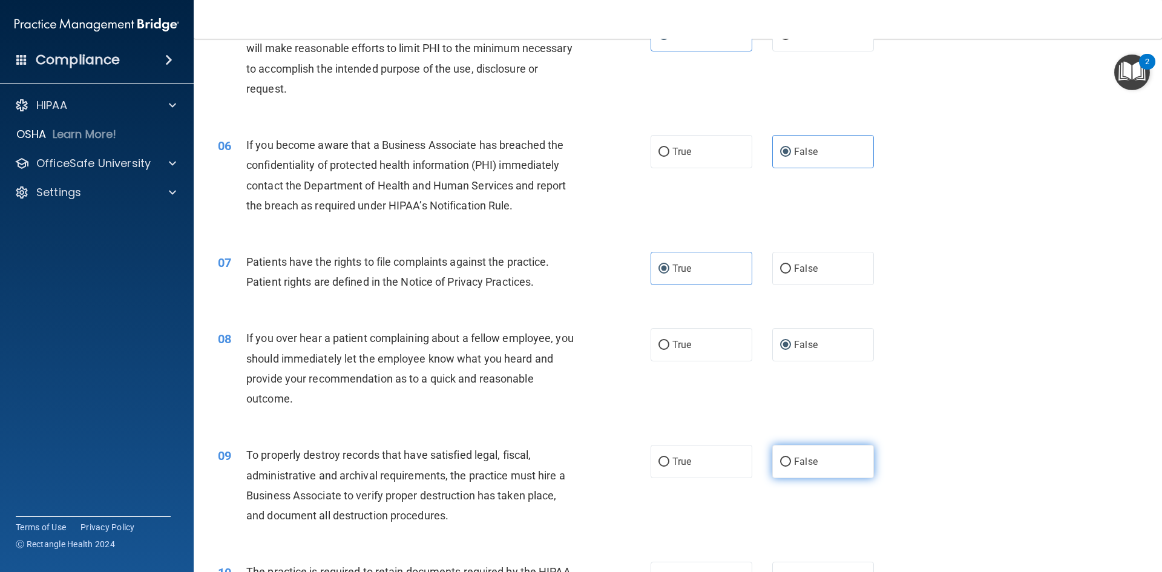
radio input "true"
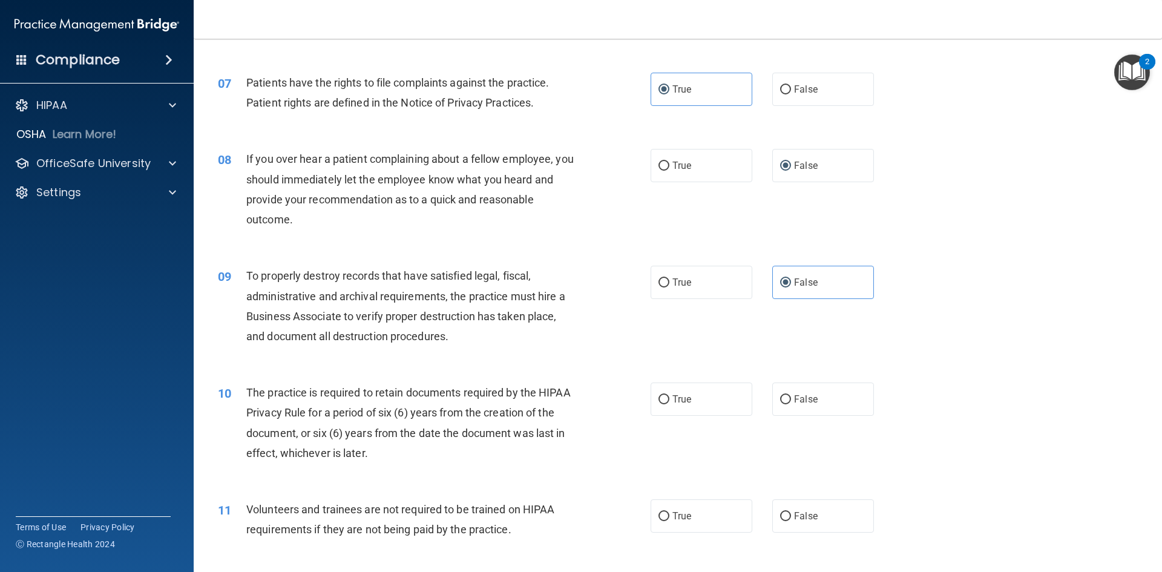
scroll to position [666, 0]
click at [663, 400] on input "True" at bounding box center [664, 397] width 11 height 9
radio input "true"
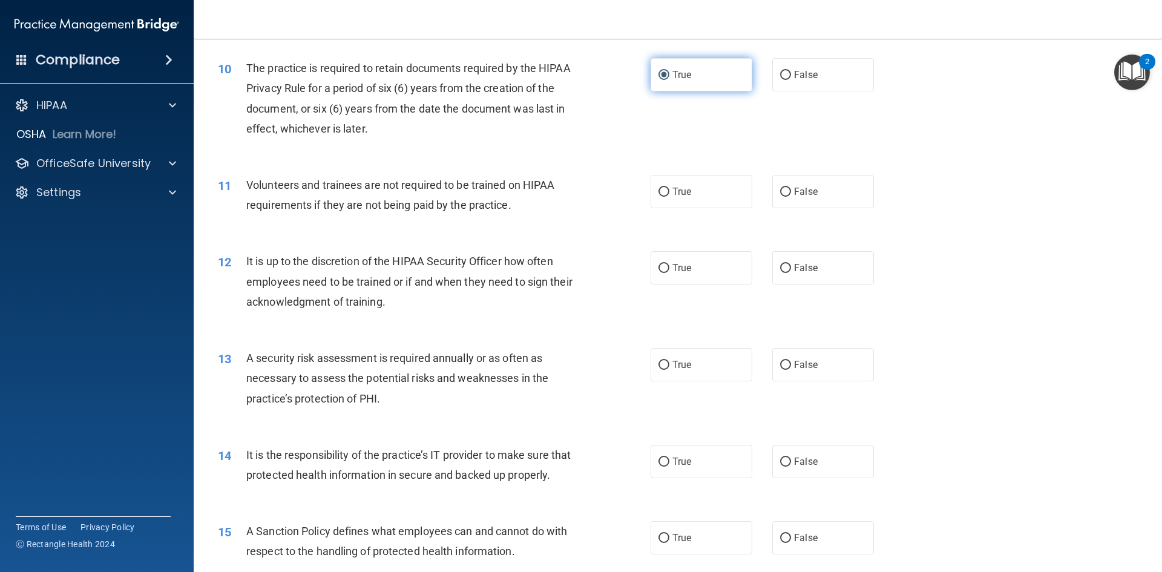
scroll to position [1029, 0]
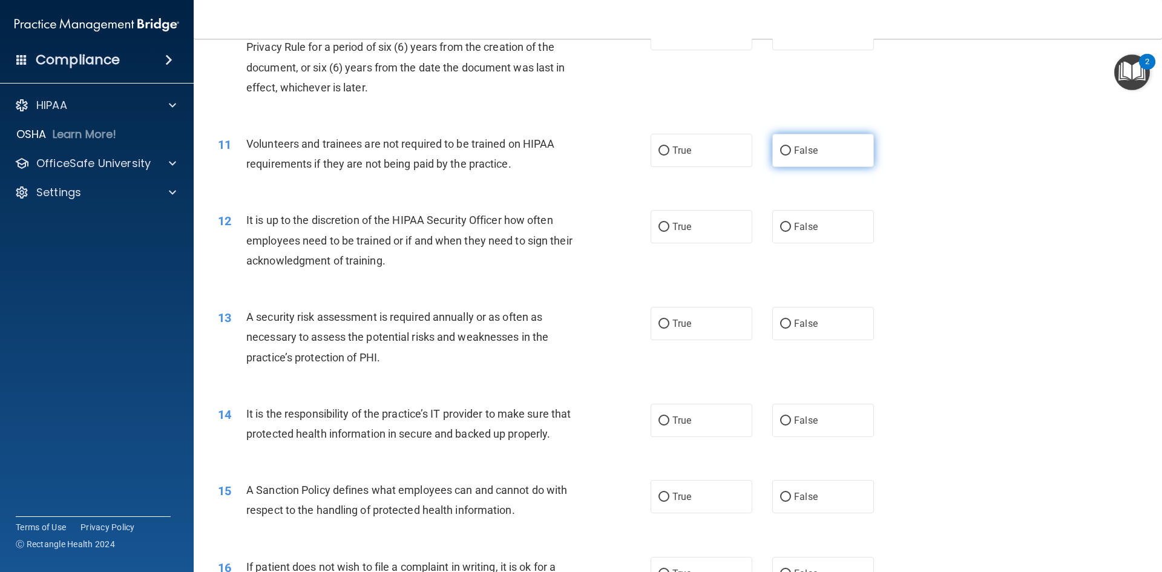
click at [780, 152] on input "False" at bounding box center [785, 150] width 11 height 9
radio input "true"
click at [780, 230] on input "False" at bounding box center [785, 227] width 11 height 9
radio input "true"
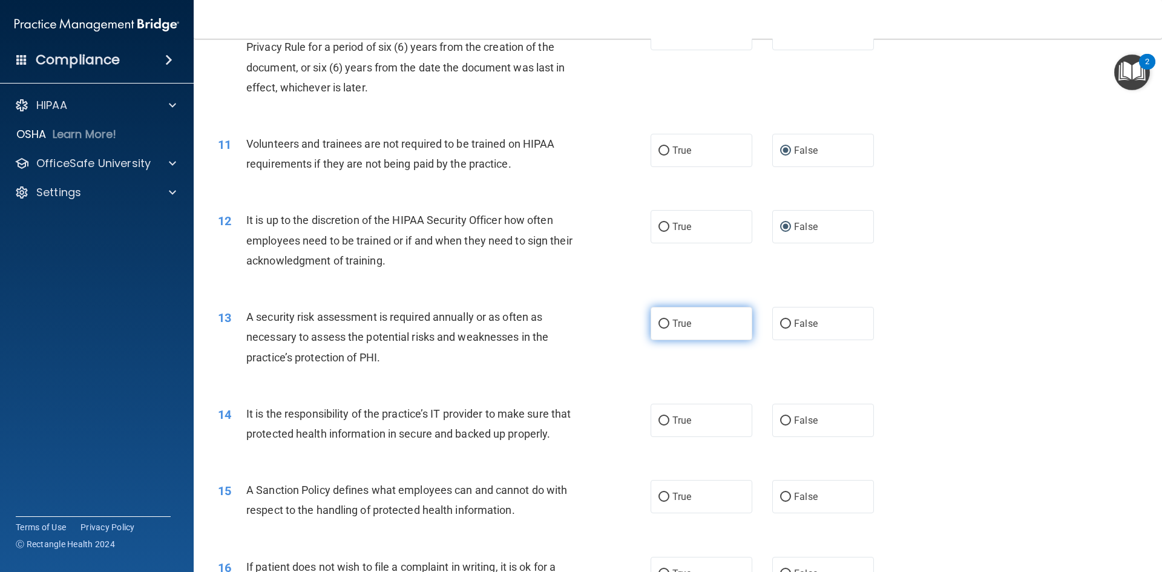
click at [659, 324] on input "True" at bounding box center [664, 324] width 11 height 9
radio input "true"
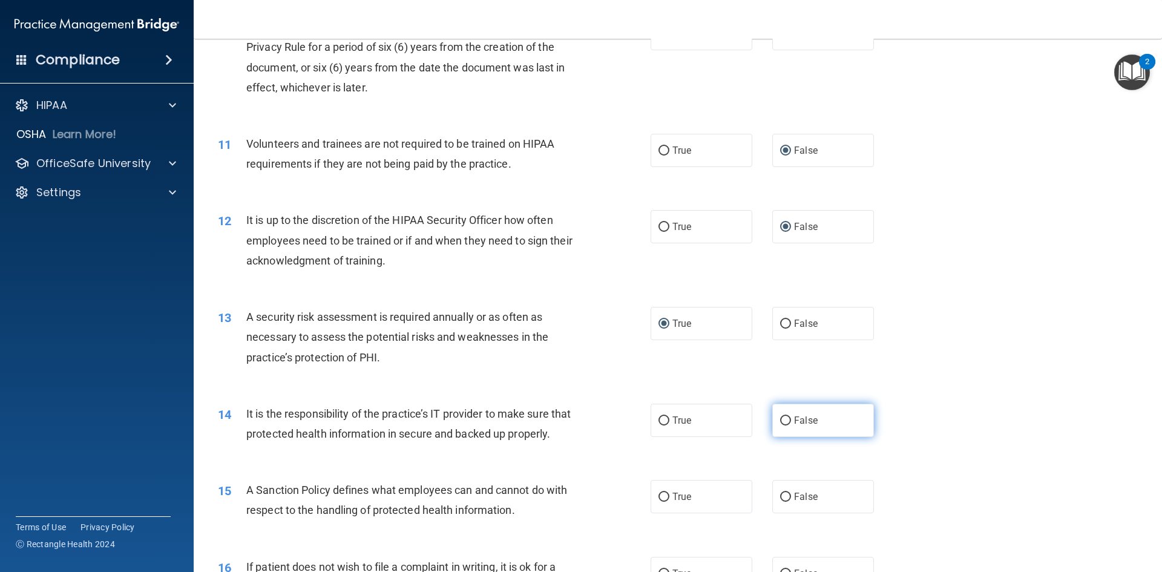
click at [794, 421] on span "False" at bounding box center [806, 421] width 24 height 12
click at [789, 421] on input "False" at bounding box center [785, 420] width 11 height 9
radio input "true"
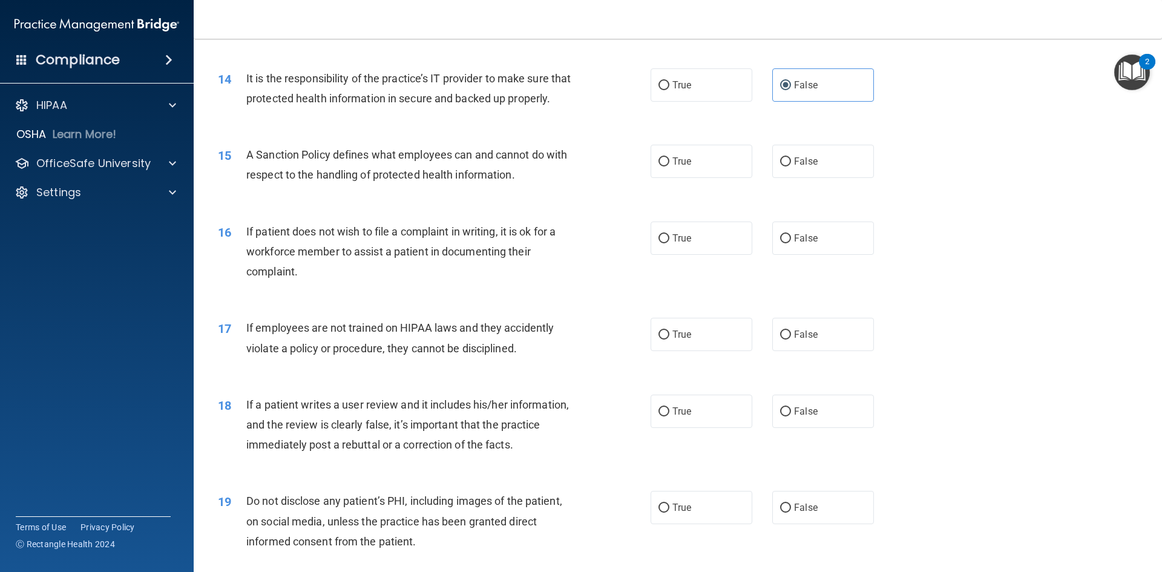
scroll to position [1392, 0]
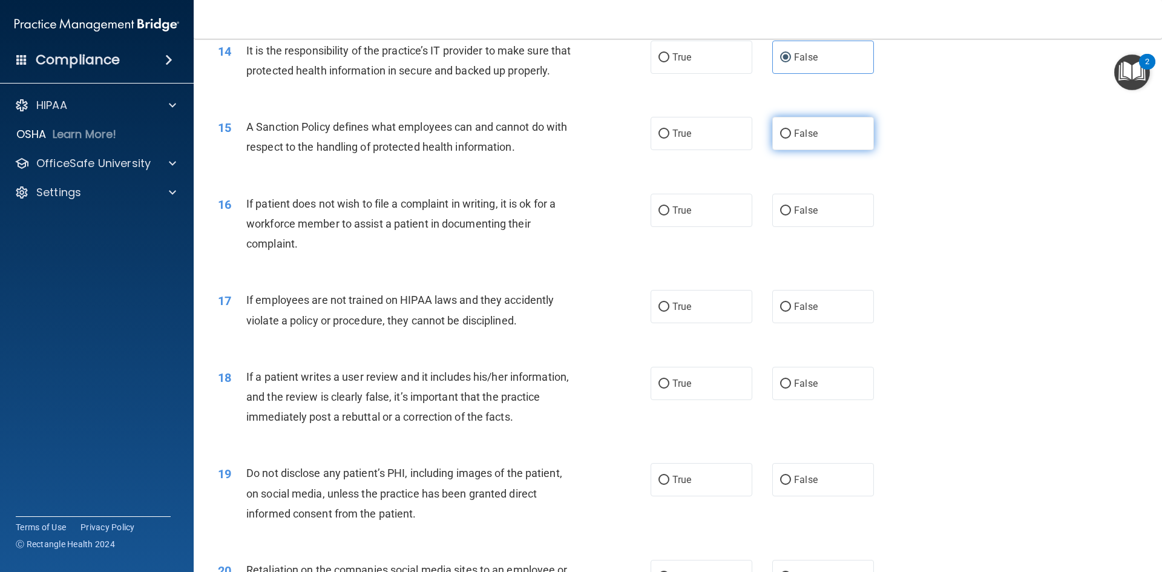
click at [794, 139] on span "False" at bounding box center [806, 134] width 24 height 12
click at [790, 139] on input "False" at bounding box center [785, 134] width 11 height 9
radio input "true"
click at [662, 216] on input "True" at bounding box center [664, 210] width 11 height 9
radio input "true"
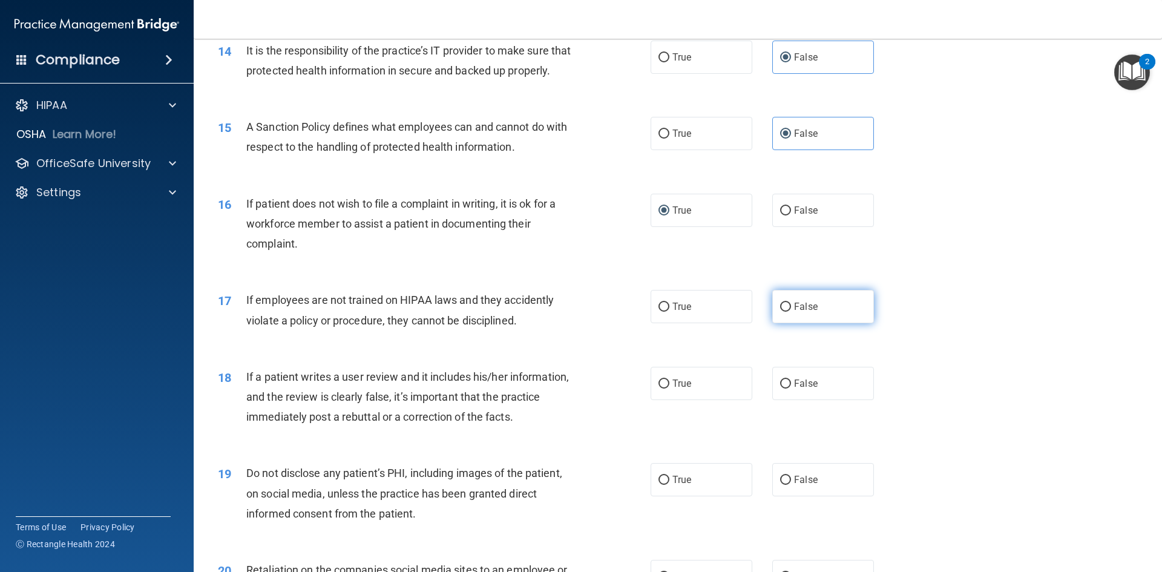
click at [781, 312] on input "False" at bounding box center [785, 307] width 11 height 9
radio input "true"
click at [784, 389] on input "False" at bounding box center [785, 384] width 11 height 9
radio input "true"
click at [659, 485] on input "True" at bounding box center [664, 480] width 11 height 9
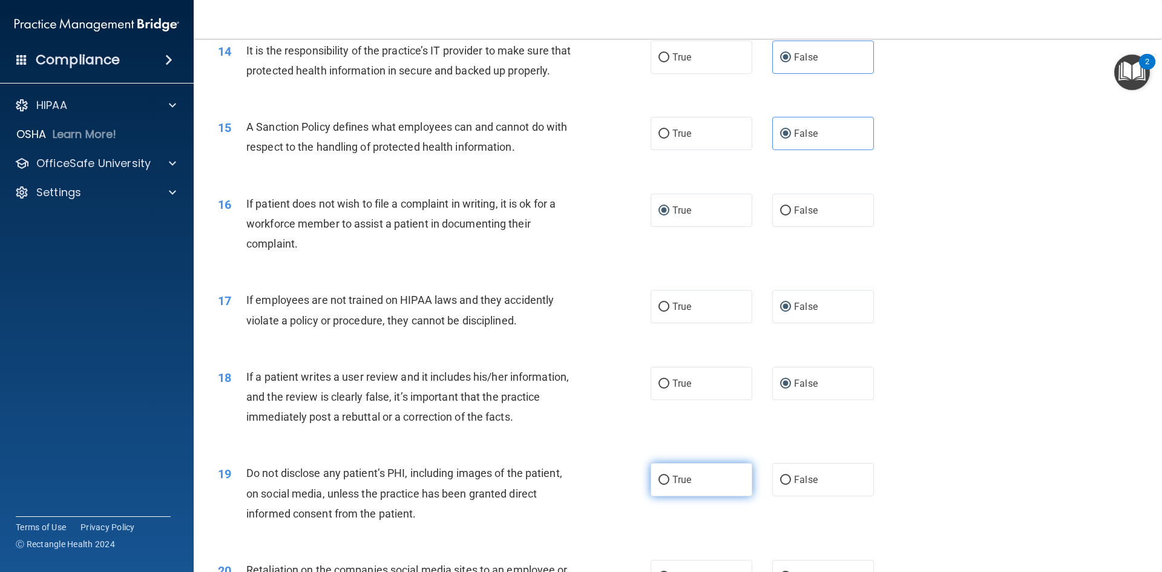
radio input "true"
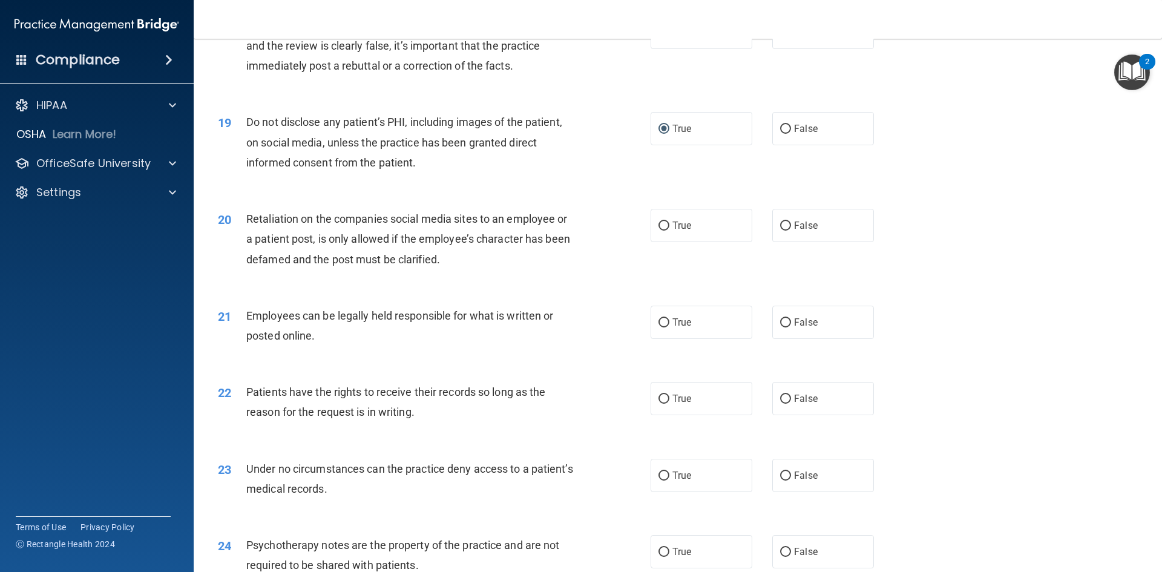
scroll to position [1756, 0]
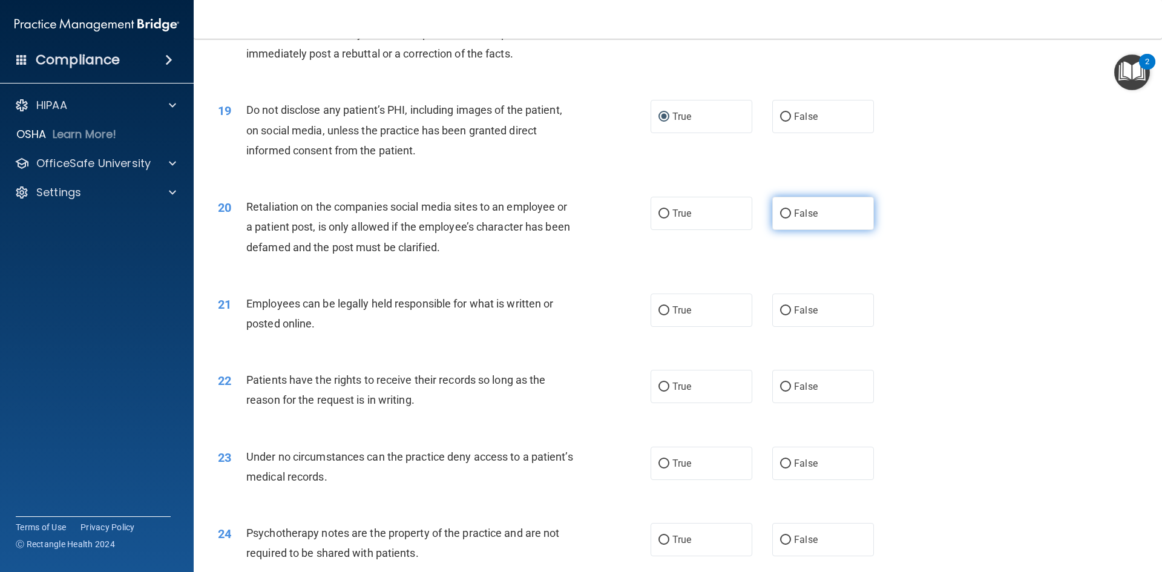
click at [794, 219] on span "False" at bounding box center [806, 214] width 24 height 12
click at [791, 219] on input "False" at bounding box center [785, 213] width 11 height 9
radio input "true"
click at [662, 315] on input "True" at bounding box center [664, 310] width 11 height 9
radio input "true"
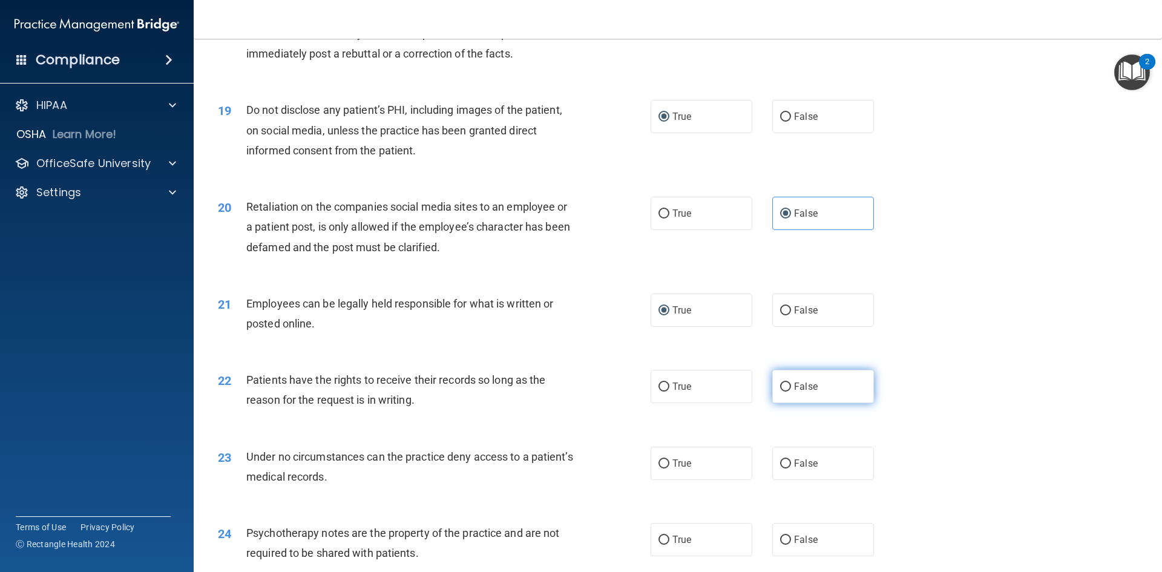
click at [780, 392] on input "False" at bounding box center [785, 387] width 11 height 9
radio input "true"
click at [782, 469] on input "False" at bounding box center [785, 463] width 11 height 9
radio input "true"
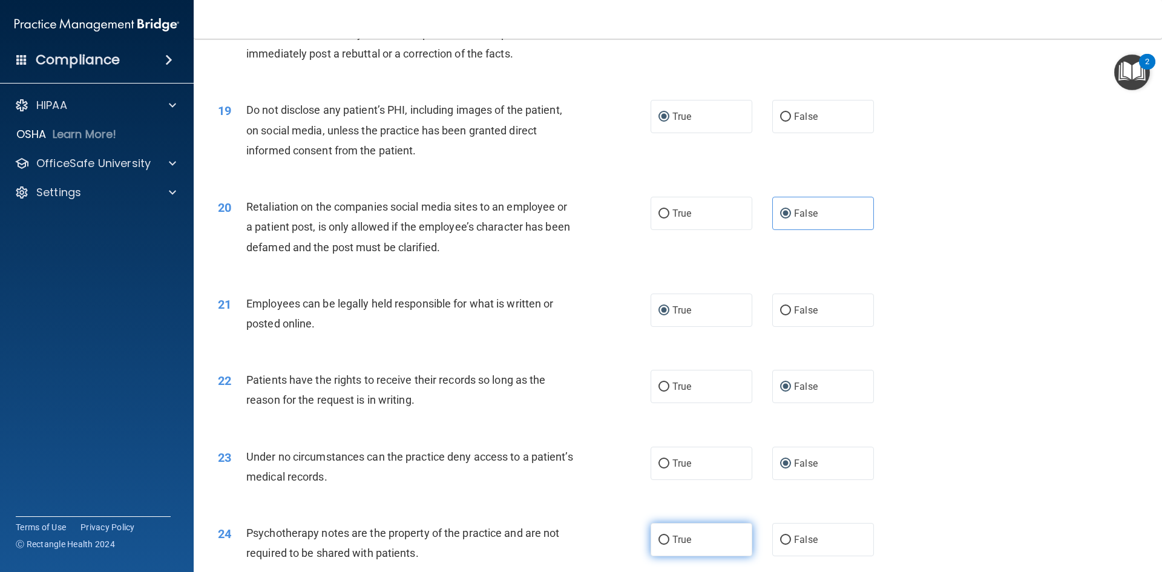
click at [665, 556] on label "True" at bounding box center [702, 539] width 102 height 33
click at [665, 545] on input "True" at bounding box center [664, 540] width 11 height 9
radio input "true"
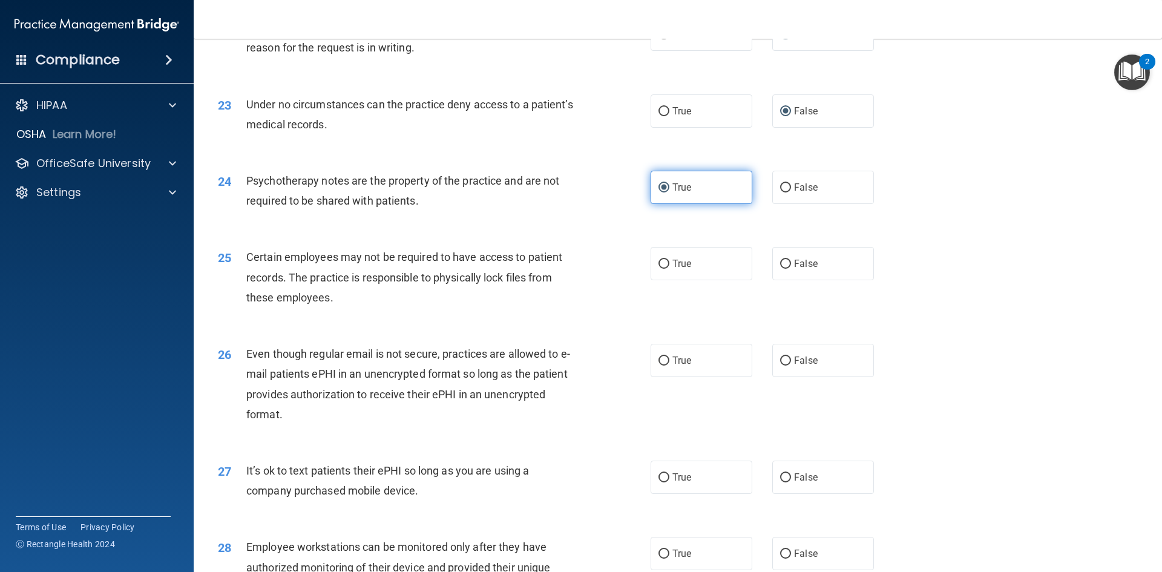
scroll to position [2119, 0]
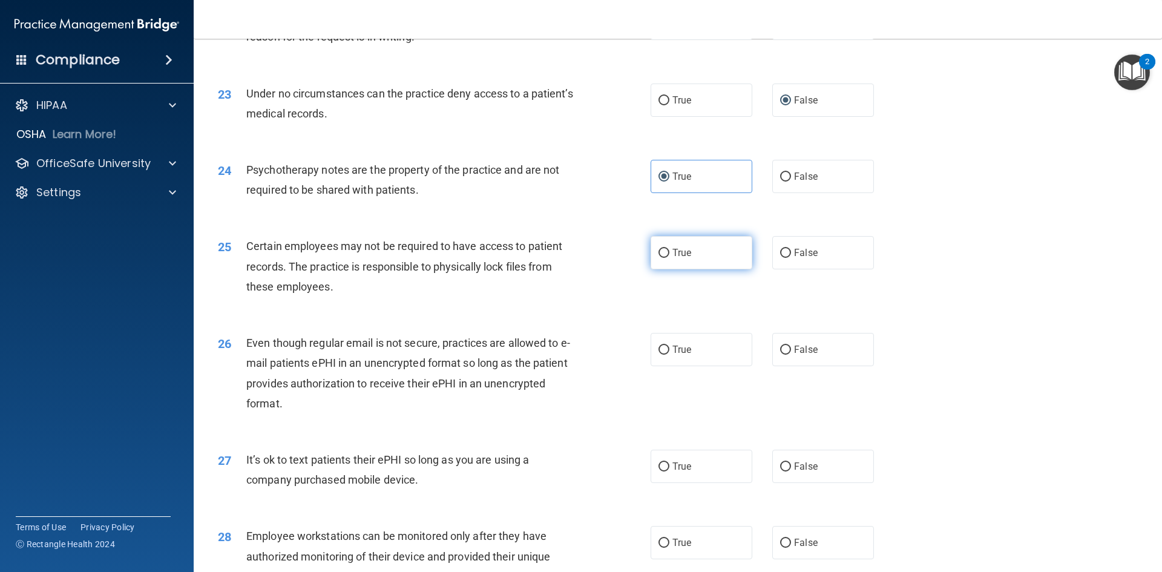
click at [657, 269] on label "True" at bounding box center [702, 252] width 102 height 33
click at [659, 258] on input "True" at bounding box center [664, 253] width 11 height 9
radio input "true"
click at [659, 355] on input "True" at bounding box center [664, 350] width 11 height 9
radio input "true"
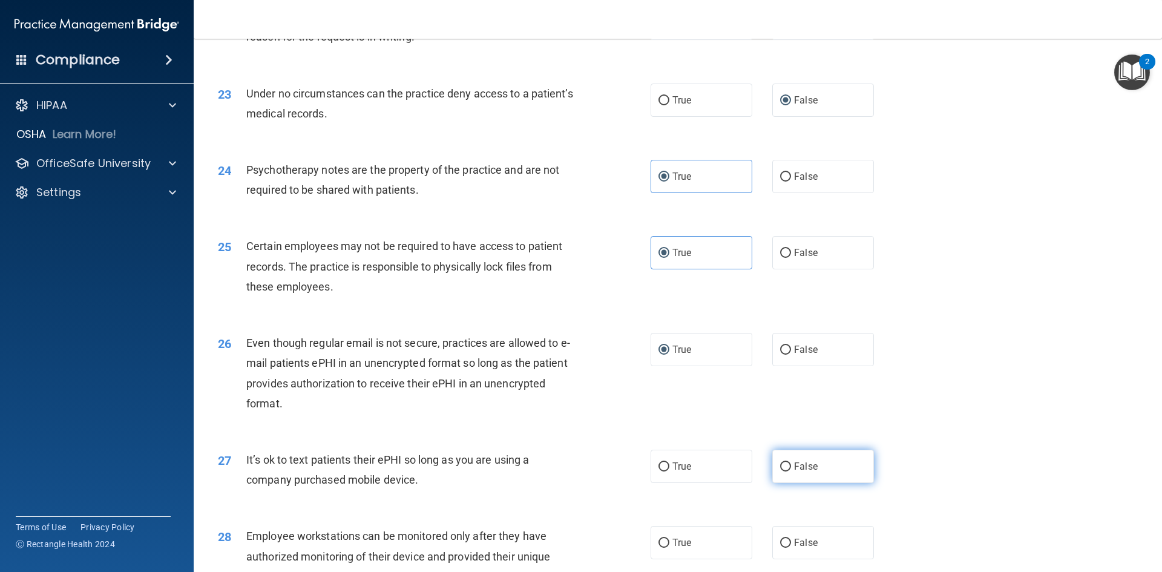
click at [786, 483] on label "False" at bounding box center [823, 466] width 102 height 33
click at [786, 472] on input "False" at bounding box center [785, 466] width 11 height 9
radio input "true"
click at [783, 548] on input "False" at bounding box center [785, 543] width 11 height 9
radio input "true"
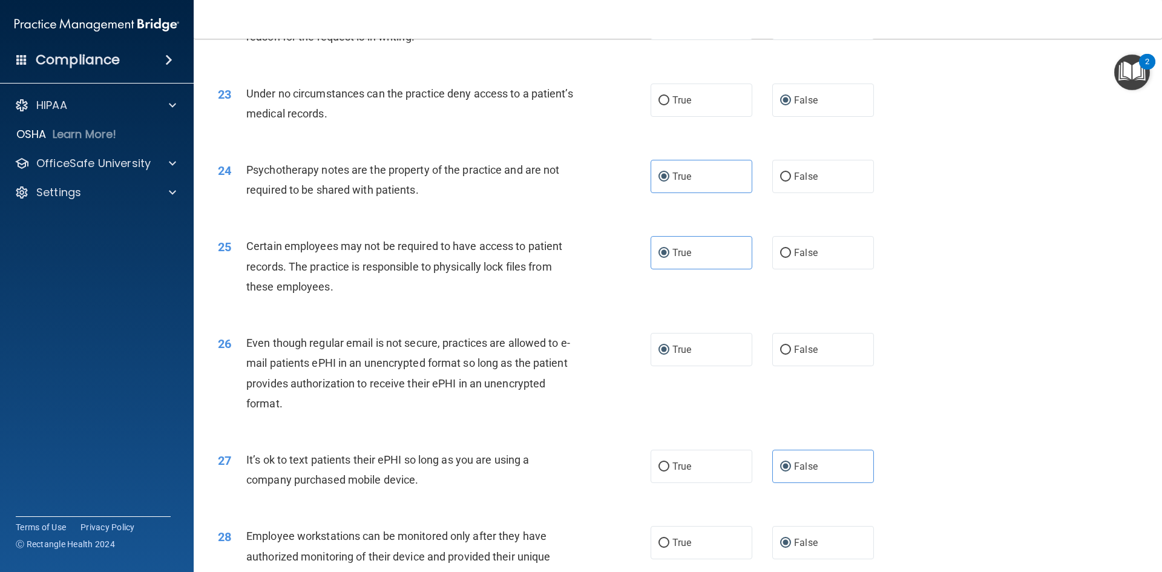
scroll to position [2361, 0]
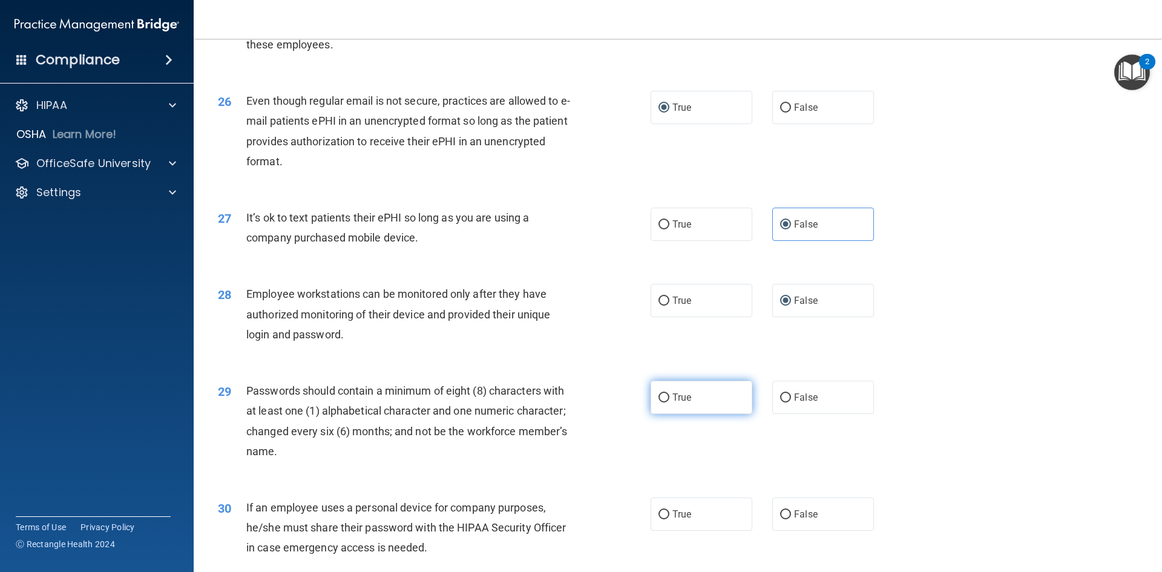
click at [659, 403] on input "True" at bounding box center [664, 397] width 11 height 9
radio input "true"
click at [782, 519] on input "False" at bounding box center [785, 514] width 11 height 9
radio input "true"
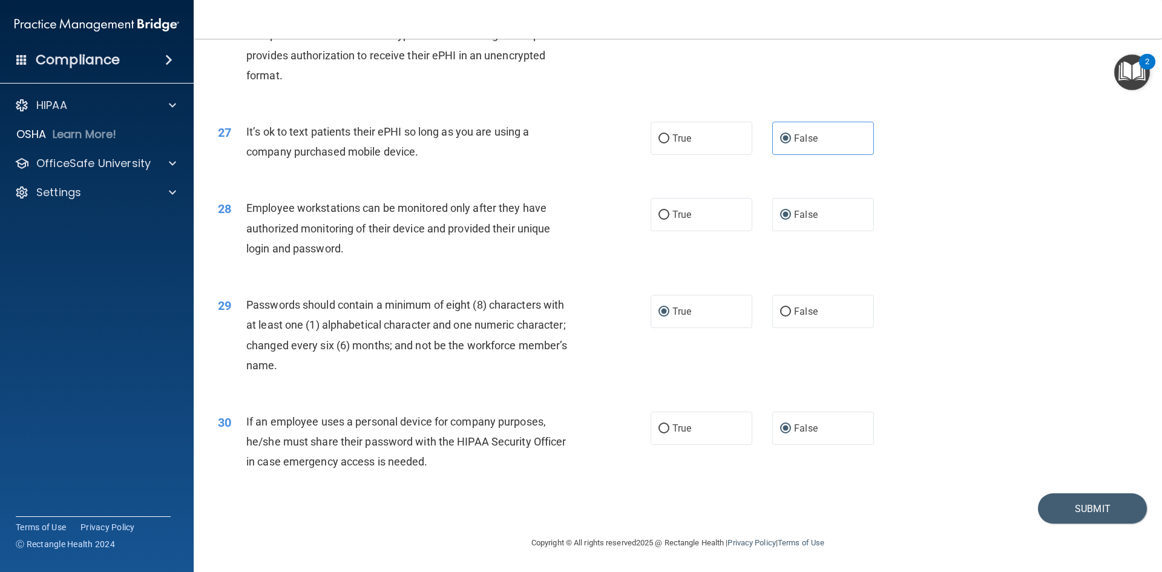
scroll to position [2467, 0]
click at [1084, 507] on button "Submit" at bounding box center [1092, 508] width 109 height 31
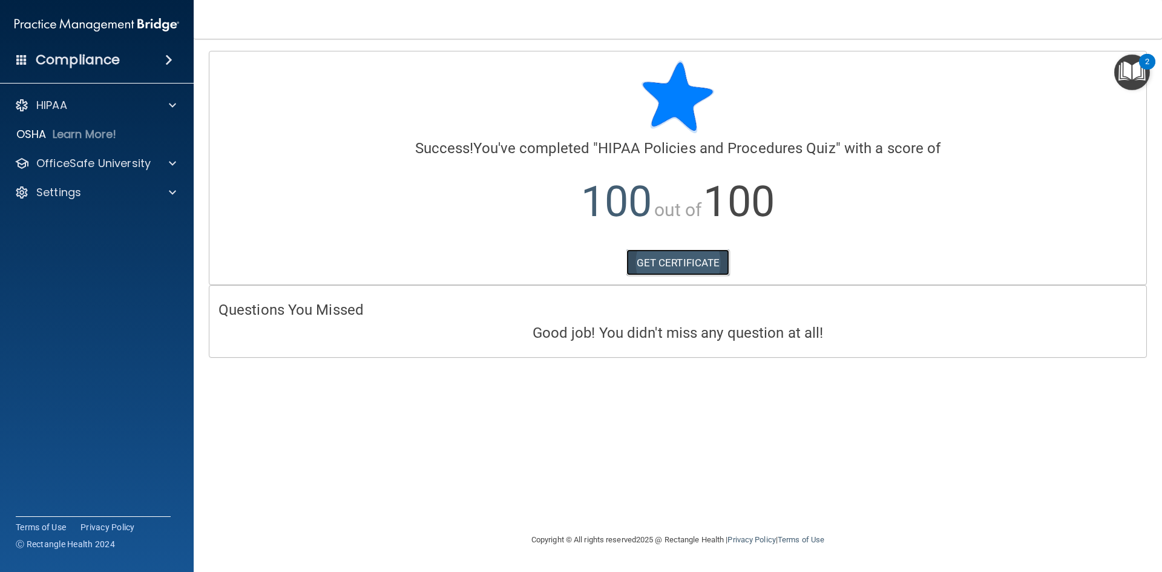
click at [683, 262] on link "GET CERTIFICATE" at bounding box center [679, 262] width 104 height 27
